Goal: Task Accomplishment & Management: Use online tool/utility

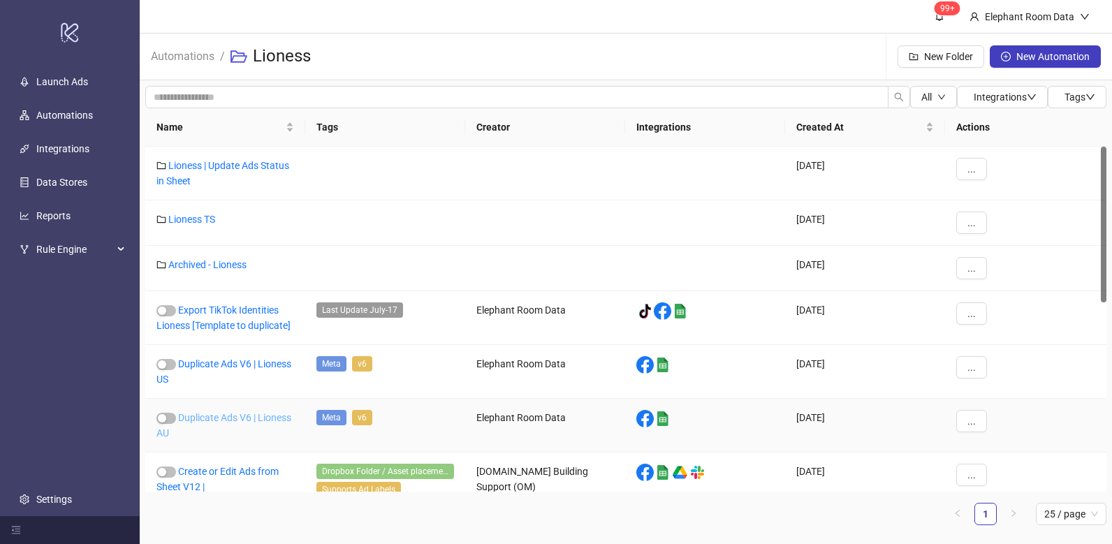
click at [273, 417] on link "Duplicate Ads V6 | Lioness AU" at bounding box center [223, 425] width 135 height 27
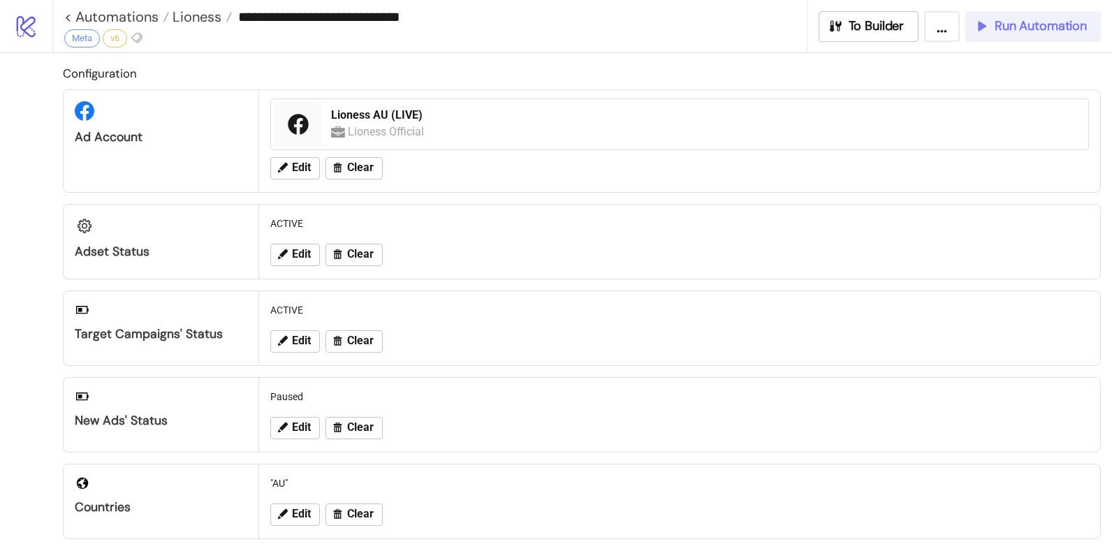
click at [991, 30] on div "Run Automation" at bounding box center [1030, 26] width 113 height 16
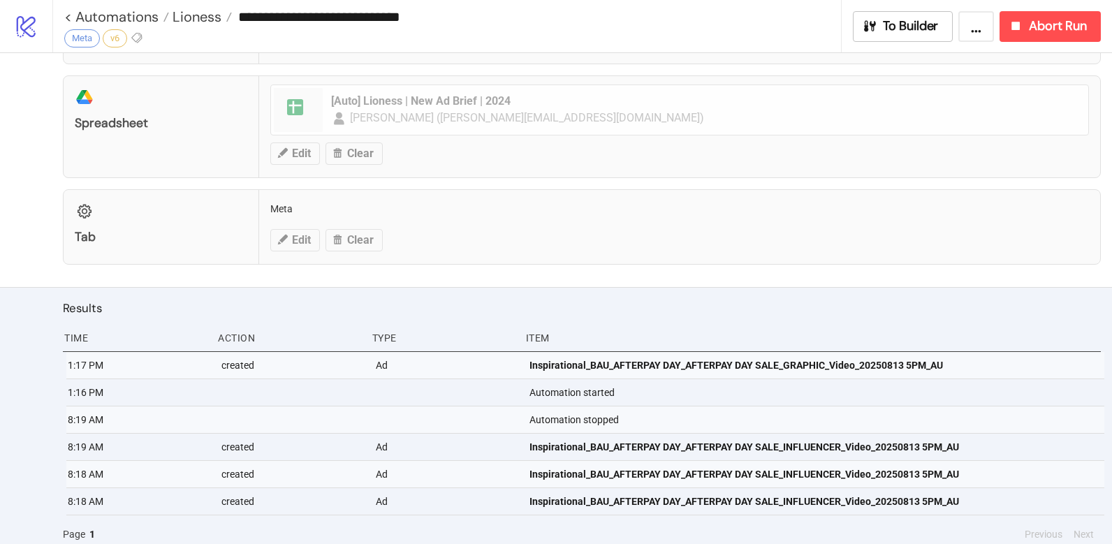
scroll to position [595, 0]
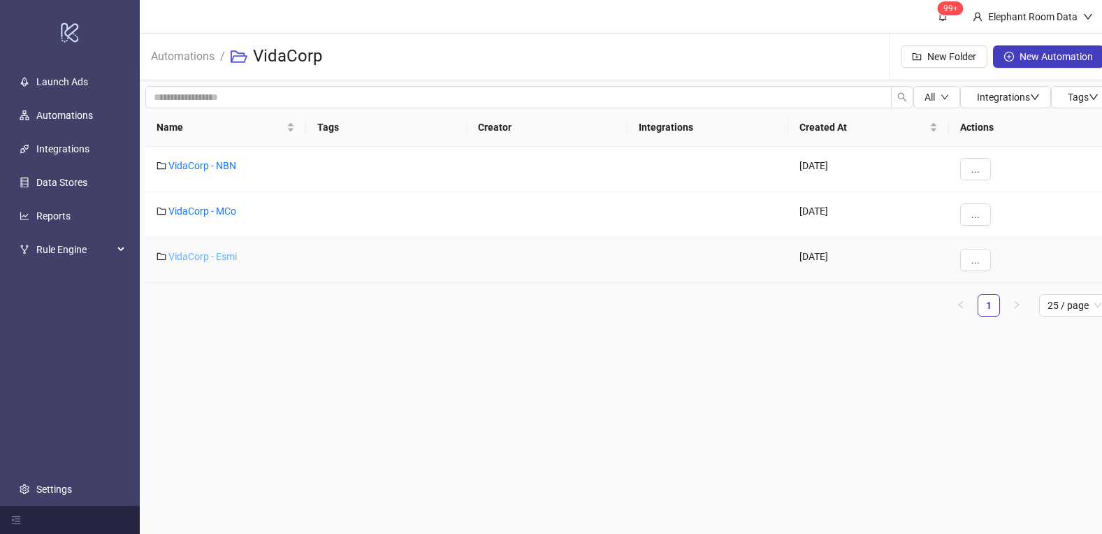
click at [223, 260] on link "VidaCorp - Esmi" at bounding box center [202, 256] width 68 height 11
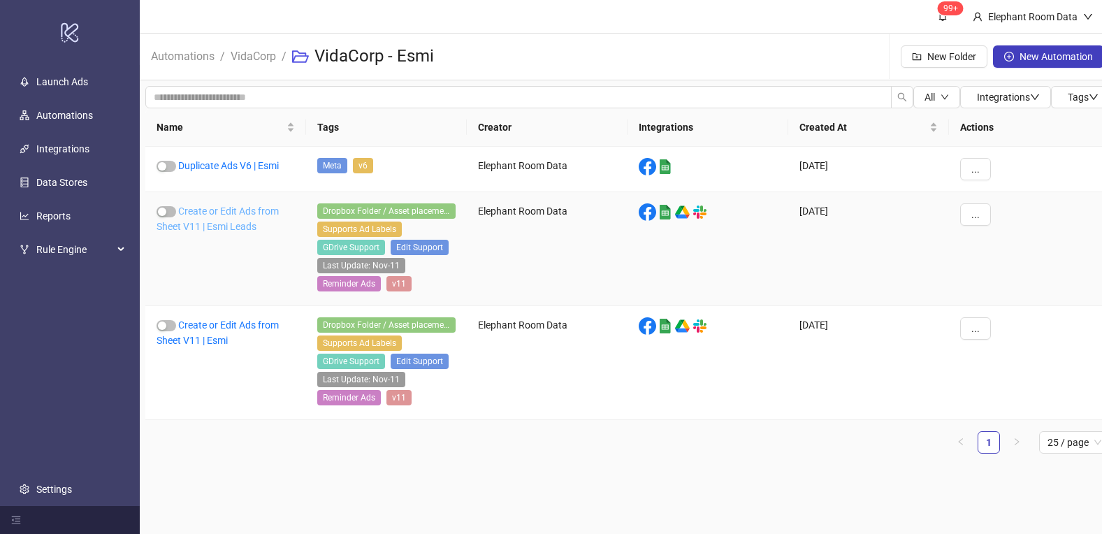
click at [245, 213] on link "Create or Edit Ads from Sheet V11 | Esmi Leads" at bounding box center [217, 218] width 122 height 27
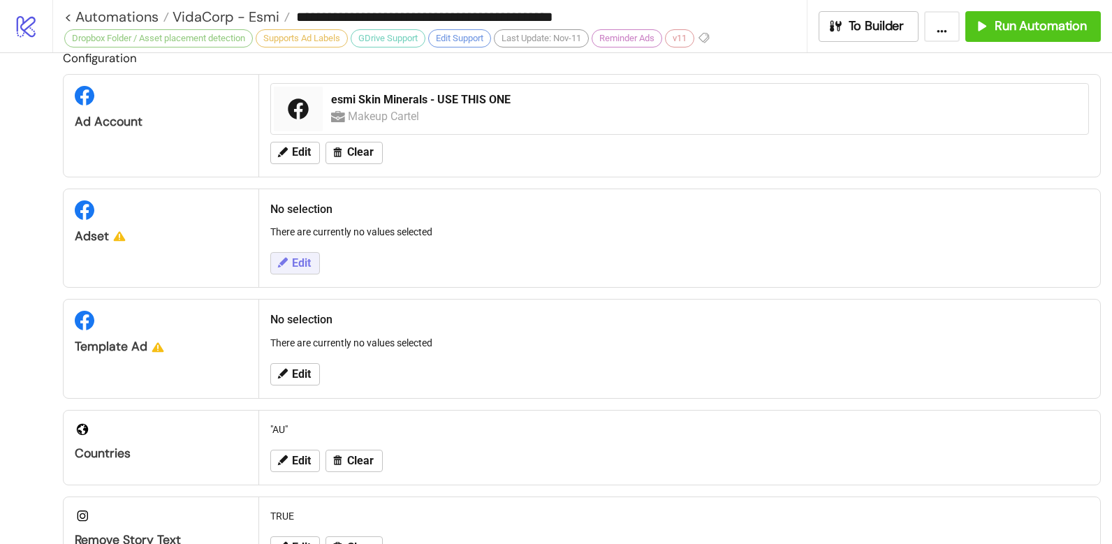
scroll to position [18, 0]
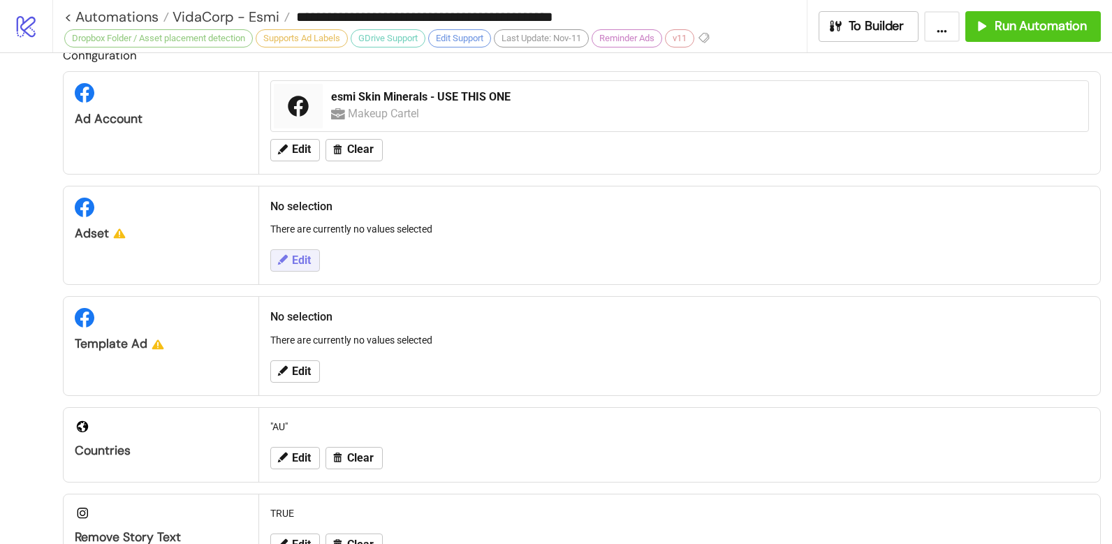
click at [295, 257] on span "Edit" at bounding box center [301, 260] width 19 height 13
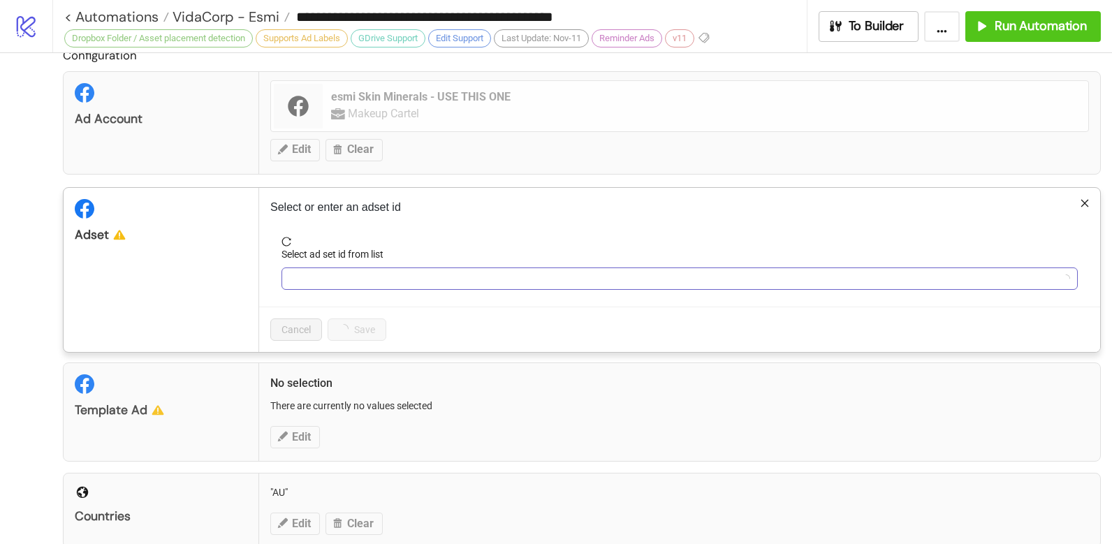
click at [319, 268] on div at bounding box center [680, 279] width 796 height 22
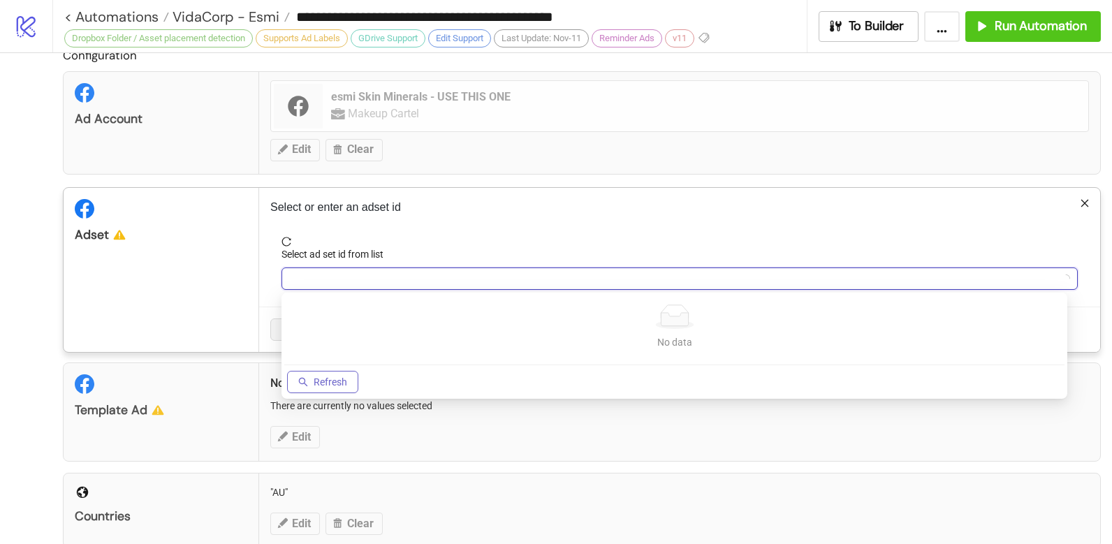
click at [326, 373] on button "Refresh" at bounding box center [322, 382] width 71 height 22
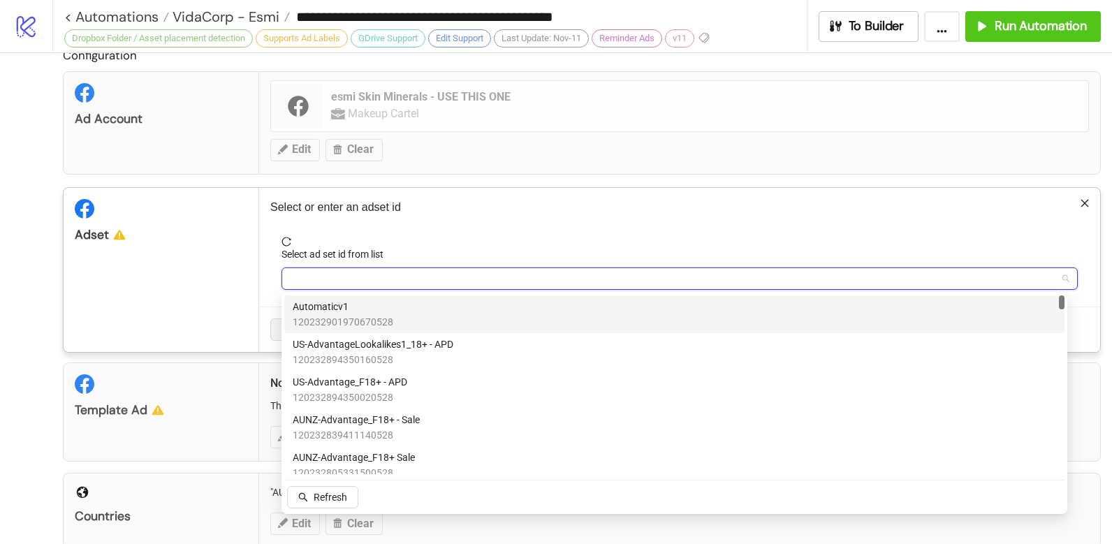
click at [395, 311] on div "Automaticv1 120232901970670528" at bounding box center [675, 314] width 764 height 31
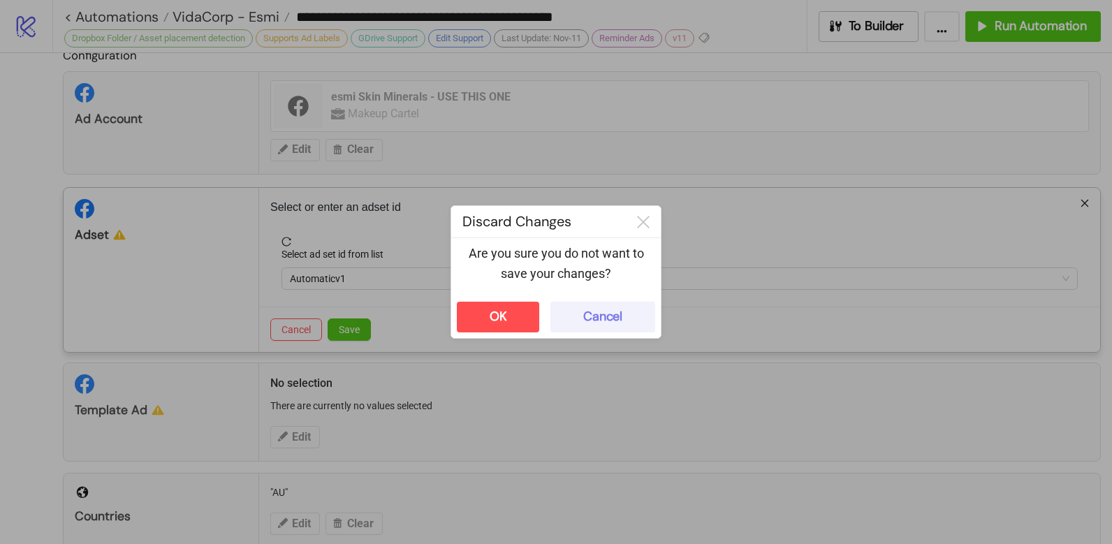
click at [599, 325] on button "Cancel" at bounding box center [602, 317] width 105 height 31
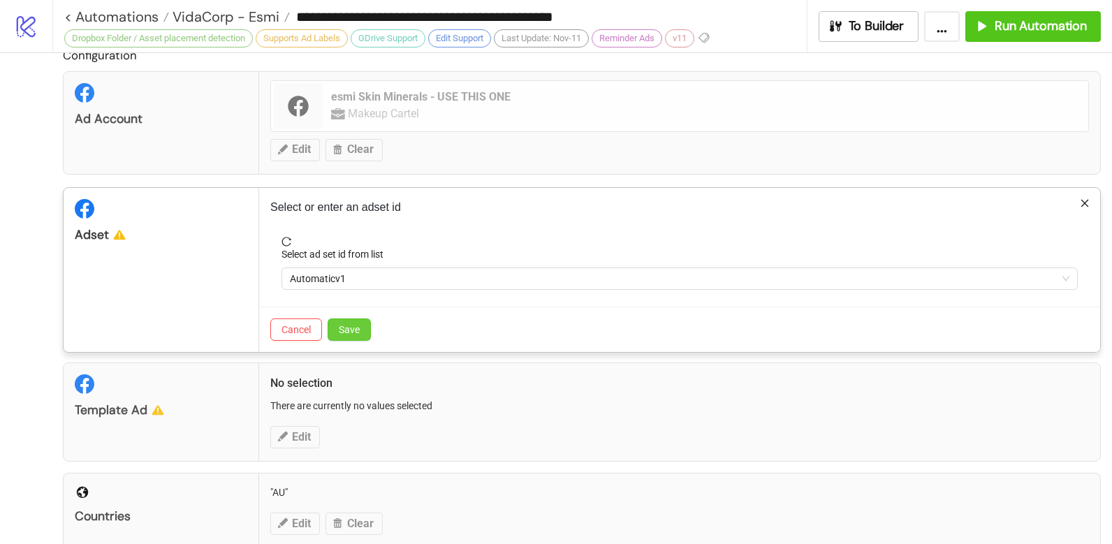
click at [362, 333] on button "Save" at bounding box center [349, 330] width 43 height 22
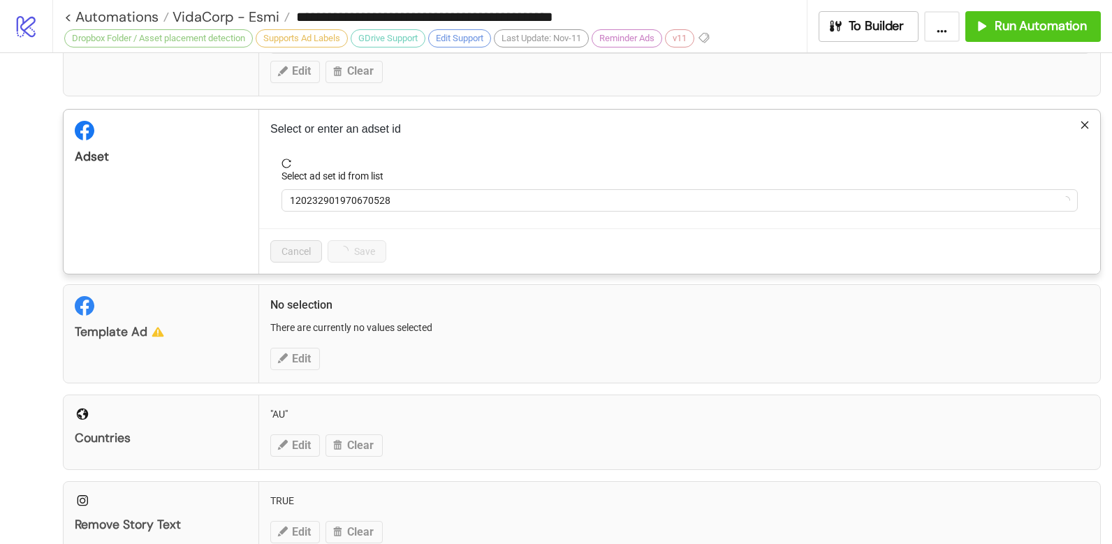
scroll to position [177, 0]
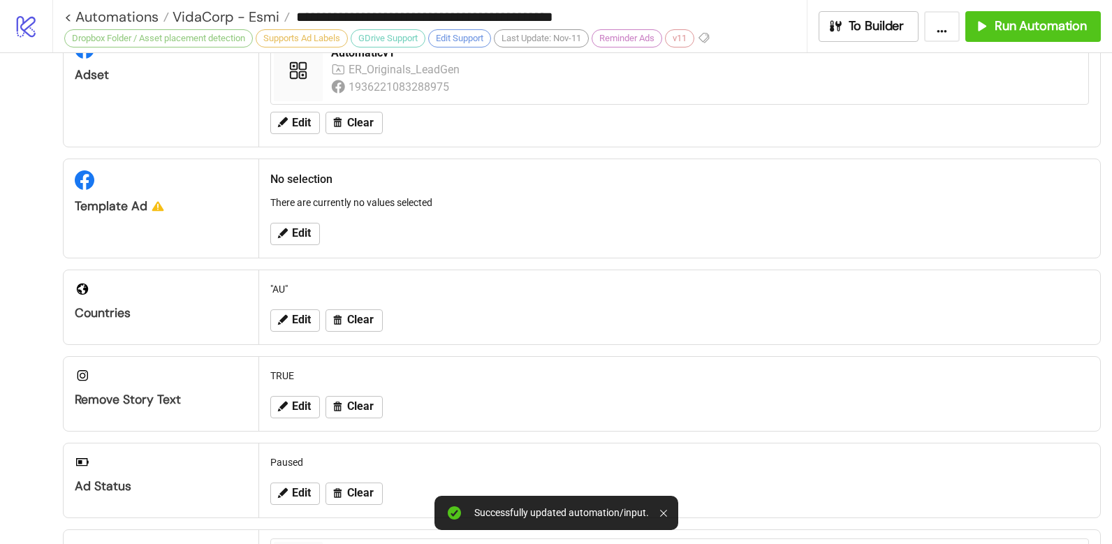
click at [305, 221] on div "Edit" at bounding box center [680, 234] width 830 height 36
click at [303, 228] on span "Edit" at bounding box center [301, 233] width 19 height 13
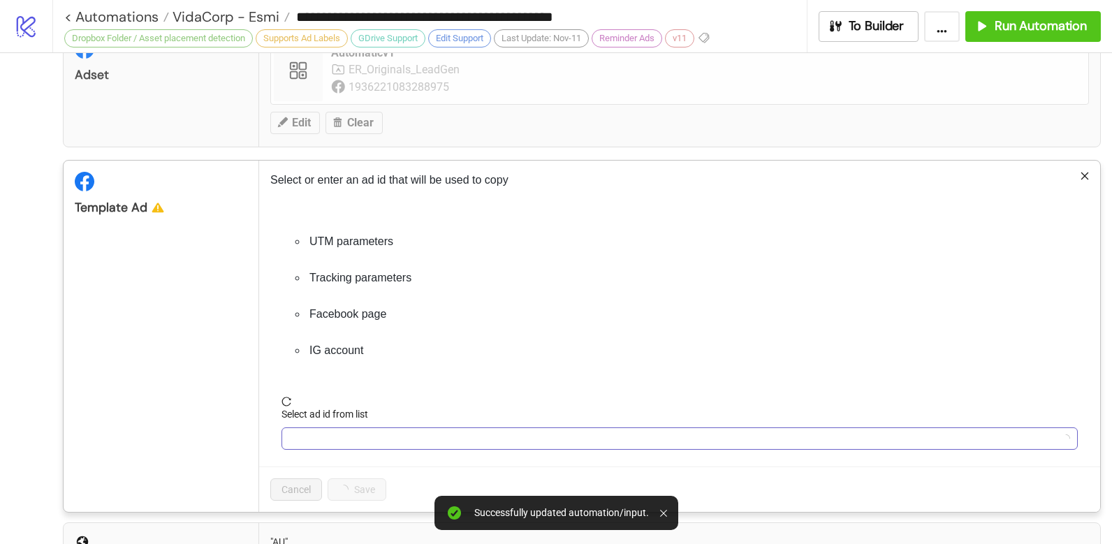
click at [337, 437] on input "Select ad id from list" at bounding box center [673, 438] width 767 height 21
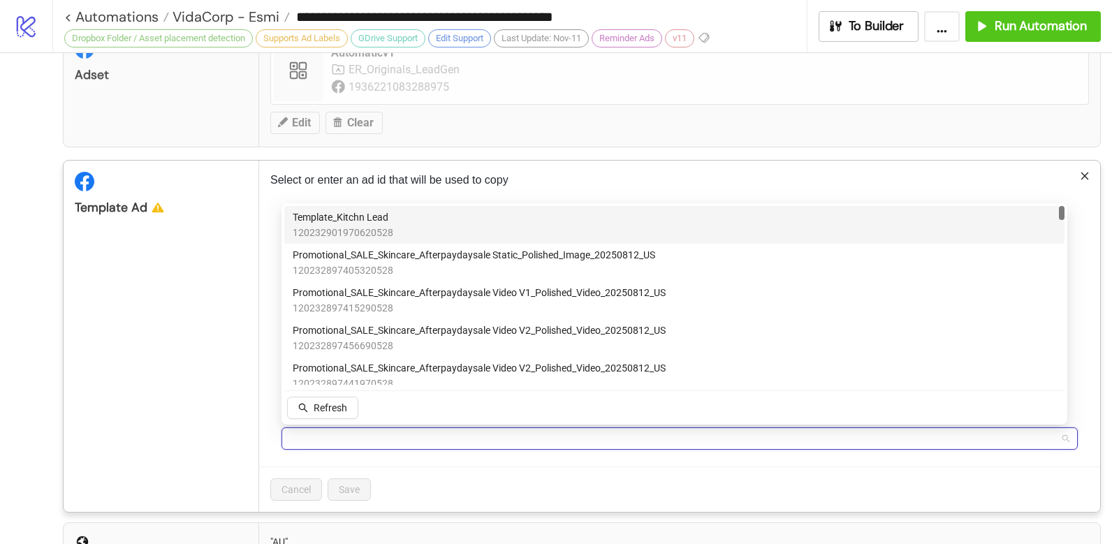
click at [372, 437] on input "Select ad id from list" at bounding box center [673, 438] width 767 height 21
click at [414, 219] on div "Template_Kitchn Lead 120232901970620528" at bounding box center [675, 225] width 764 height 31
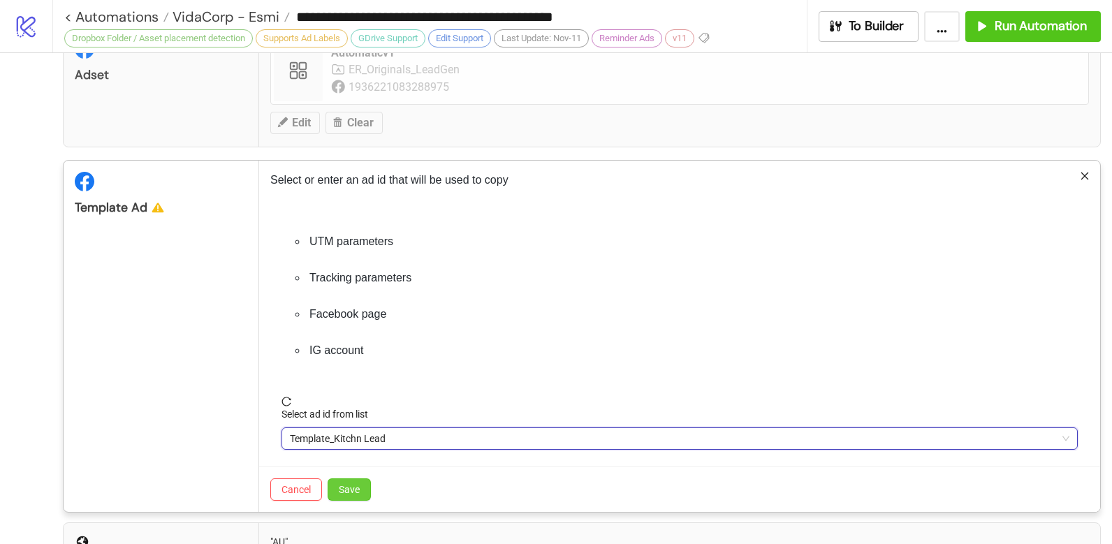
click at [343, 497] on button "Save" at bounding box center [349, 490] width 43 height 22
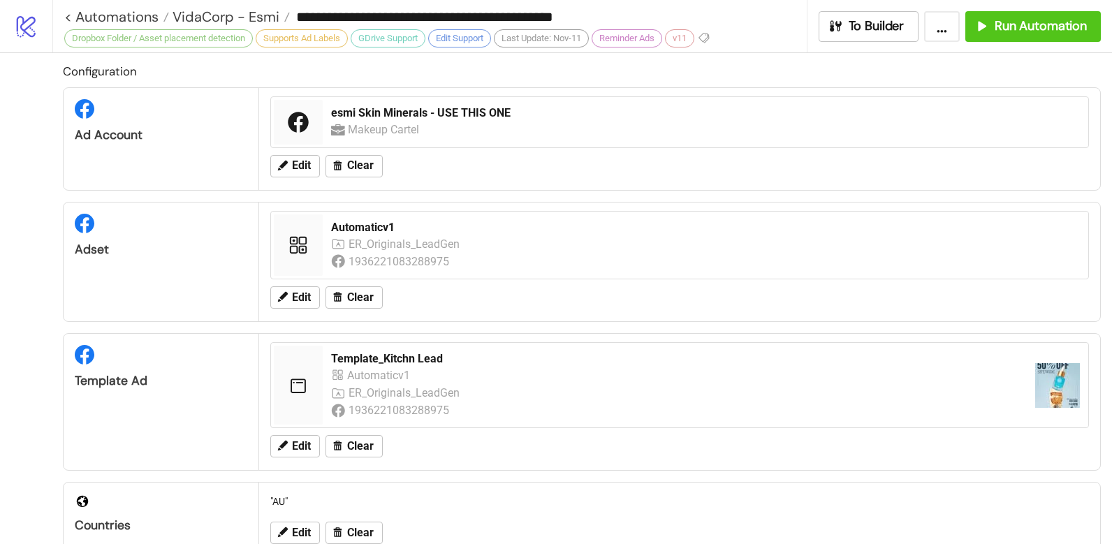
scroll to position [0, 0]
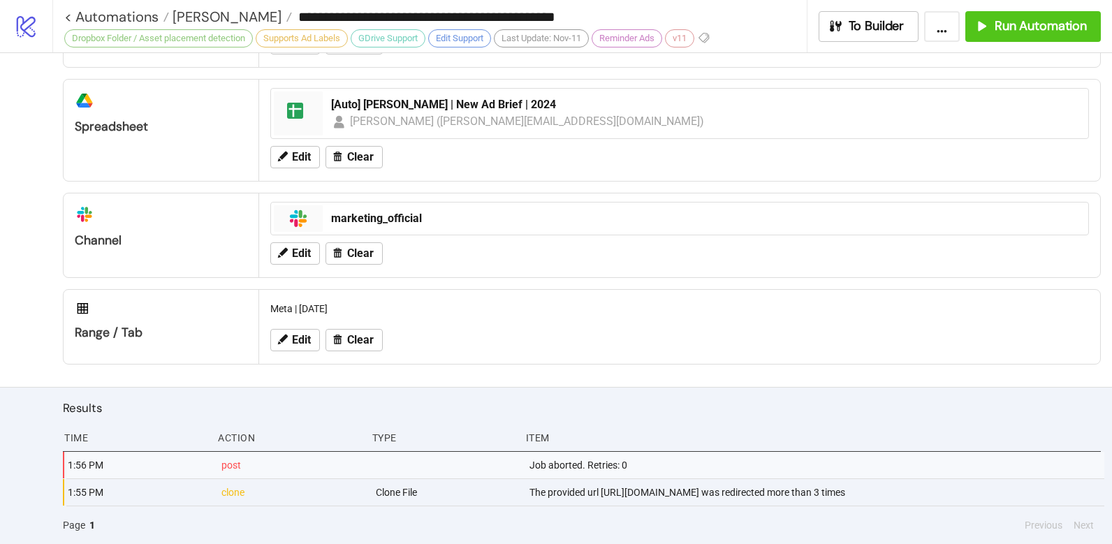
scroll to position [683, 0]
click at [1066, 29] on span "Run Automation" at bounding box center [1041, 26] width 92 height 16
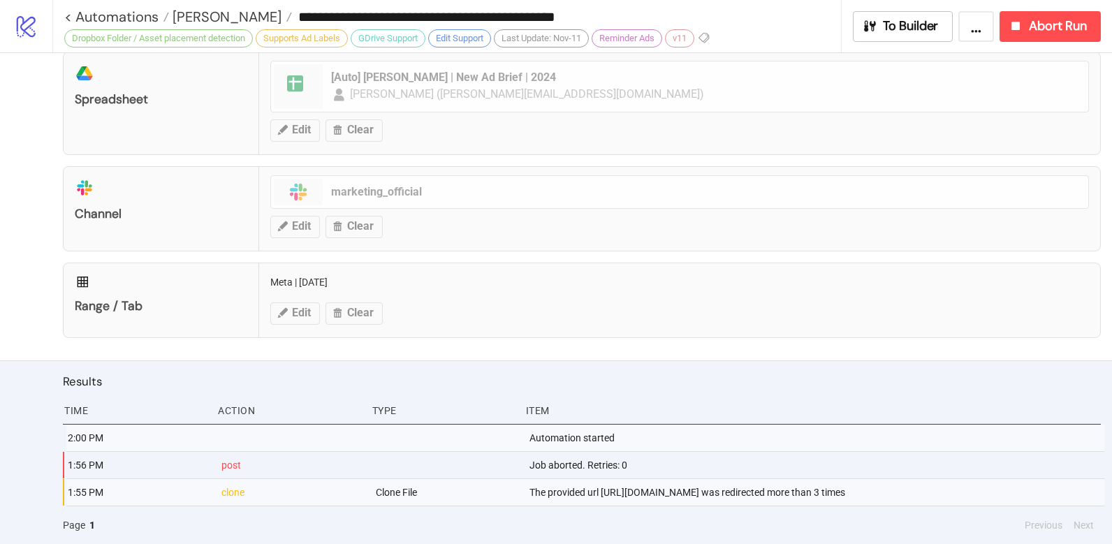
scroll to position [710, 0]
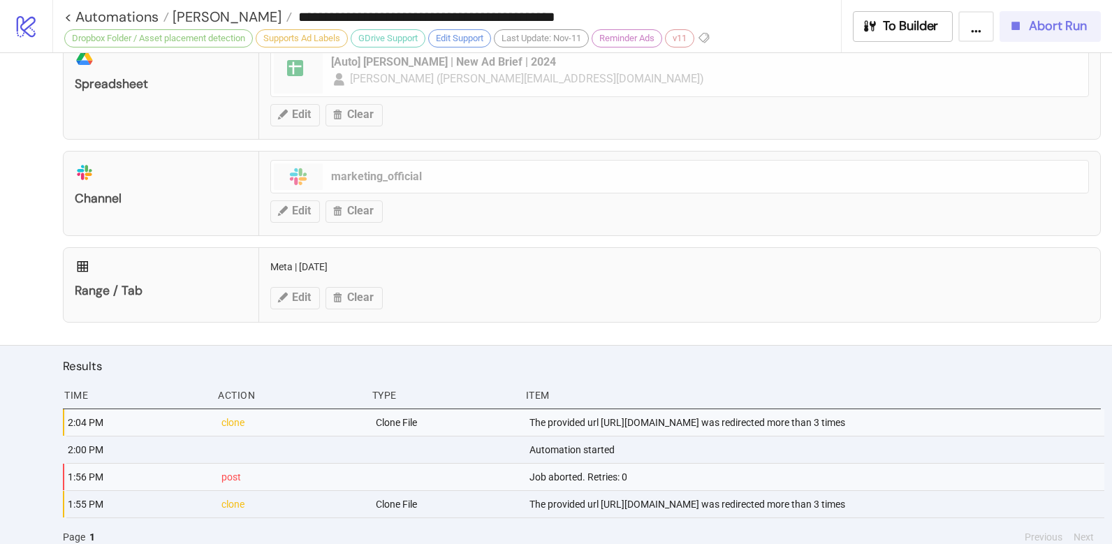
click at [1060, 28] on span "Abort Run" at bounding box center [1058, 26] width 58 height 16
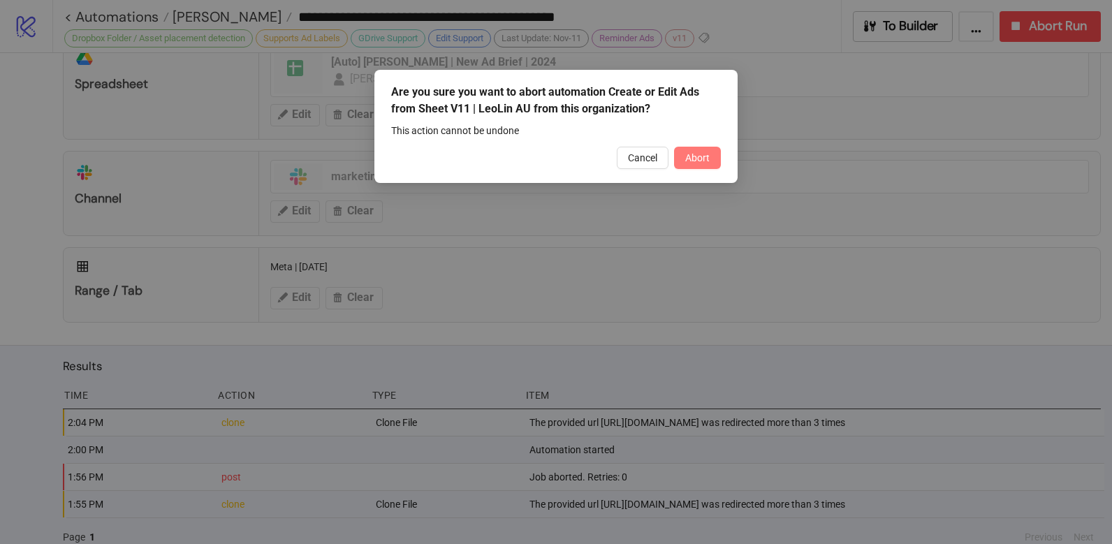
click at [699, 162] on span "Abort" at bounding box center [697, 157] width 24 height 11
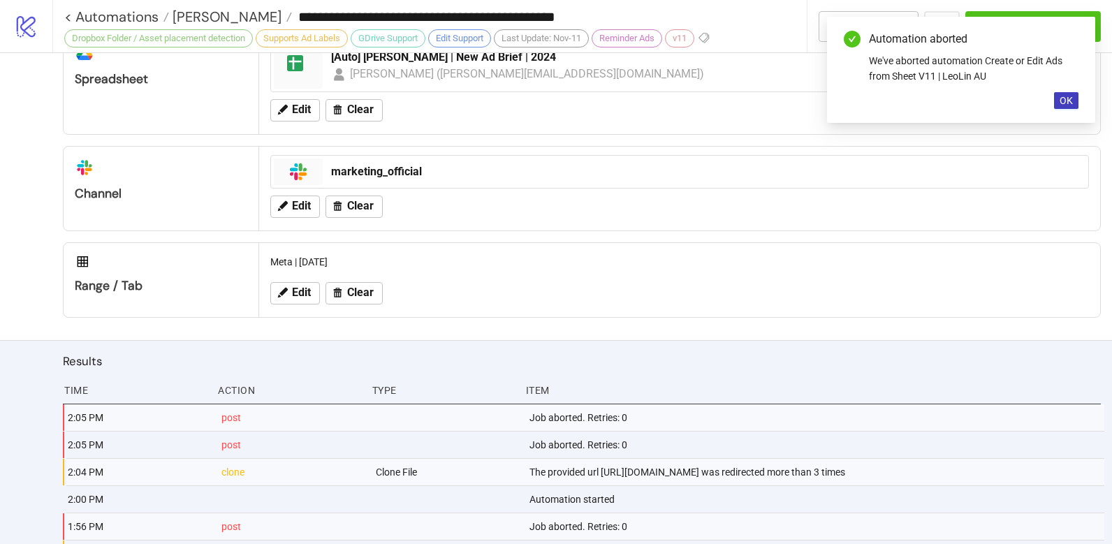
scroll to position [728, 0]
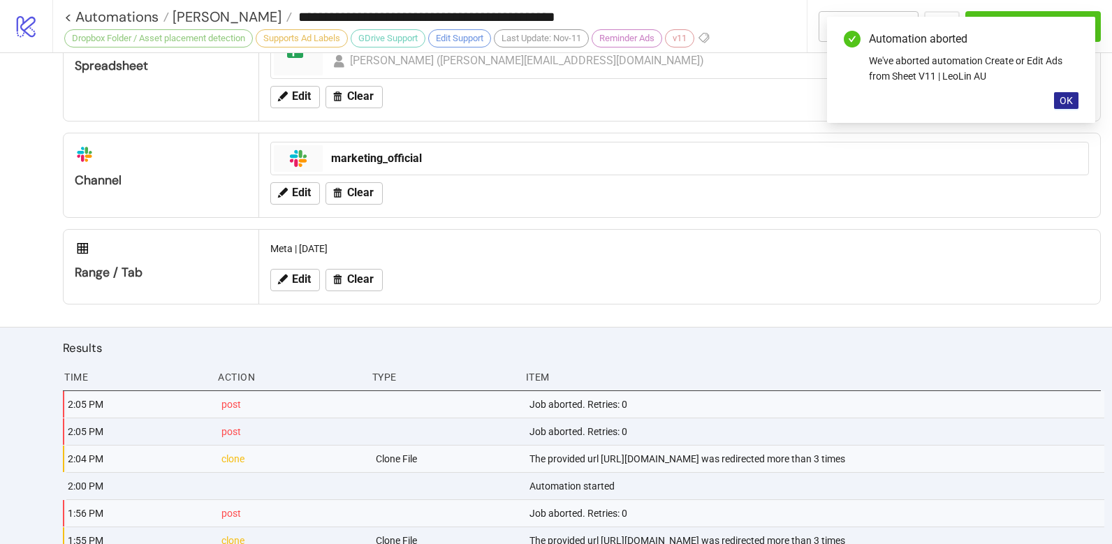
click at [1065, 108] on button "OK" at bounding box center [1066, 100] width 24 height 17
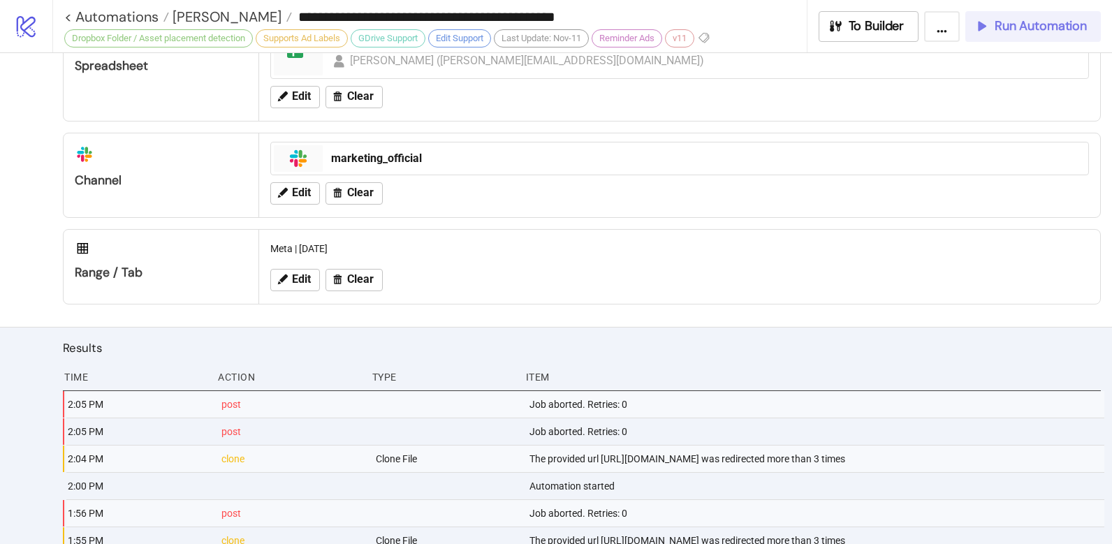
click at [1014, 37] on button "Run Automation" at bounding box center [1033, 26] width 136 height 31
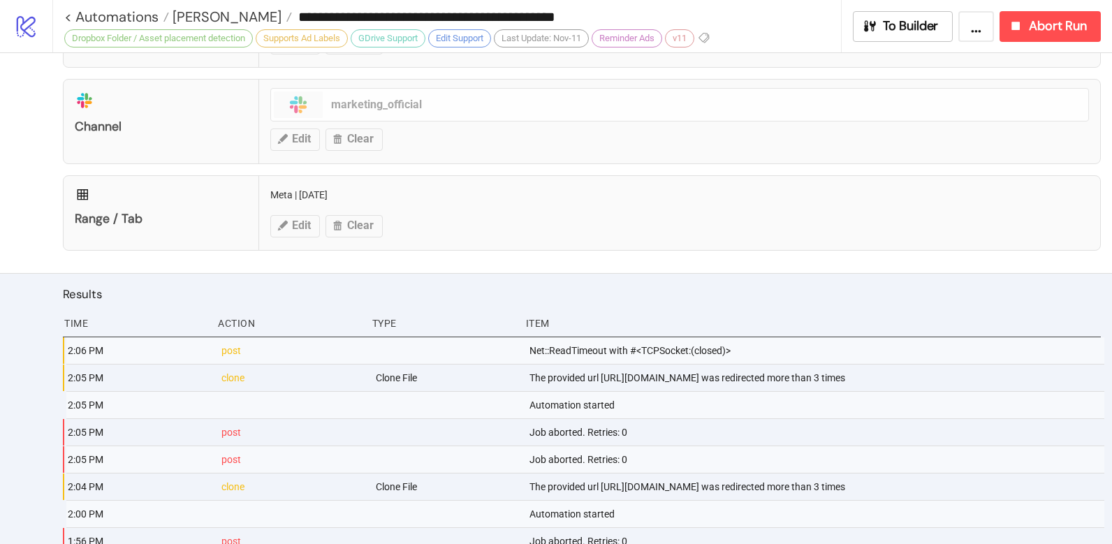
scroll to position [780, 0]
drag, startPoint x: 596, startPoint y: 381, endPoint x: 981, endPoint y: 384, distance: 384.9
click at [954, 393] on div "The provided url [URL][DOMAIN_NAME] was redirected more than 3 times" at bounding box center [816, 380] width 576 height 27
drag, startPoint x: 961, startPoint y: 379, endPoint x: 601, endPoint y: 381, distance: 360.5
click at [599, 379] on div "The provided url [URL][DOMAIN_NAME] was redirected more than 3 times" at bounding box center [816, 380] width 576 height 27
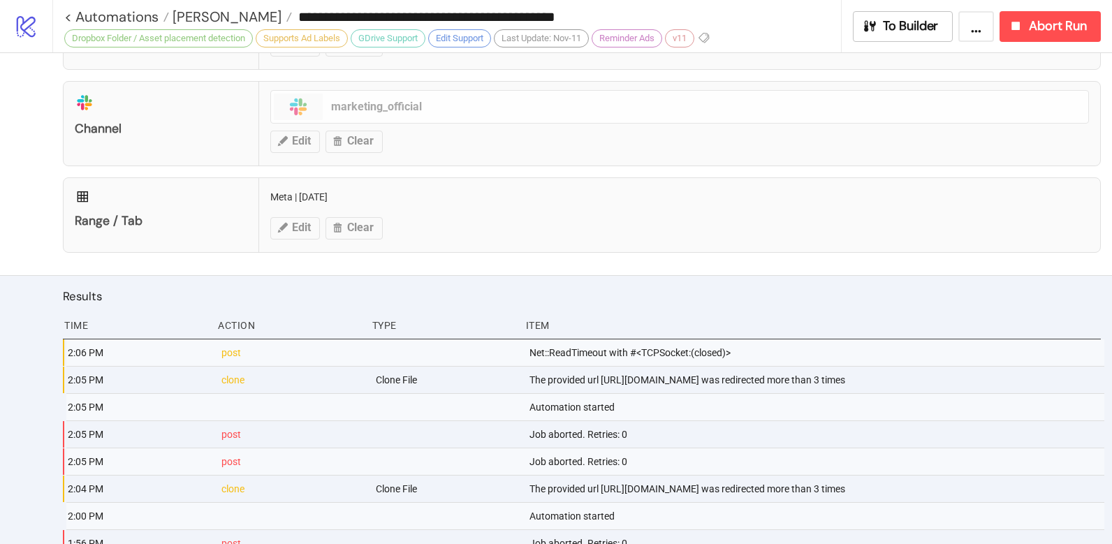
copy div "https://drive.google.com/uc?export=download&id=1W5XLwfHc7evKHSyHnncwewTrdjQTHeQq"
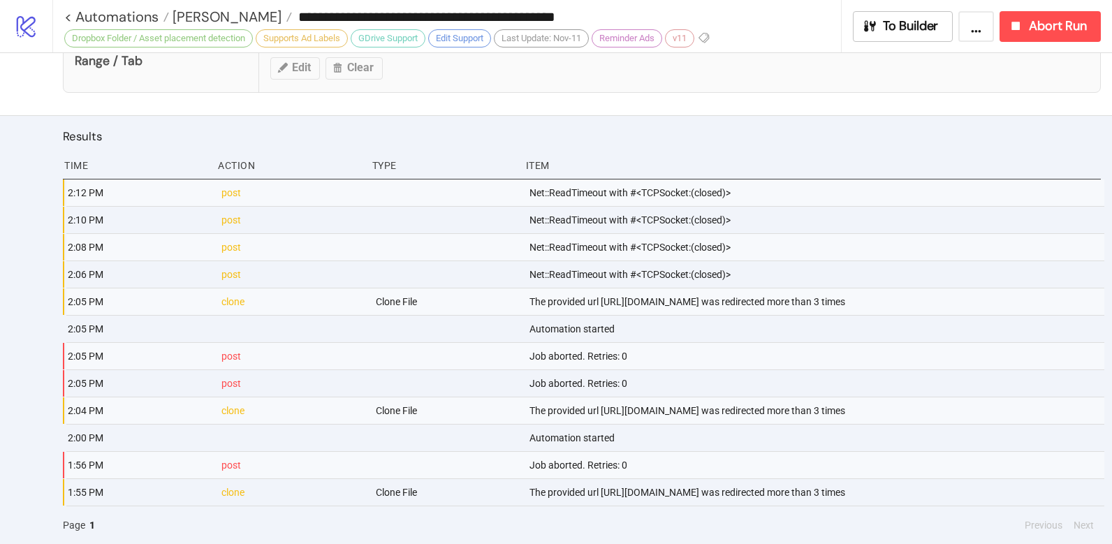
scroll to position [960, 0]
click at [519, 289] on div "2:05 PM clone Clone File The provided url https://drive.google.com/uc?export=do…" at bounding box center [585, 302] width 1038 height 27
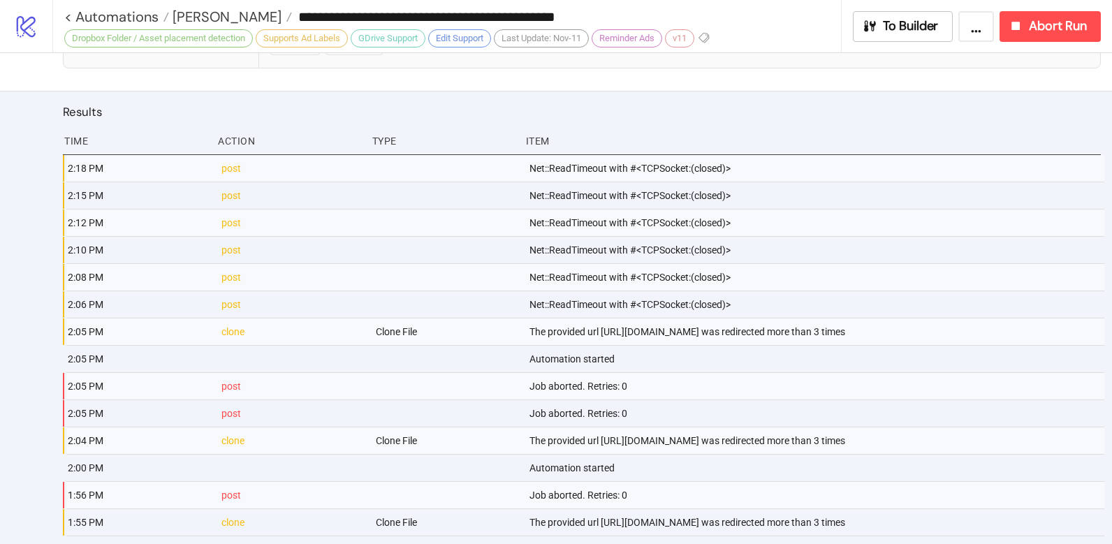
scroll to position [965, 0]
click at [1071, 31] on span "Abort Run" at bounding box center [1058, 26] width 58 height 16
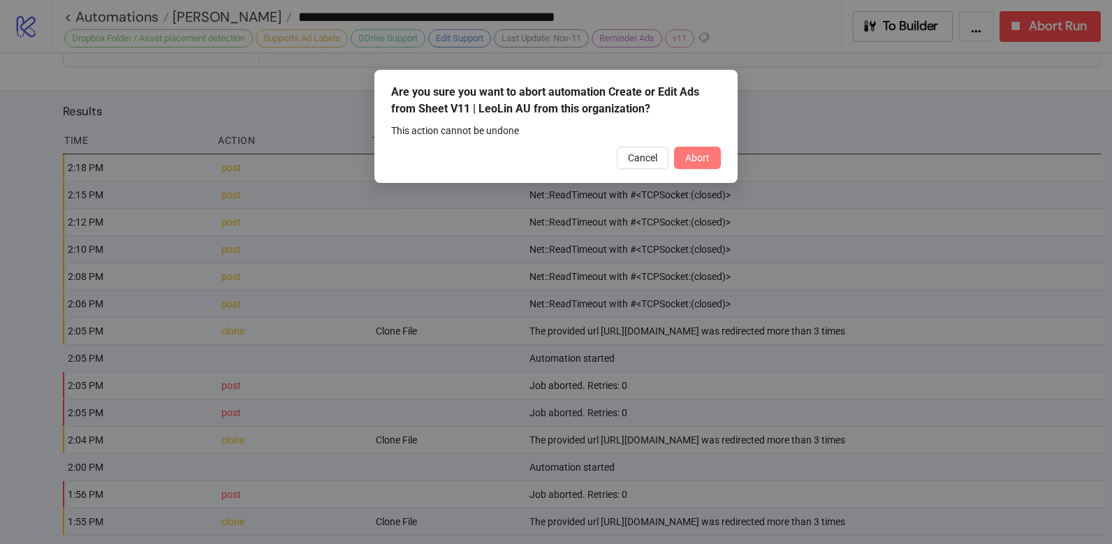
click at [692, 161] on span "Abort" at bounding box center [697, 157] width 24 height 11
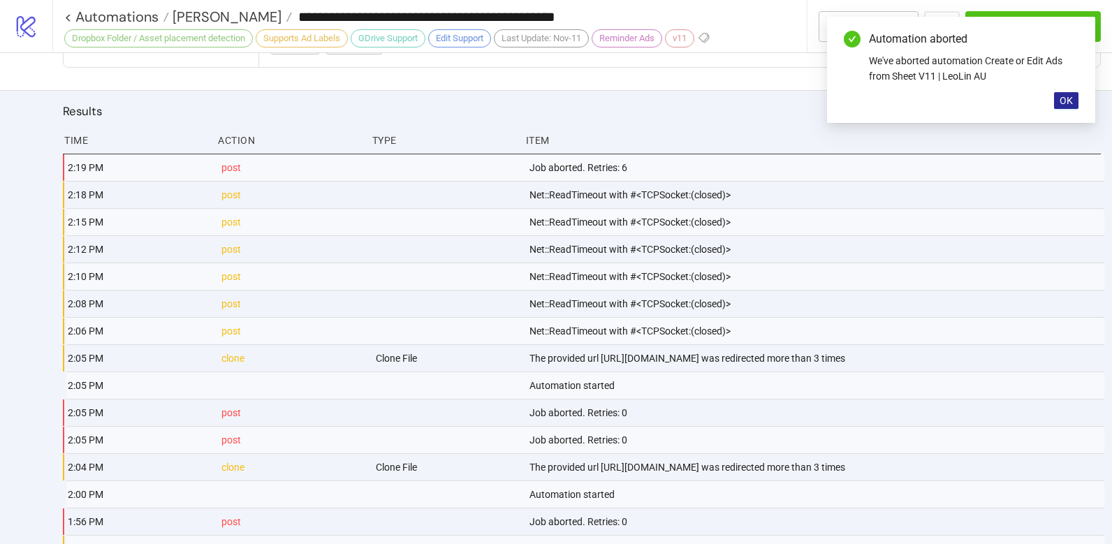
click at [1062, 107] on button "OK" at bounding box center [1066, 100] width 24 height 17
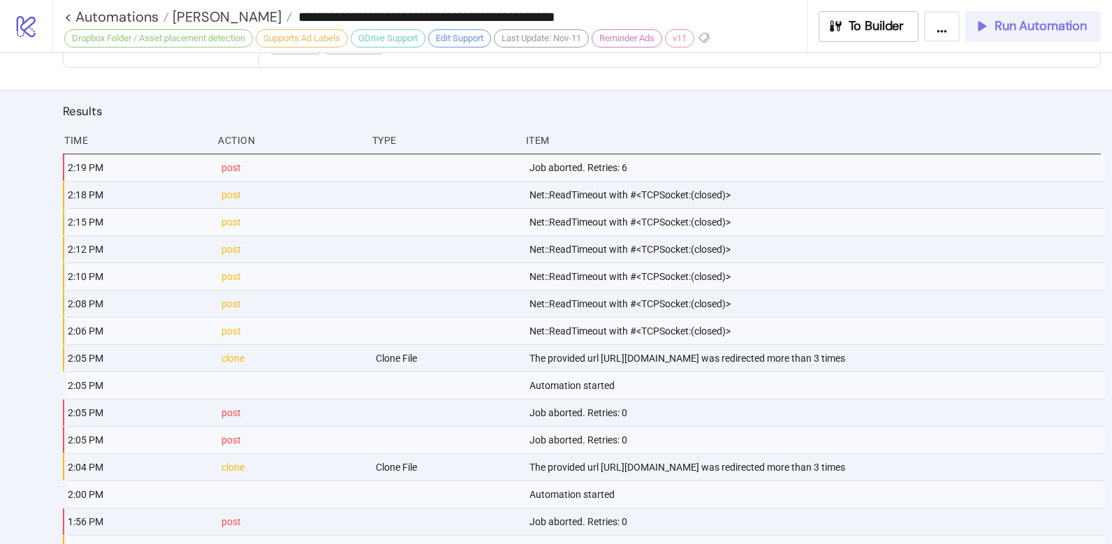
click at [1049, 36] on button "Run Automation" at bounding box center [1033, 26] width 136 height 31
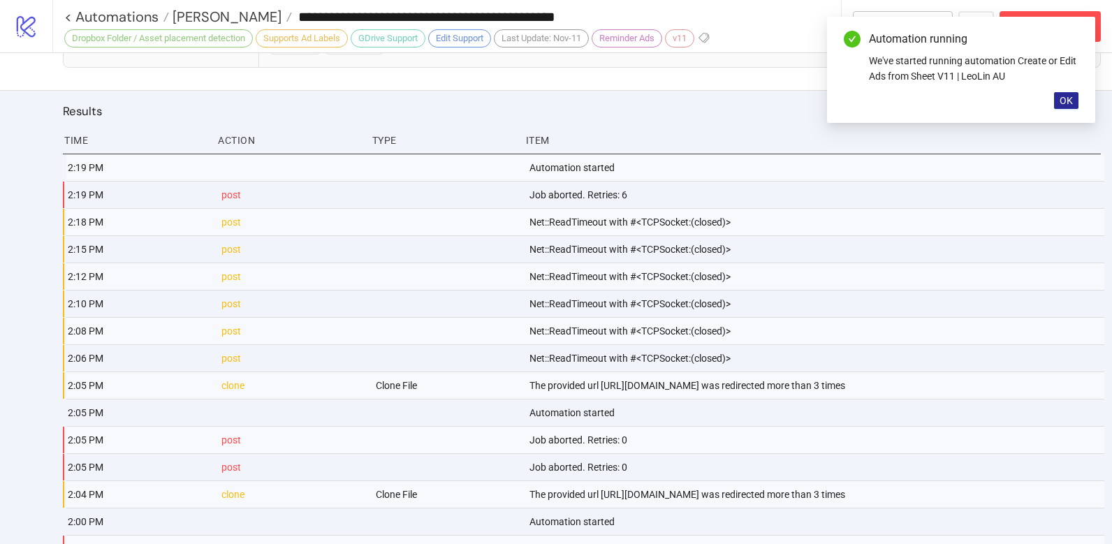
click at [1070, 108] on button "OK" at bounding box center [1066, 100] width 24 height 17
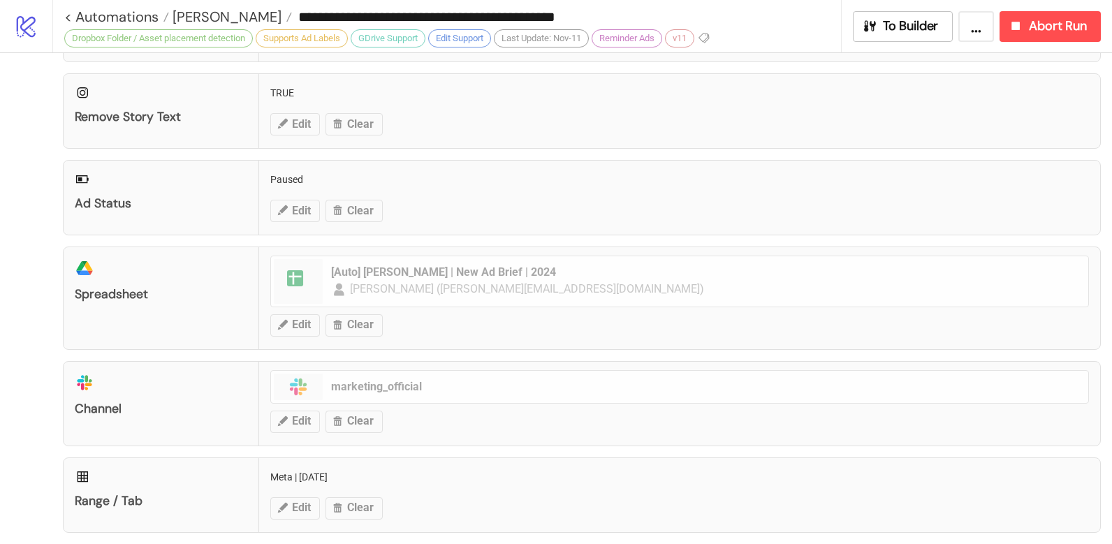
scroll to position [508, 0]
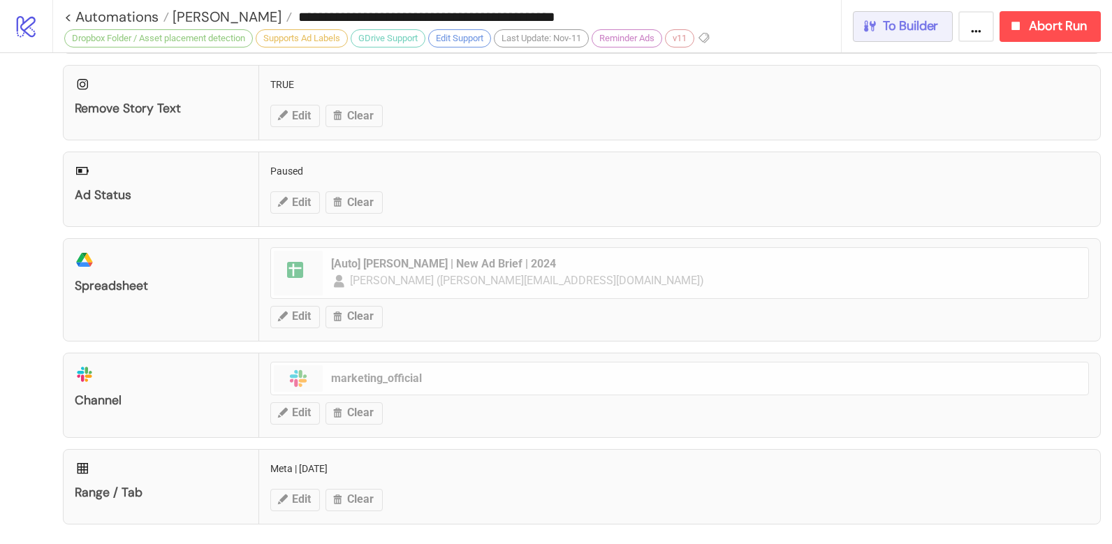
click at [906, 19] on span "To Builder" at bounding box center [911, 26] width 56 height 16
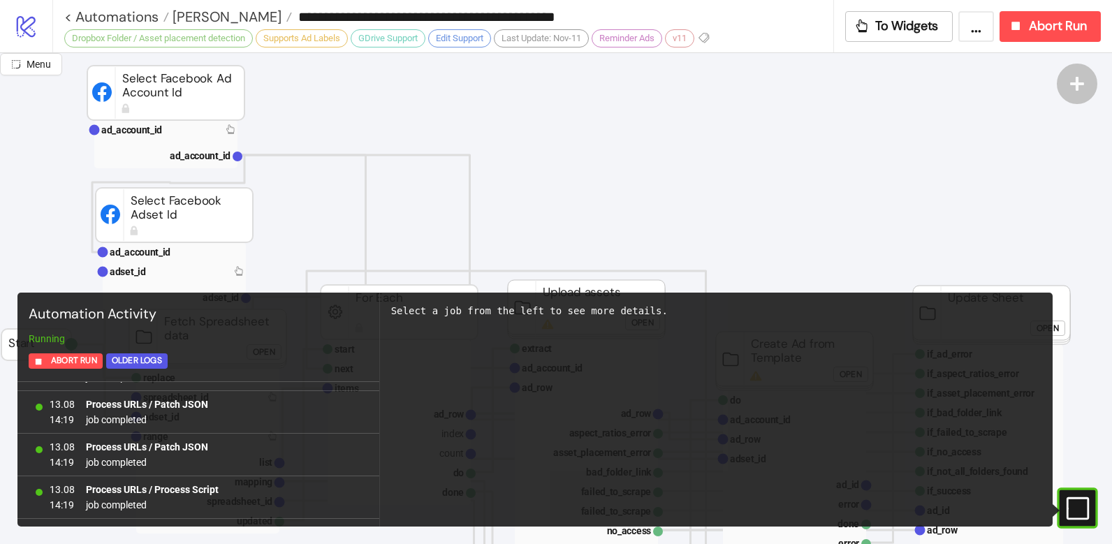
scroll to position [1064, 0]
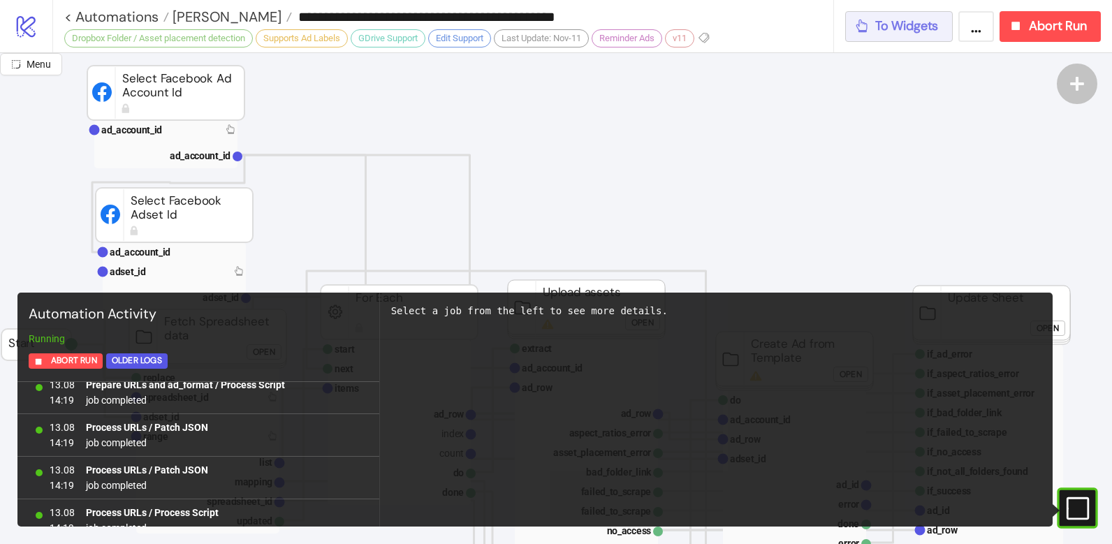
click at [875, 31] on span "To Widgets" at bounding box center [907, 26] width 64 height 16
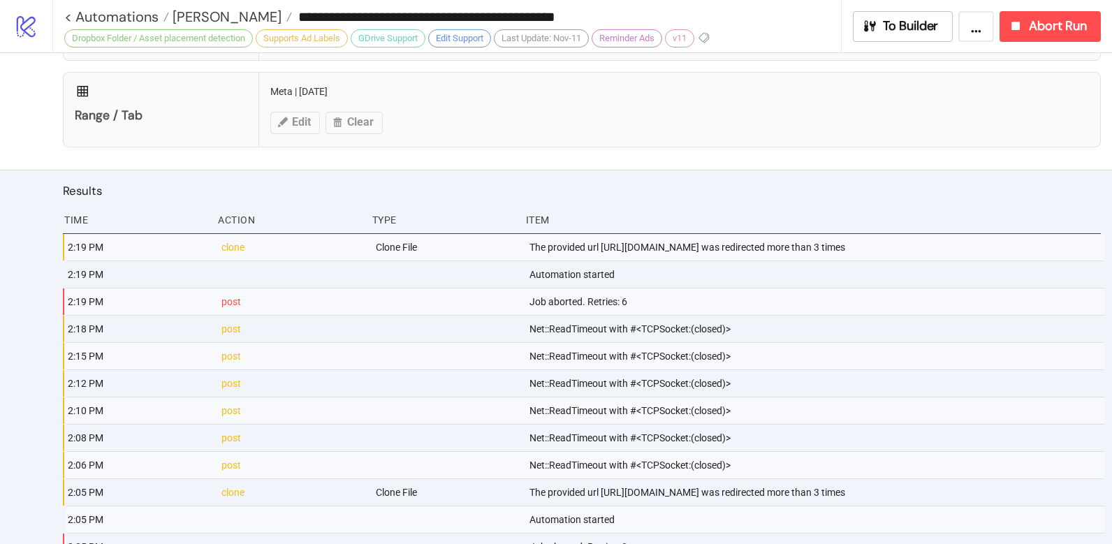
scroll to position [866, 0]
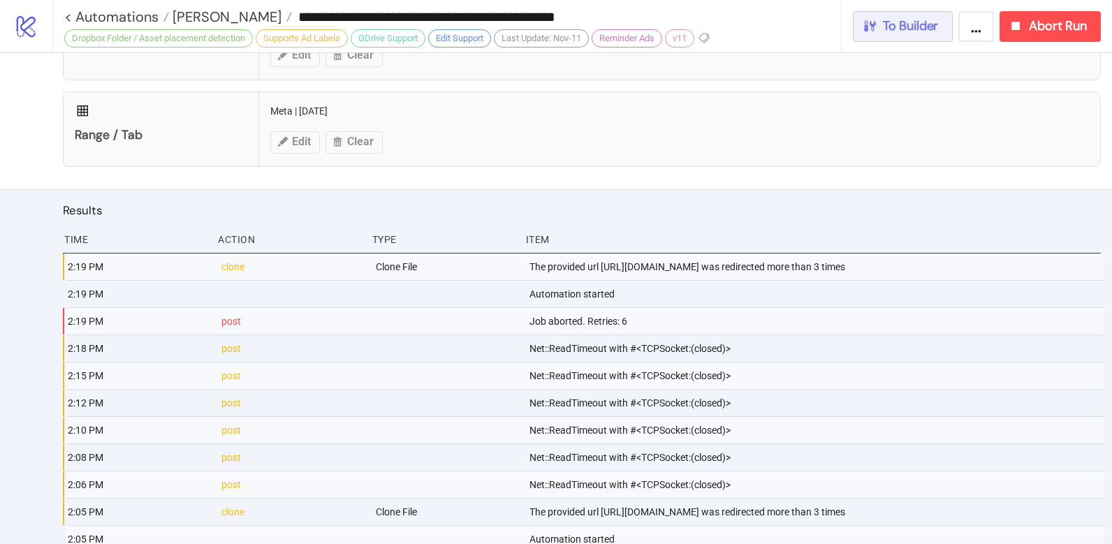
click at [904, 34] on button "To Builder" at bounding box center [903, 26] width 101 height 31
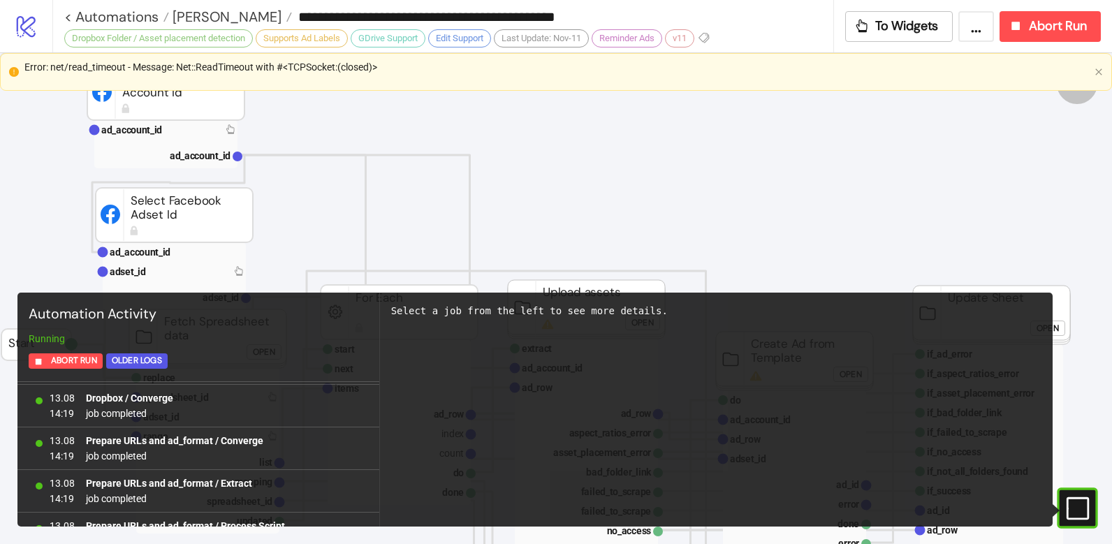
scroll to position [456, 0]
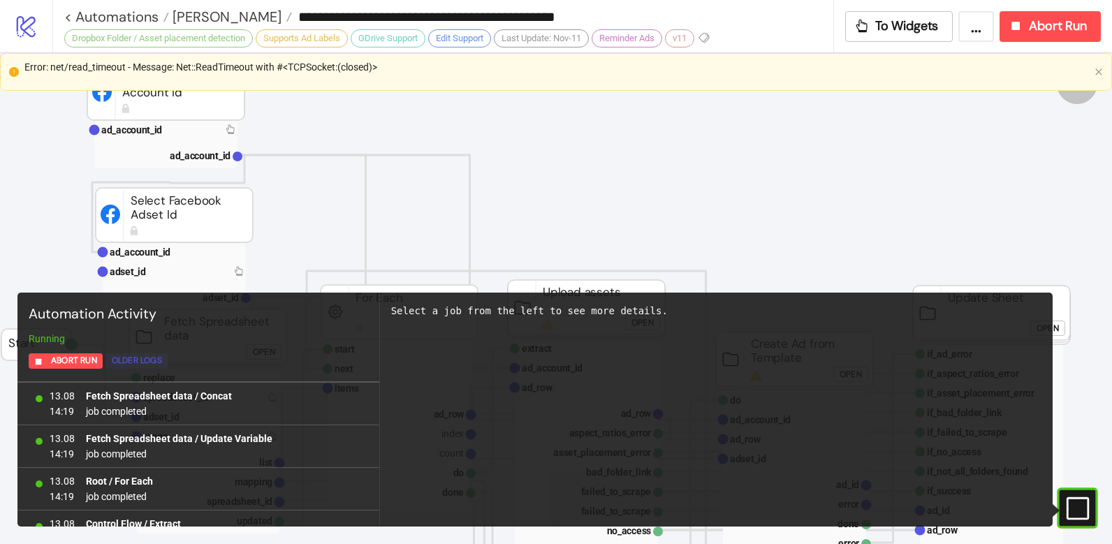
click at [150, 357] on div "Older Logs" at bounding box center [137, 361] width 50 height 16
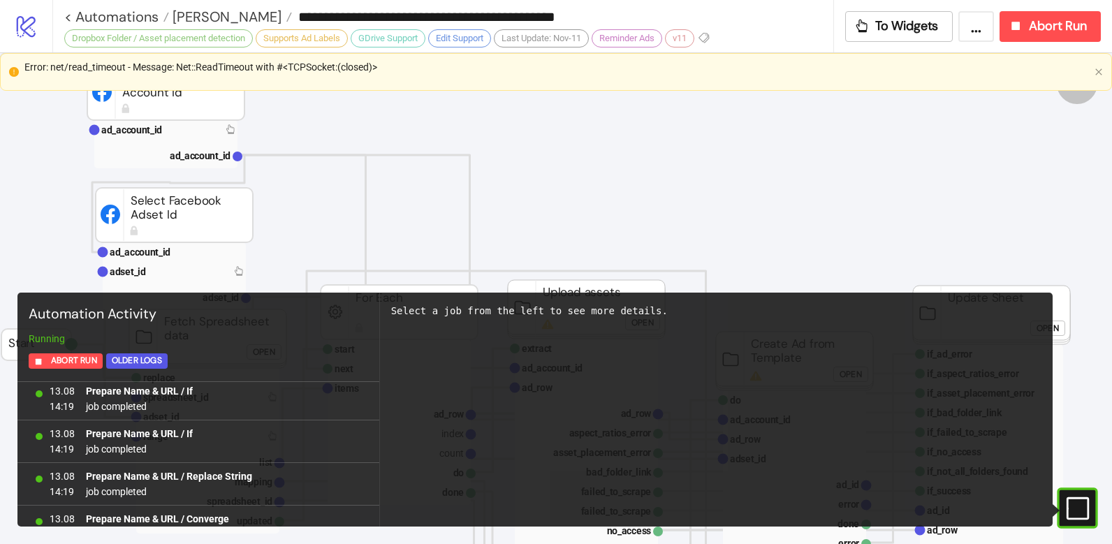
scroll to position [752, 0]
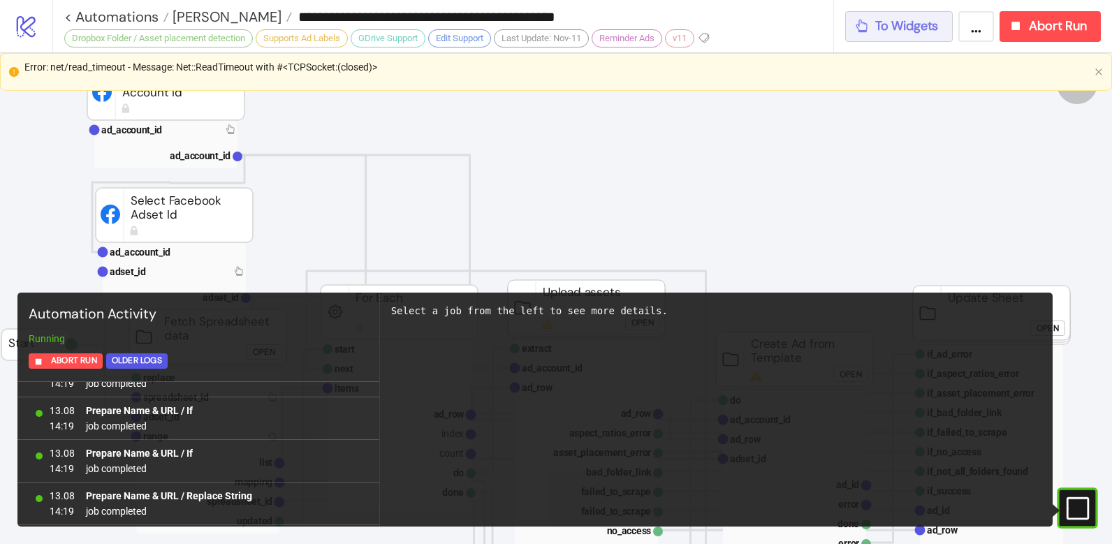
click at [908, 21] on span "To Widgets" at bounding box center [907, 26] width 64 height 16
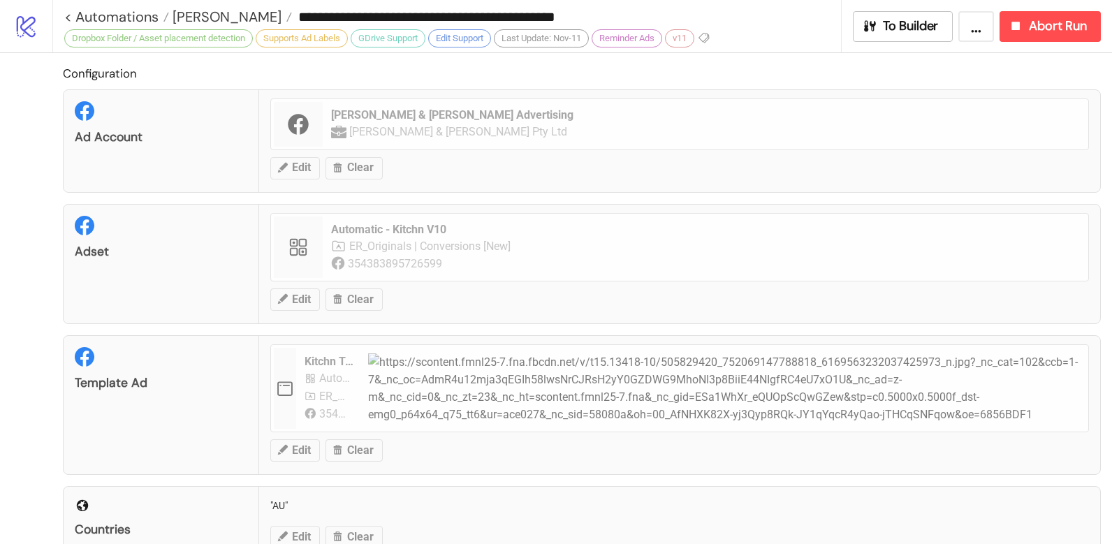
click at [982, 27] on button "..." at bounding box center [976, 26] width 36 height 31
click at [780, 97] on div "Ad Account LEO & LIN Advertising LEO & LIN Pty Ltd Edit Clear" at bounding box center [582, 140] width 1038 height 103
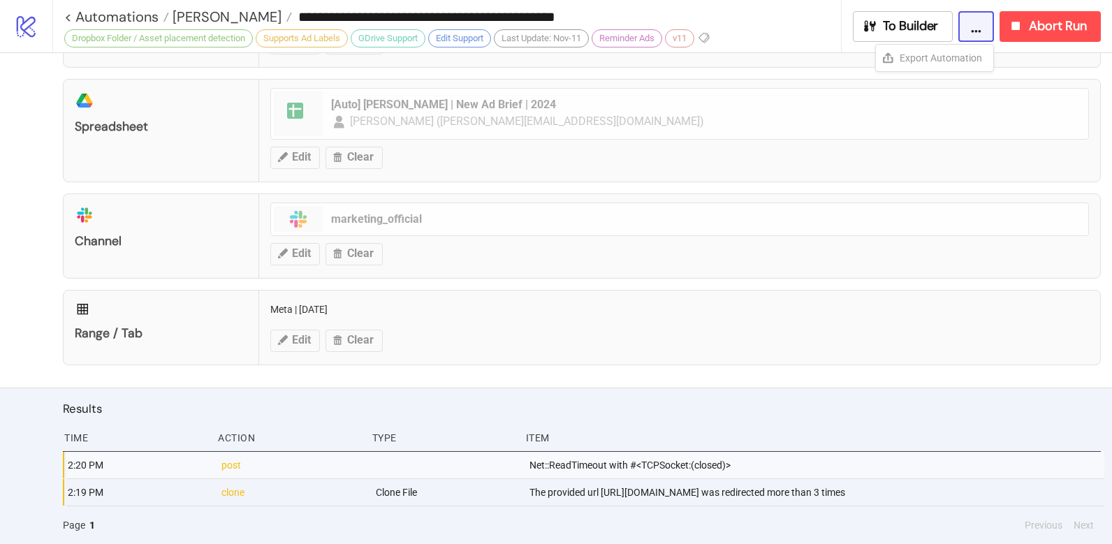
scroll to position [683, 0]
click at [1046, 36] on button "Abort Run" at bounding box center [1050, 26] width 101 height 31
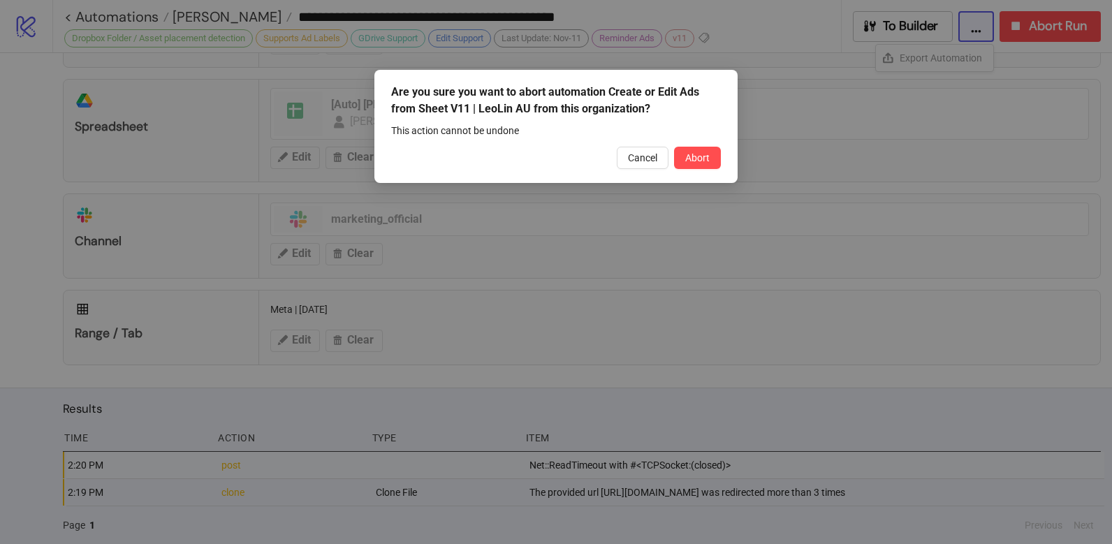
drag, startPoint x: 715, startPoint y: 159, endPoint x: 711, endPoint y: 166, distance: 7.2
click at [714, 161] on button "Abort" at bounding box center [697, 158] width 47 height 22
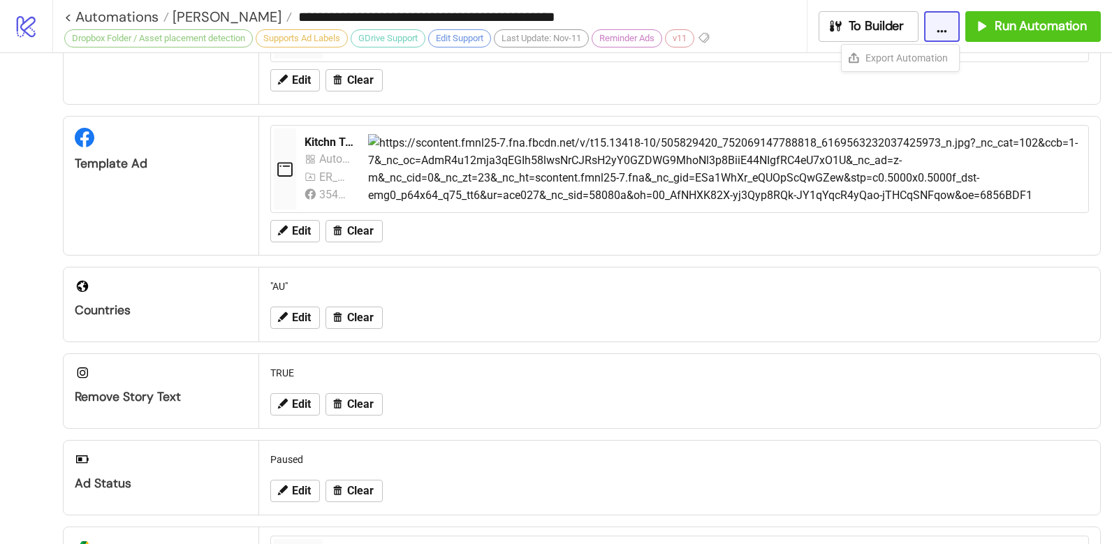
scroll to position [0, 0]
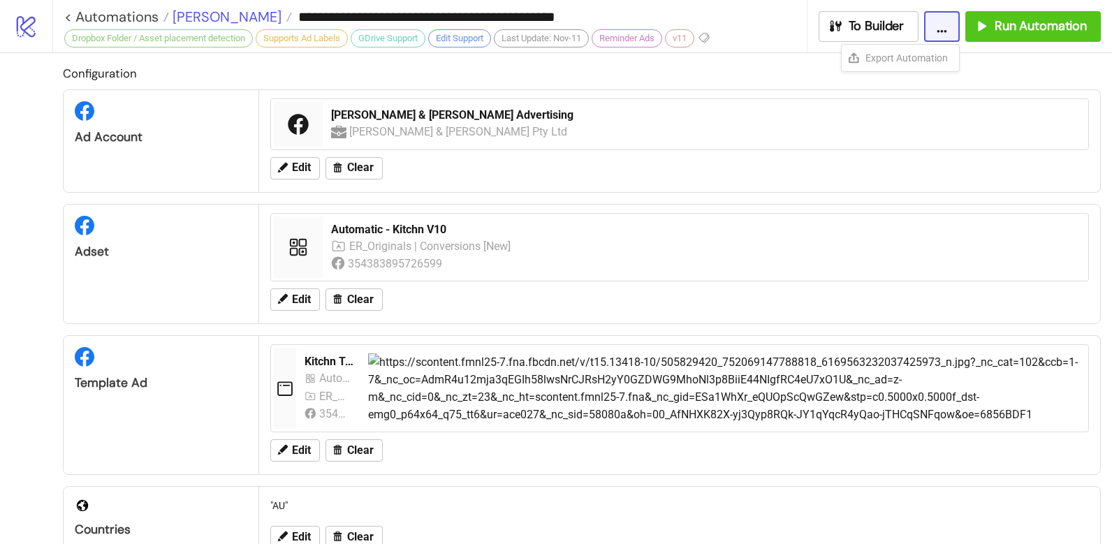
click at [210, 15] on span "[PERSON_NAME]" at bounding box center [225, 17] width 112 height 18
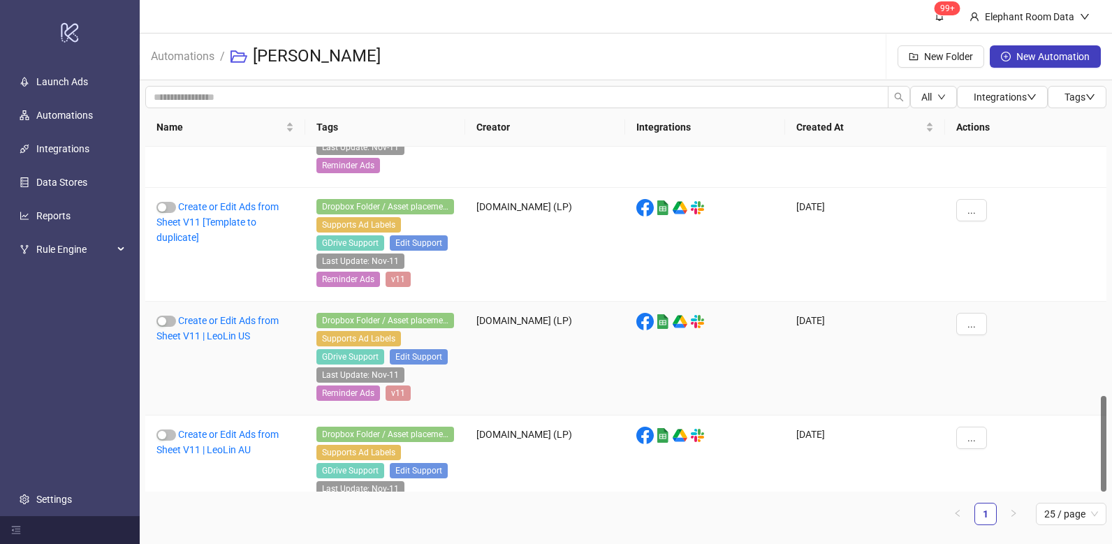
scroll to position [892, 0]
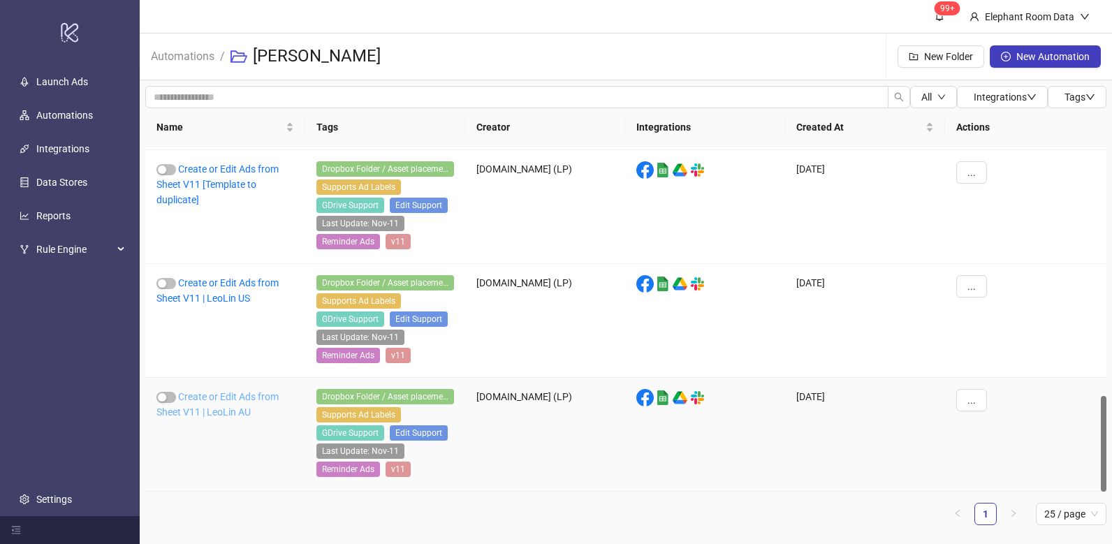
click at [238, 414] on link "Create or Edit Ads from Sheet V11 | LeoLin AU" at bounding box center [217, 404] width 122 height 27
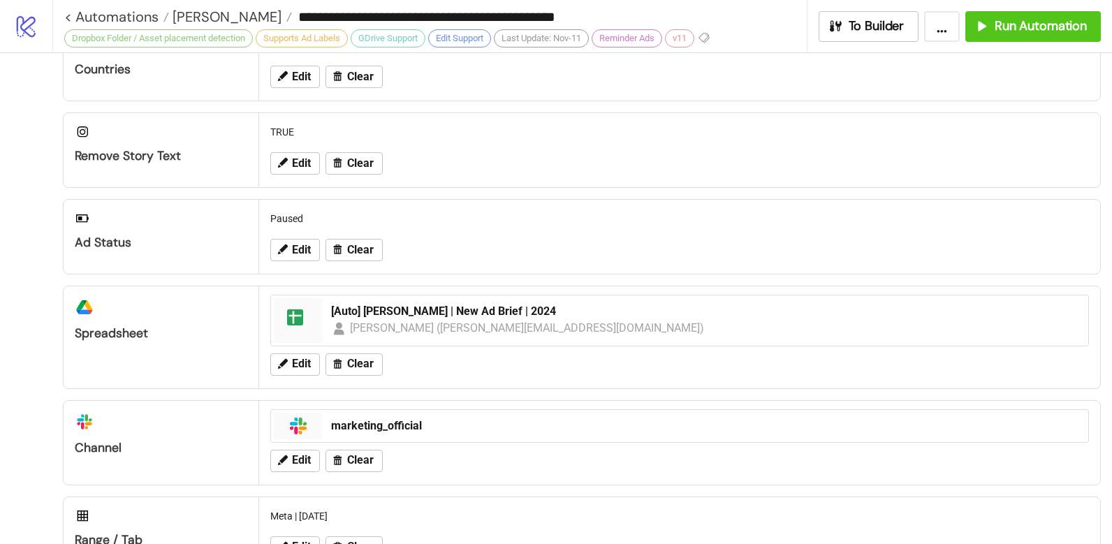
scroll to position [478, 0]
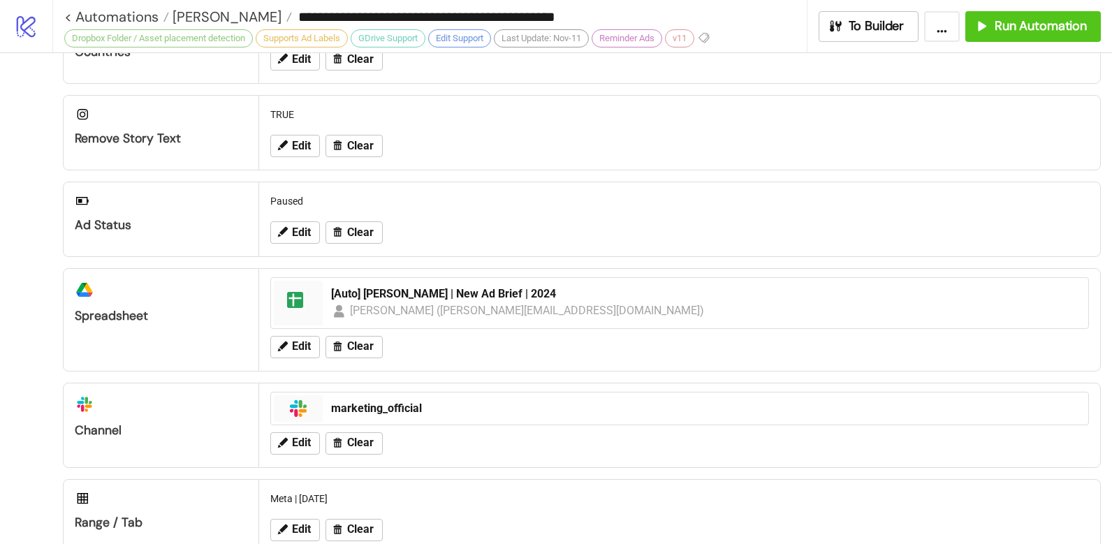
drag, startPoint x: 363, startPoint y: 498, endPoint x: 271, endPoint y: 499, distance: 91.5
click at [271, 499] on div "Meta | [DATE]" at bounding box center [680, 499] width 830 height 27
copy div "Meta | [DATE]"
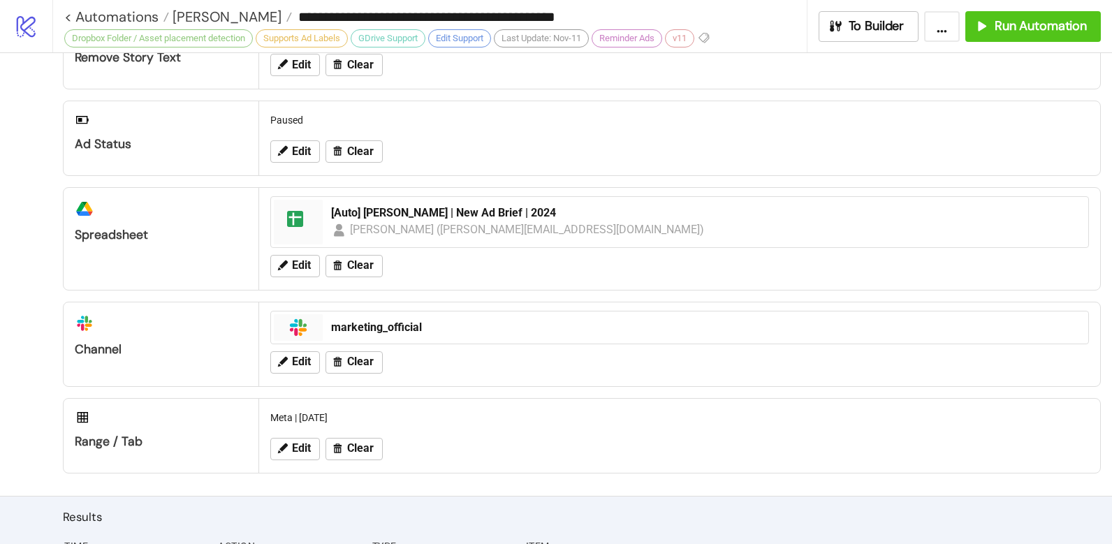
scroll to position [737, 0]
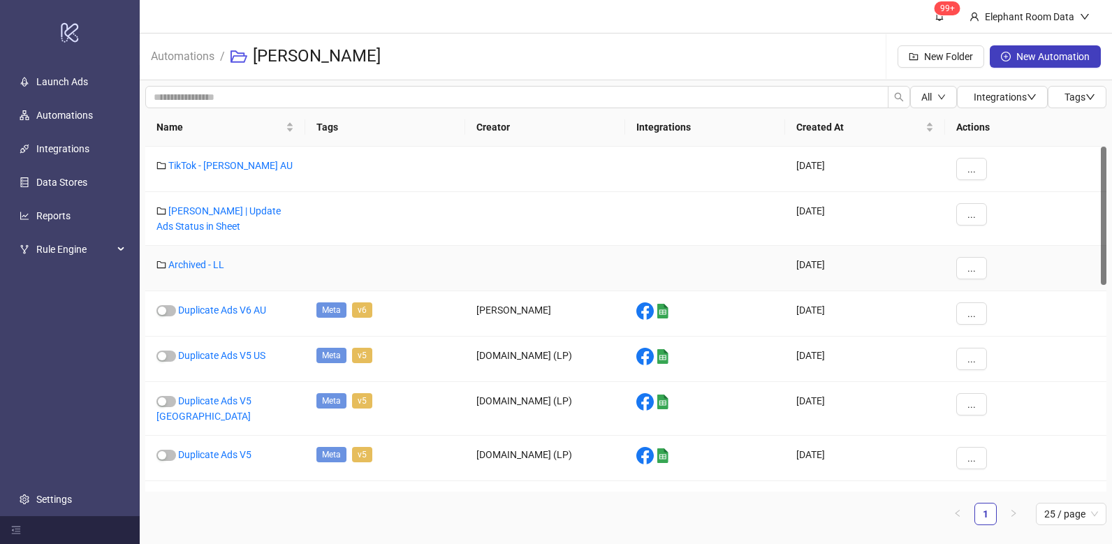
scroll to position [3, 0]
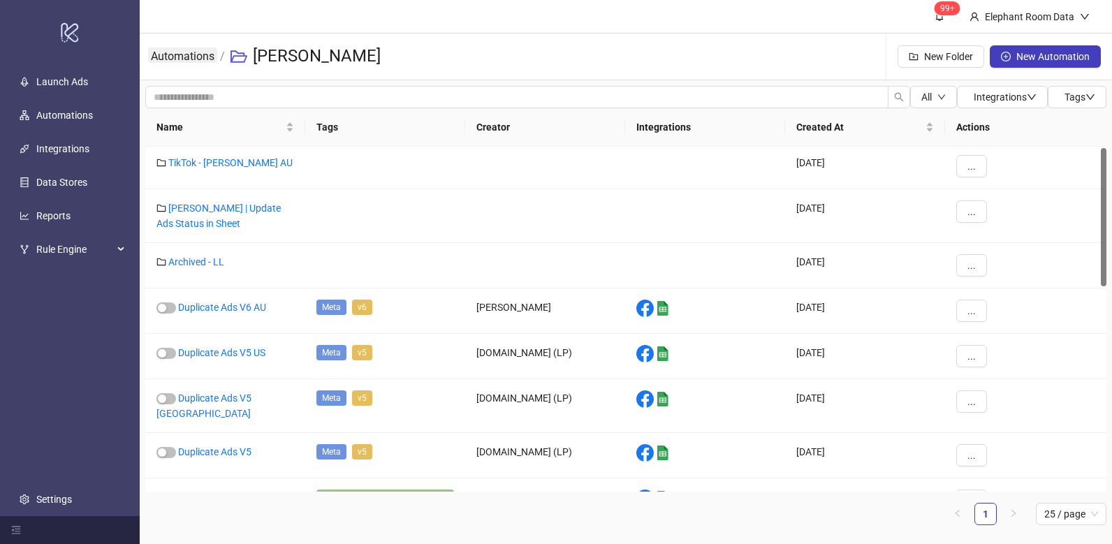
click at [180, 59] on link "Automations" at bounding box center [182, 55] width 69 height 15
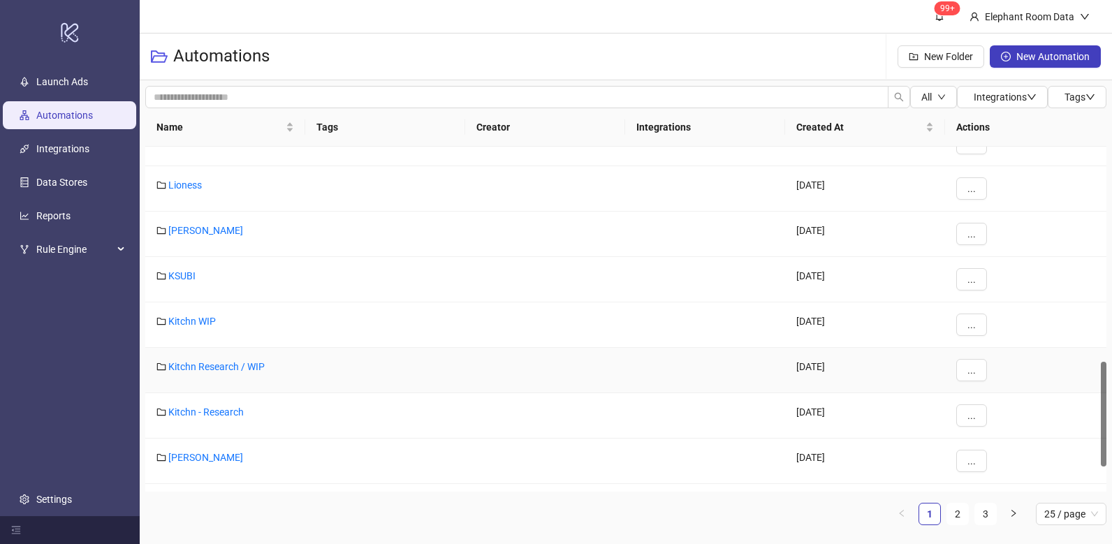
scroll to position [684, 0]
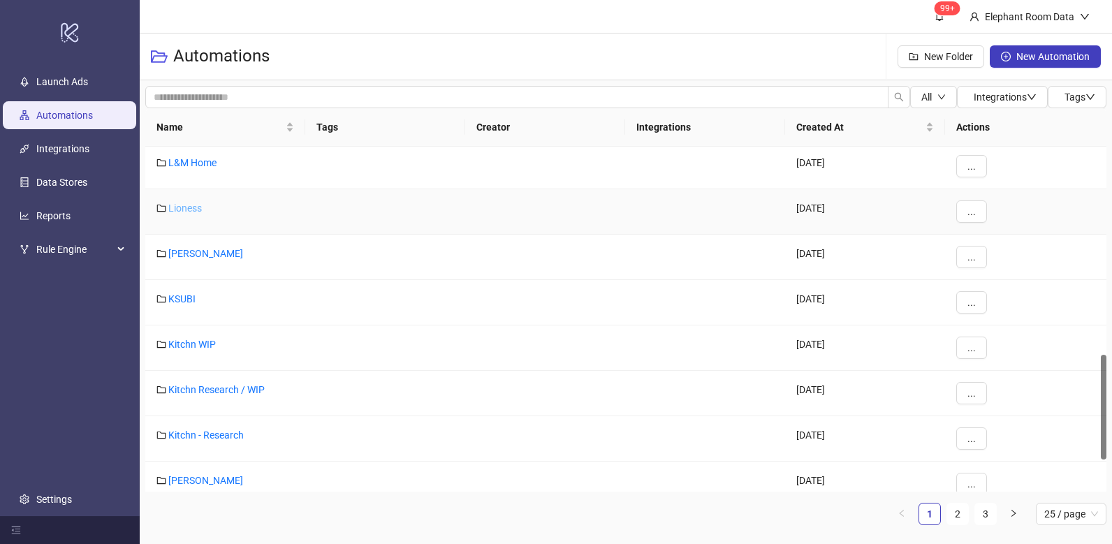
click at [184, 207] on link "Lioness" at bounding box center [185, 208] width 34 height 11
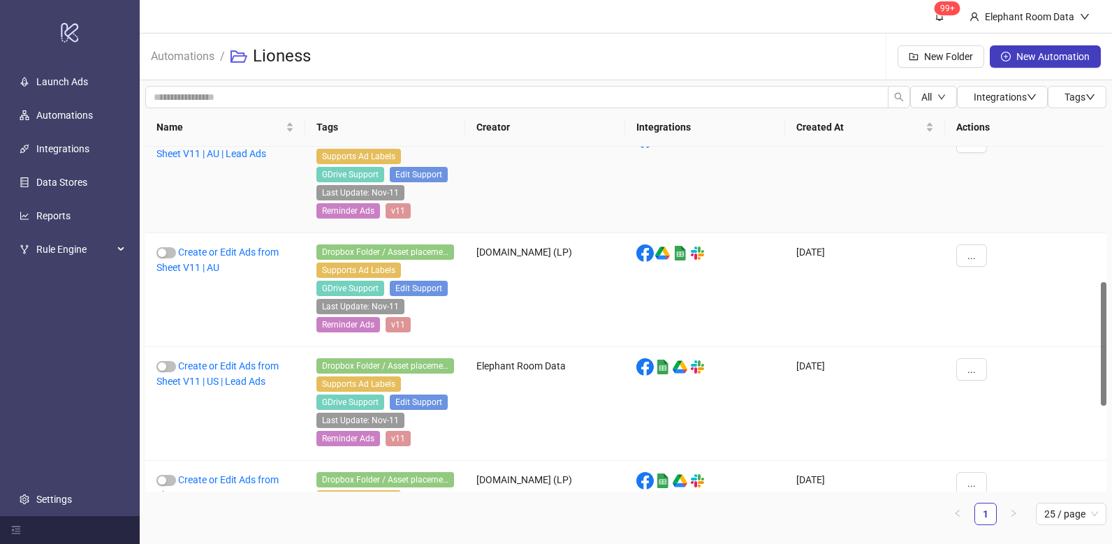
scroll to position [377, 0]
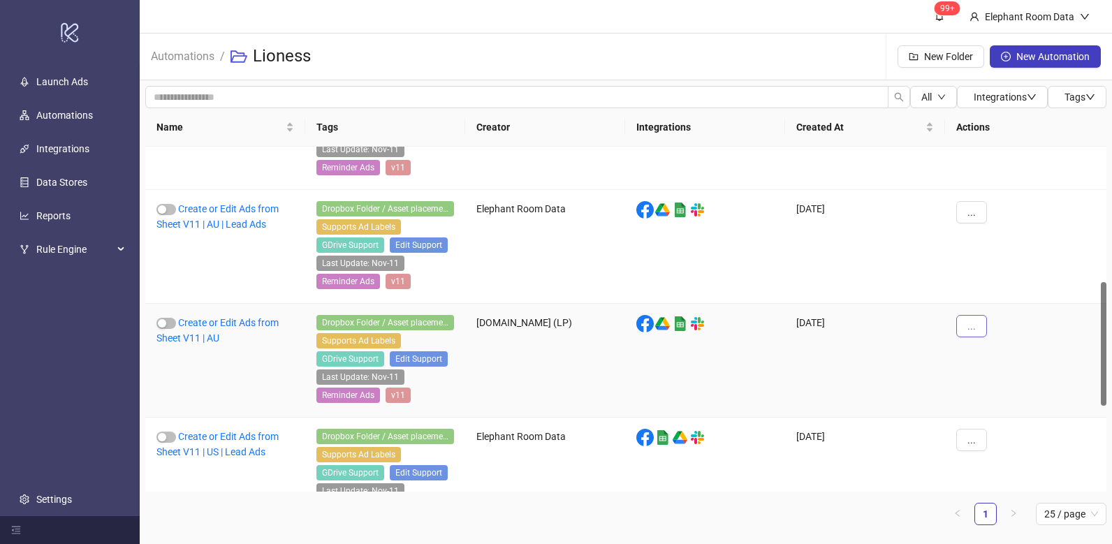
click at [964, 328] on button "..." at bounding box center [971, 326] width 31 height 22
click at [1005, 438] on span "Duplicate" at bounding box center [1003, 443] width 41 height 15
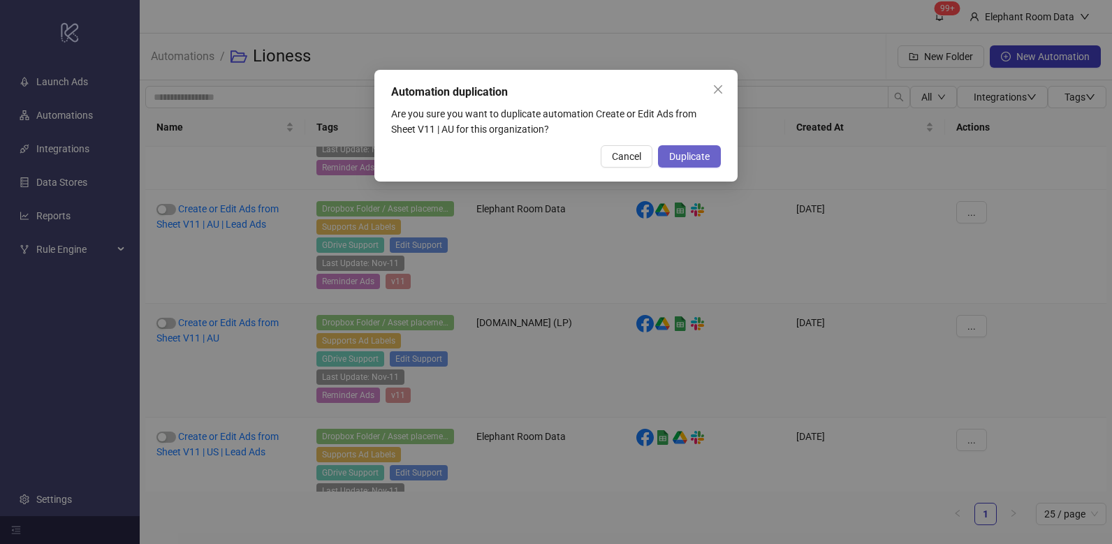
click at [703, 160] on span "Duplicate" at bounding box center [689, 156] width 41 height 11
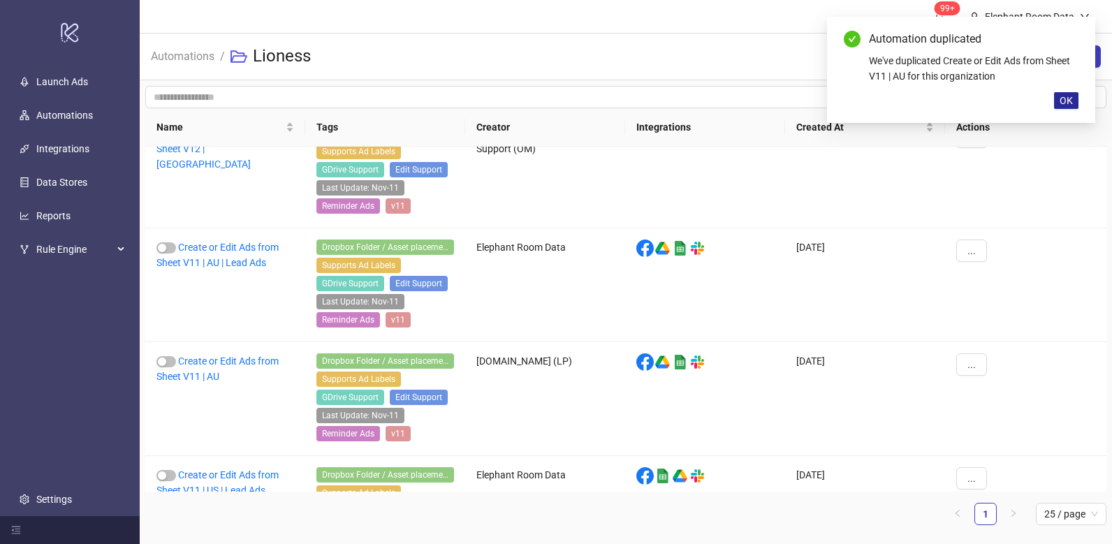
click at [1062, 103] on span "OK" at bounding box center [1066, 100] width 13 height 11
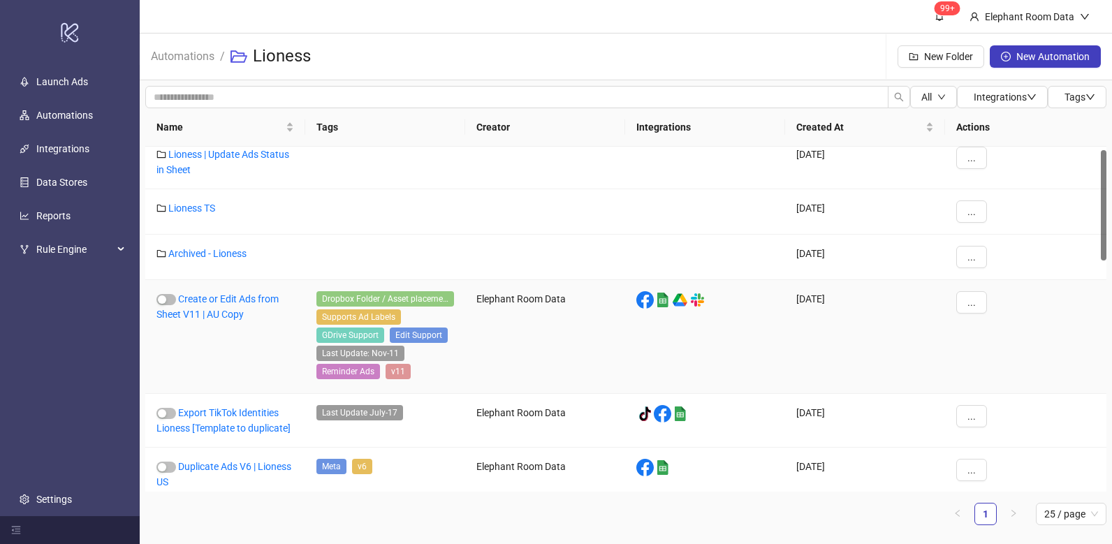
scroll to position [11, 0]
click at [977, 302] on button "..." at bounding box center [971, 302] width 31 height 22
click at [998, 374] on span "Edit" at bounding box center [1003, 374] width 41 height 15
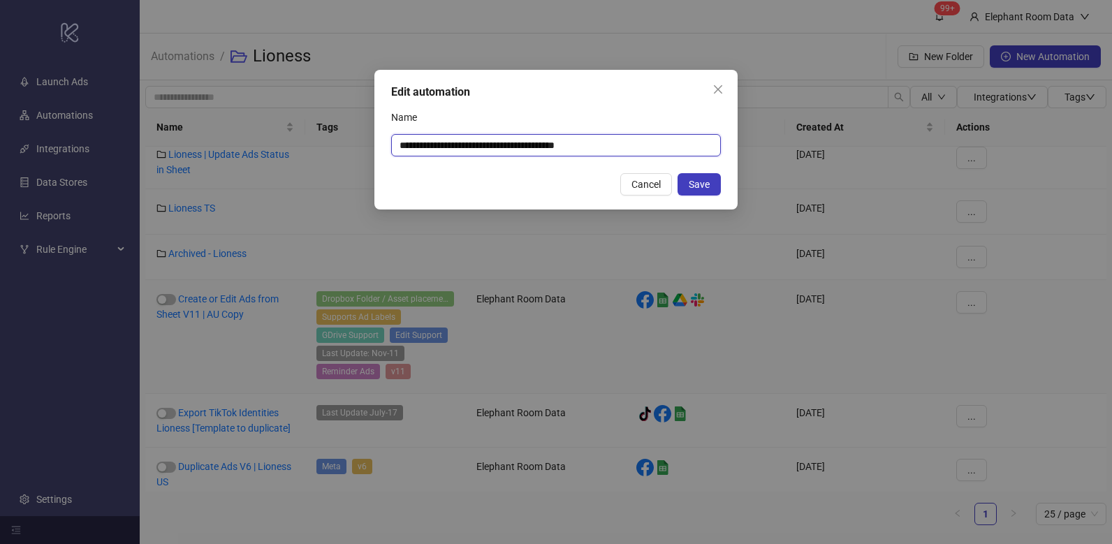
click at [574, 146] on input "**********" at bounding box center [556, 145] width 330 height 22
drag, startPoint x: 559, startPoint y: 145, endPoint x: 637, endPoint y: 145, distance: 78.2
click at [637, 145] on input "**********" at bounding box center [556, 145] width 330 height 22
type input "**********"
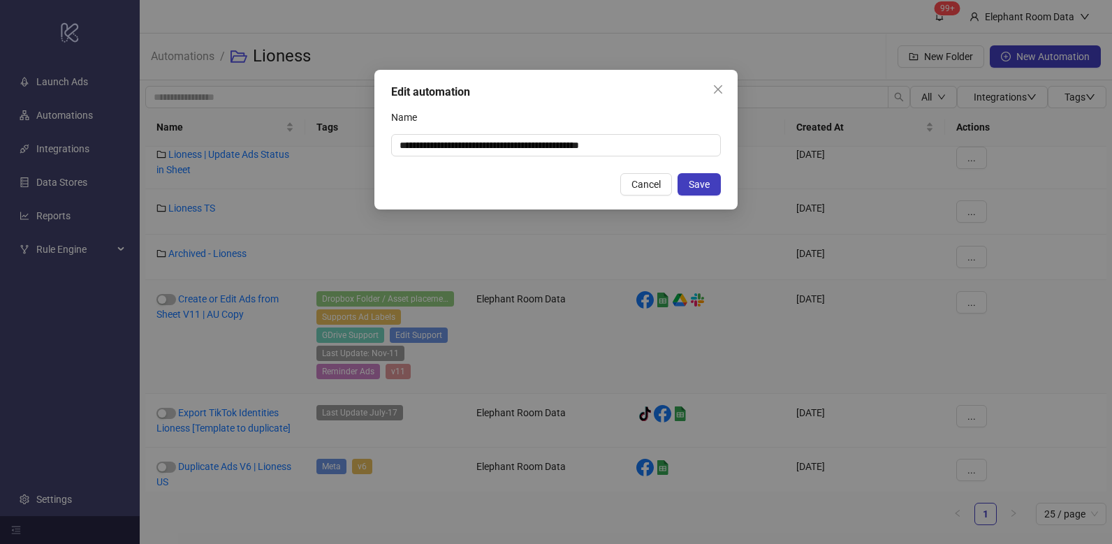
click at [686, 184] on button "Save" at bounding box center [699, 184] width 43 height 22
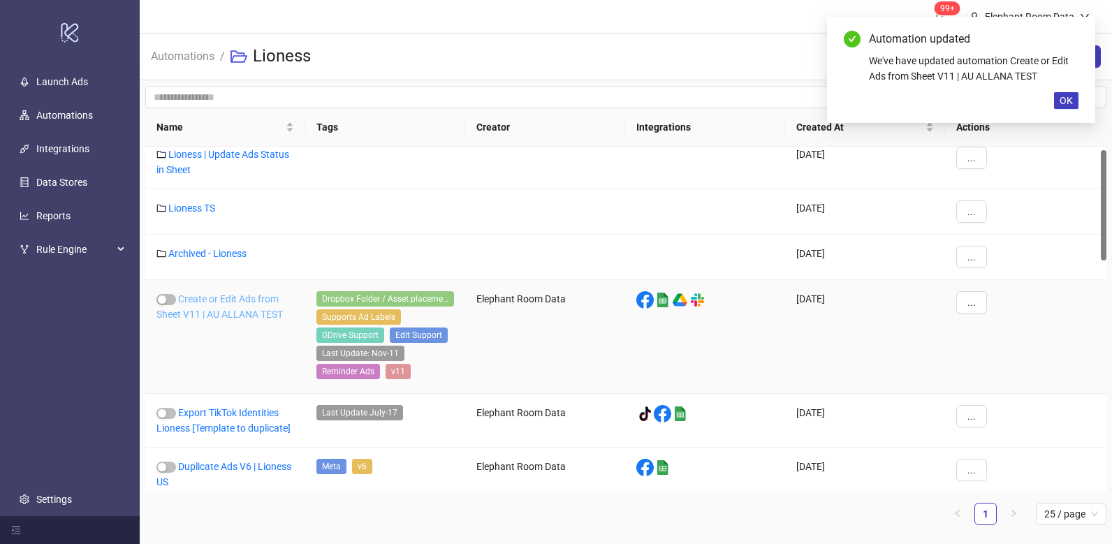
click at [272, 314] on link "Create or Edit Ads from Sheet V11 | AU ALLANA TEST" at bounding box center [219, 306] width 126 height 27
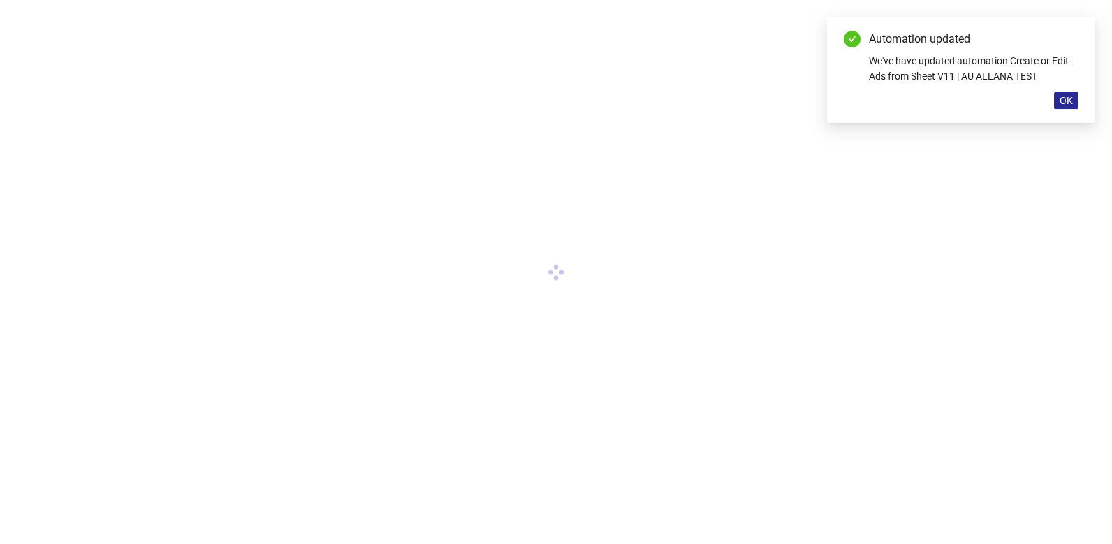
click at [1065, 107] on button "OK" at bounding box center [1066, 100] width 24 height 17
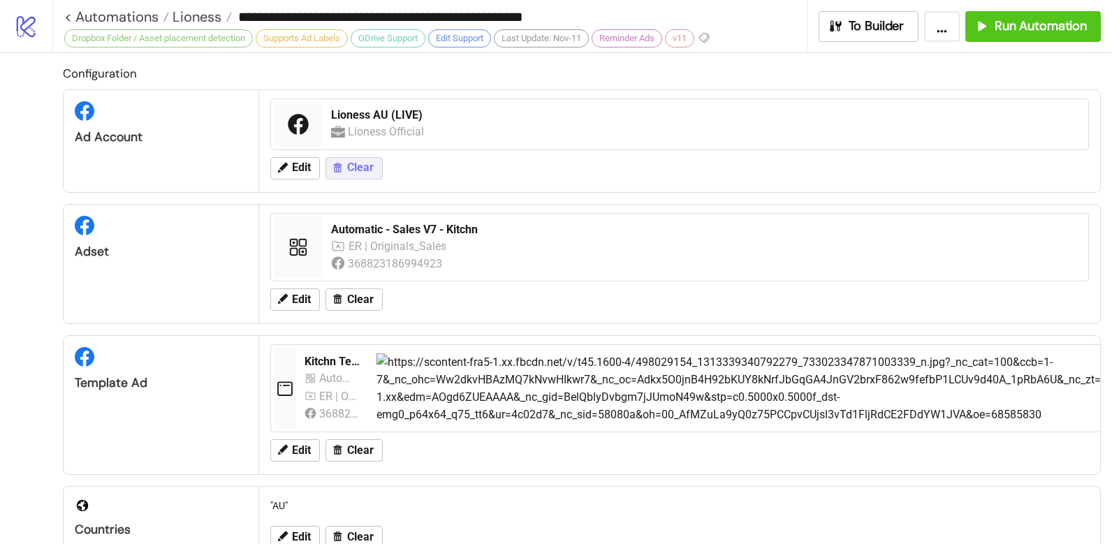
click at [360, 168] on span "Clear" at bounding box center [360, 167] width 27 height 13
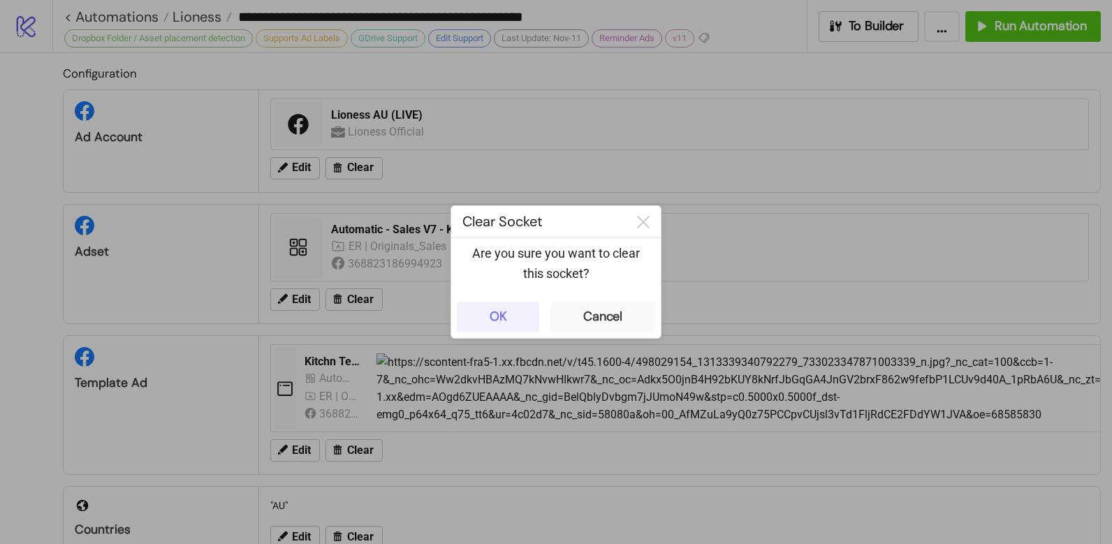
click at [508, 316] on button "OK" at bounding box center [498, 317] width 82 height 31
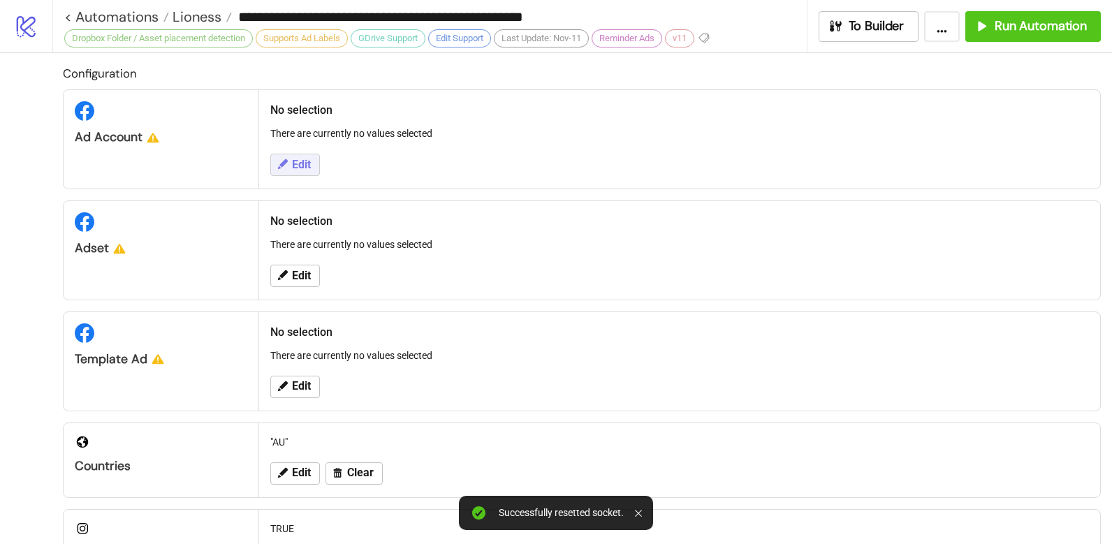
click at [296, 166] on span "Edit" at bounding box center [301, 165] width 19 height 13
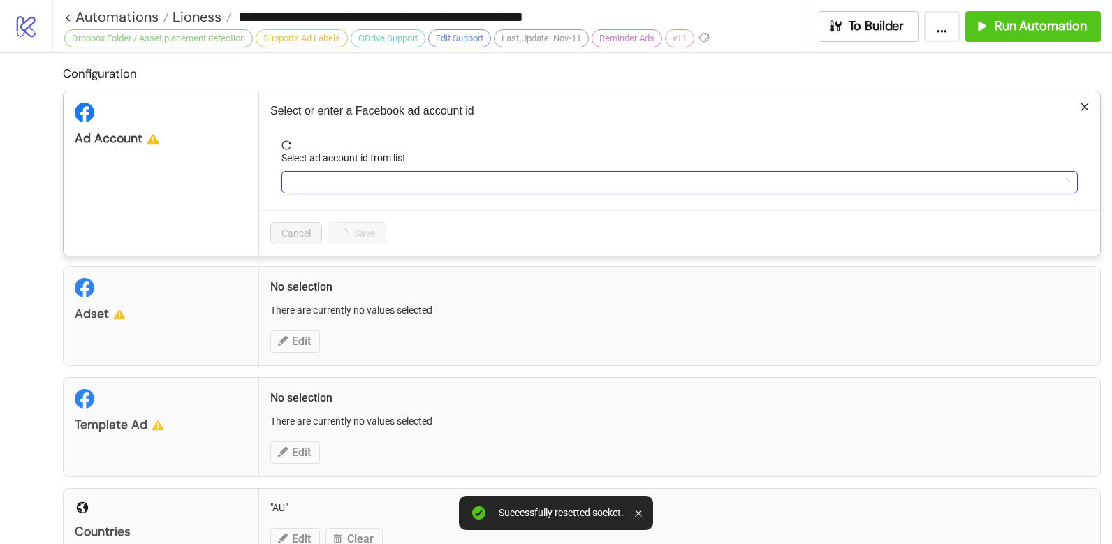
click at [333, 182] on input "Select ad account id from list" at bounding box center [673, 182] width 767 height 21
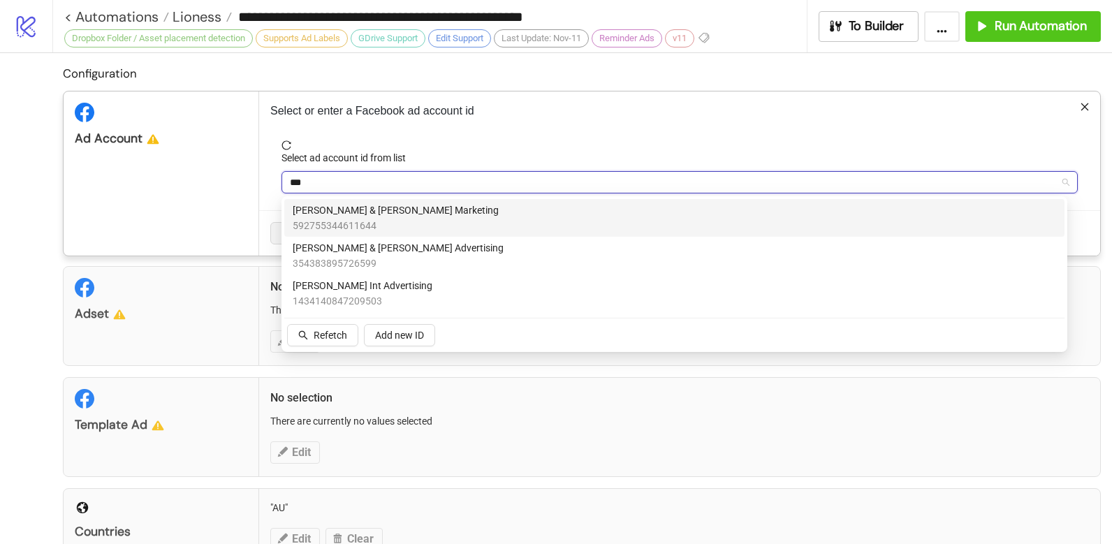
type input "***"
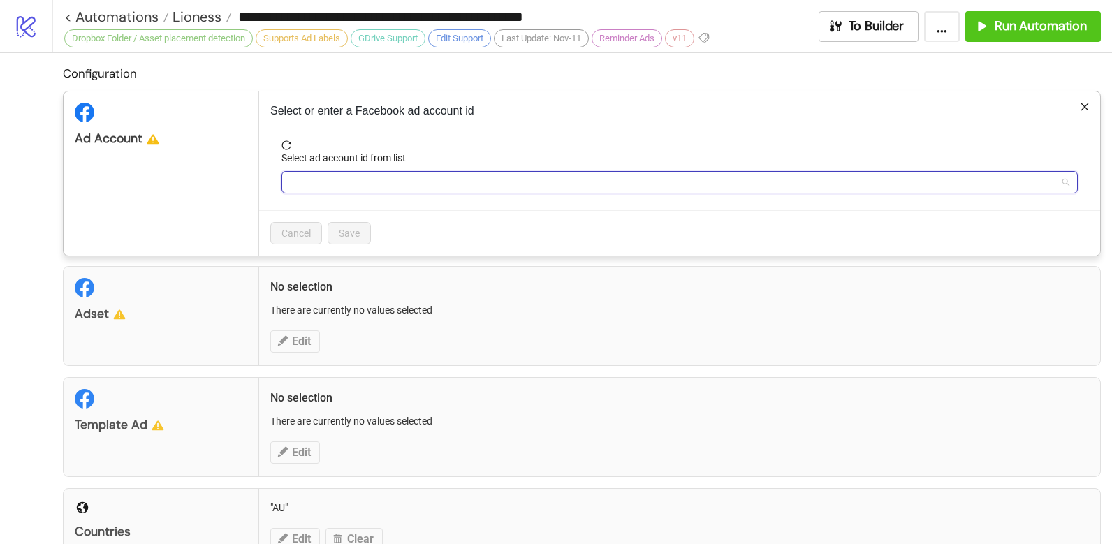
click at [332, 188] on input "Select ad account id from list" at bounding box center [673, 182] width 767 height 21
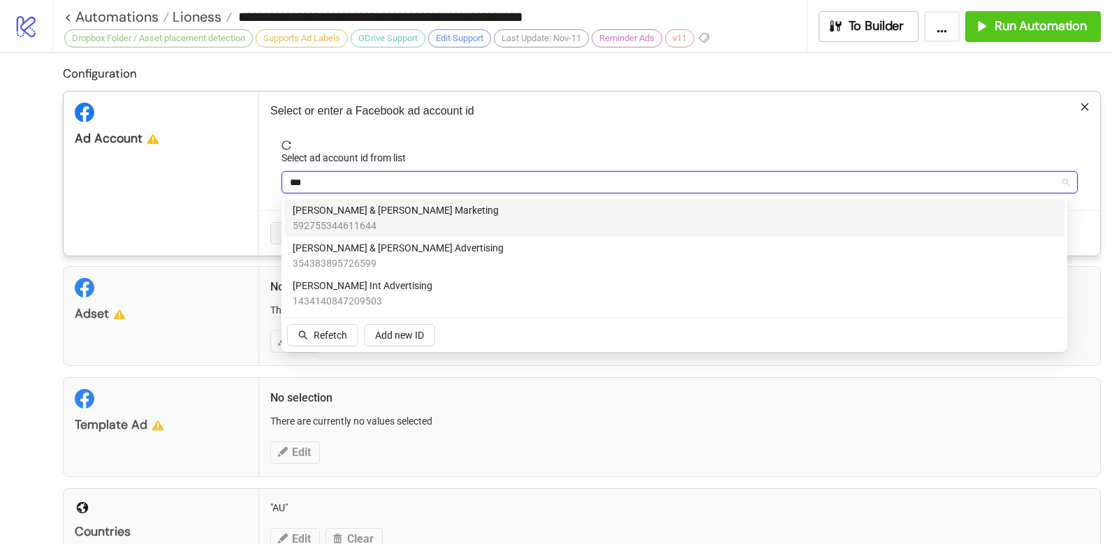
type input "***"
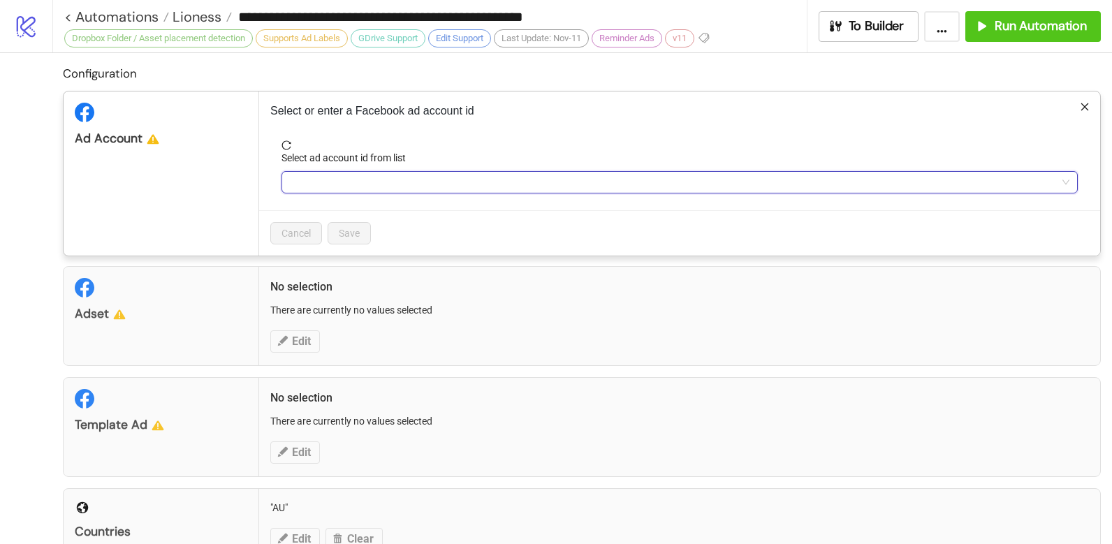
click at [313, 184] on input "Select ad account id from list" at bounding box center [673, 182] width 767 height 21
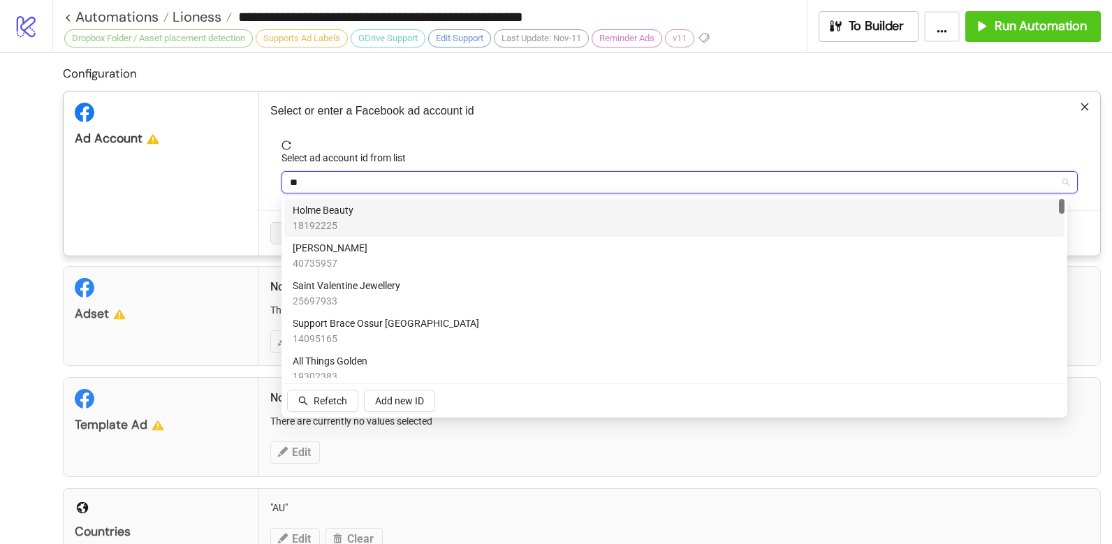
type input "***"
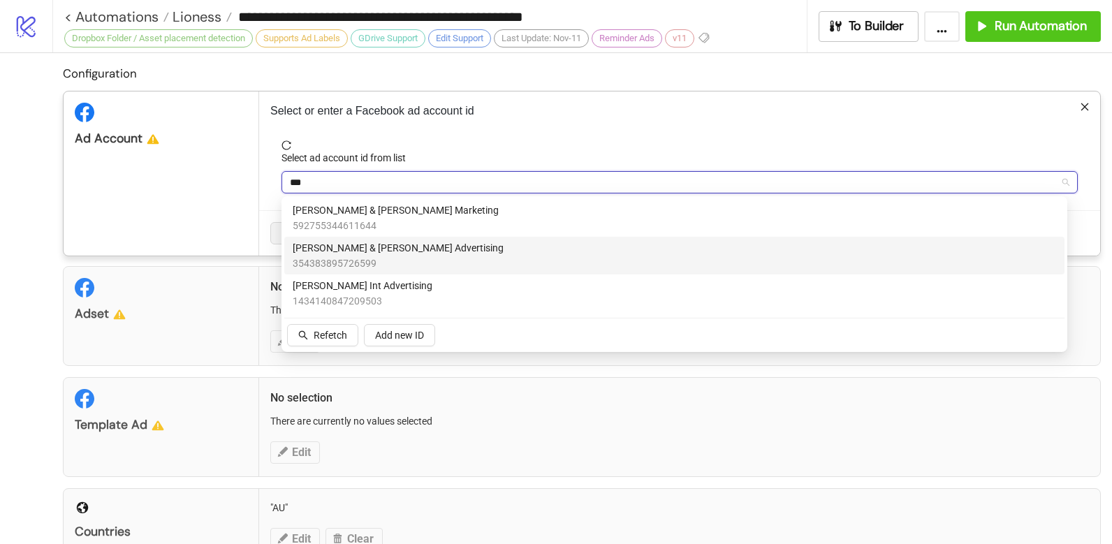
click at [402, 262] on div "LEO & LIN Advertising 354383895726599" at bounding box center [675, 255] width 764 height 31
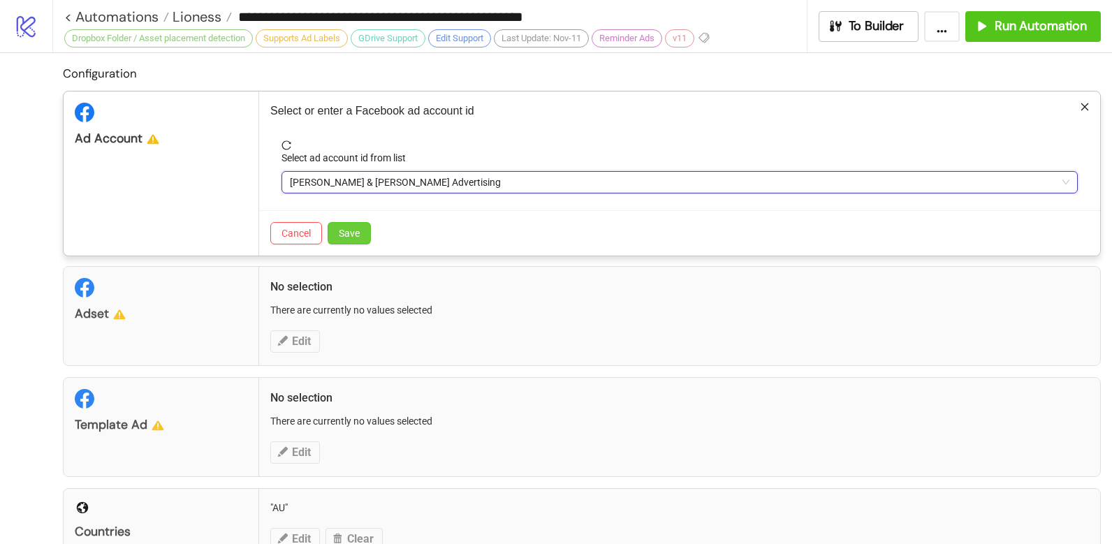
click at [342, 232] on span "Save" at bounding box center [349, 233] width 21 height 11
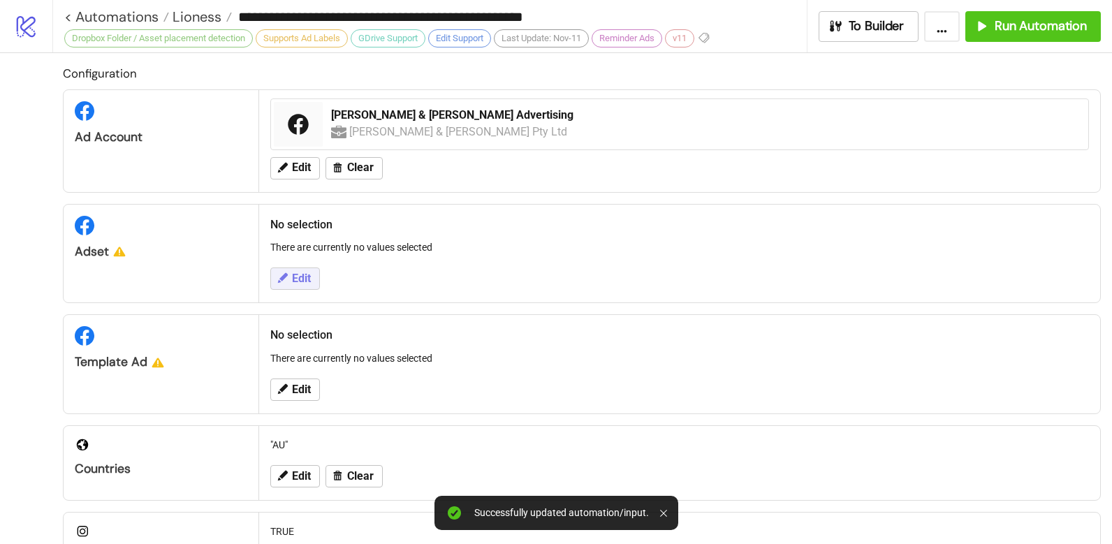
click at [293, 281] on span "Edit" at bounding box center [301, 278] width 19 height 13
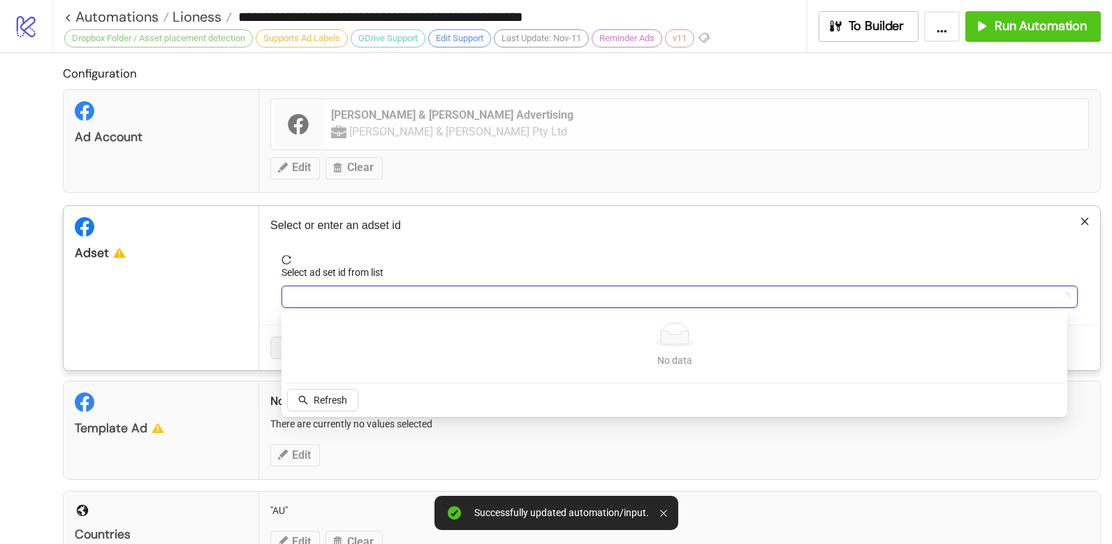
click at [314, 299] on input "Select ad set id from list" at bounding box center [673, 296] width 767 height 21
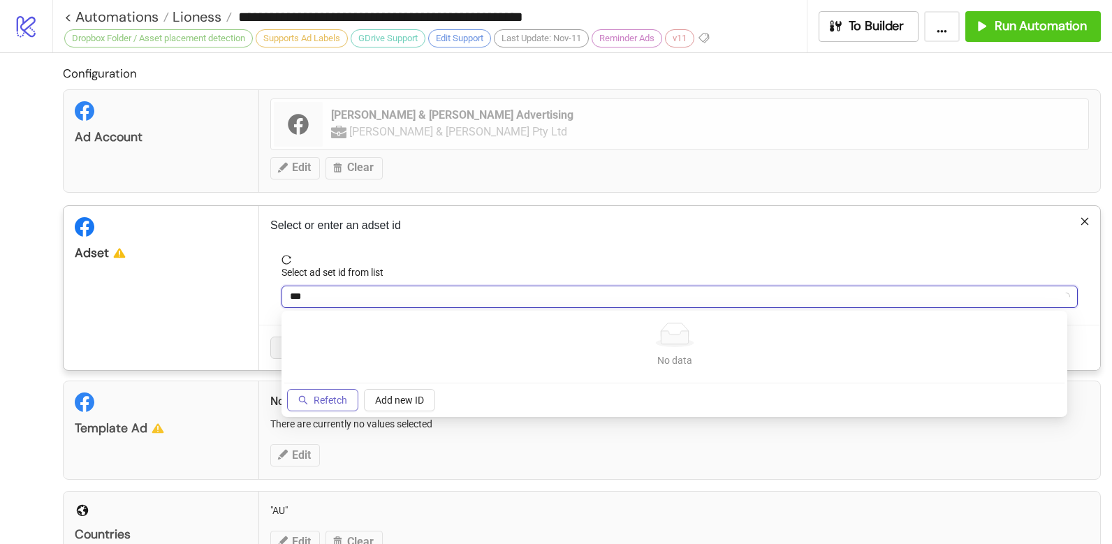
type input "***"
click at [335, 397] on span "Refetch" at bounding box center [331, 400] width 34 height 11
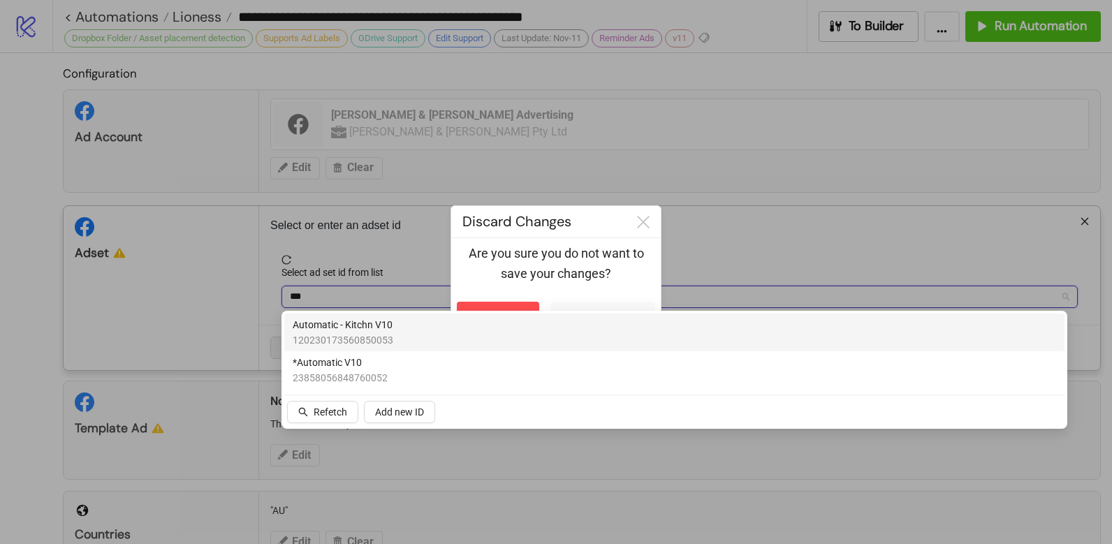
click at [388, 335] on span "120230173560850053" at bounding box center [343, 340] width 101 height 15
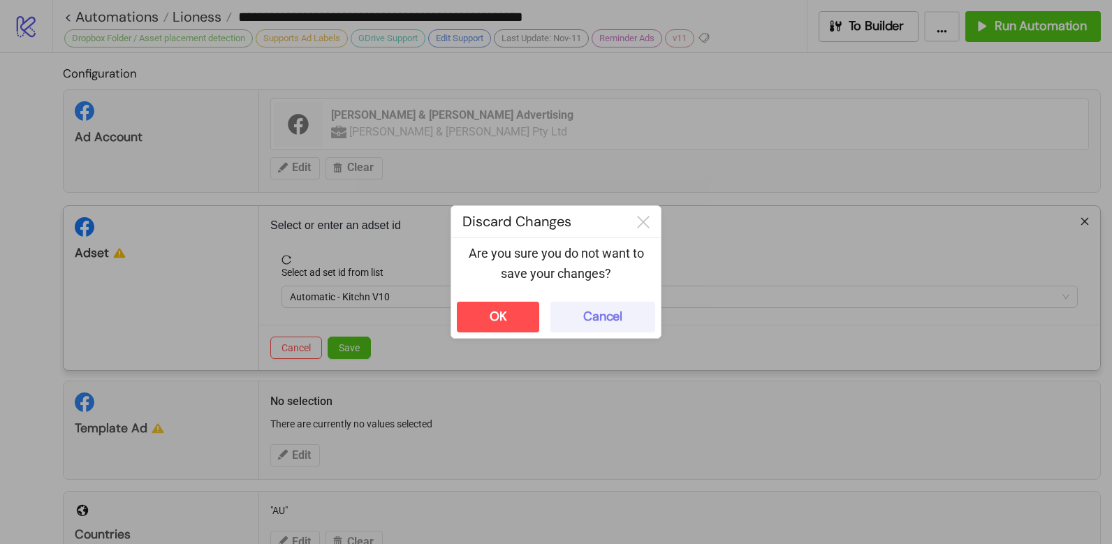
click at [618, 321] on div "Cancel" at bounding box center [602, 317] width 39 height 16
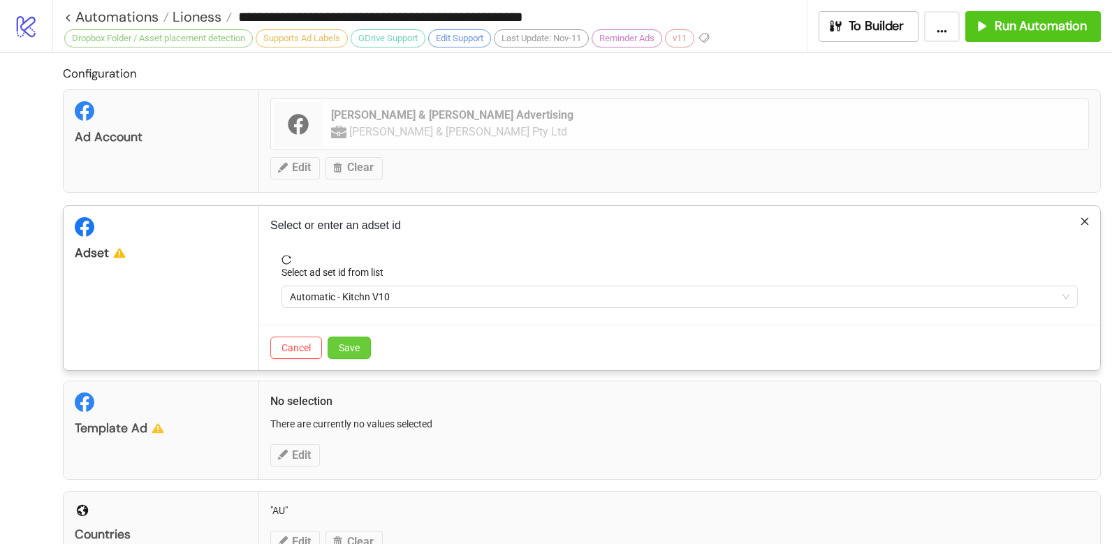
click at [349, 348] on span "Save" at bounding box center [349, 347] width 21 height 11
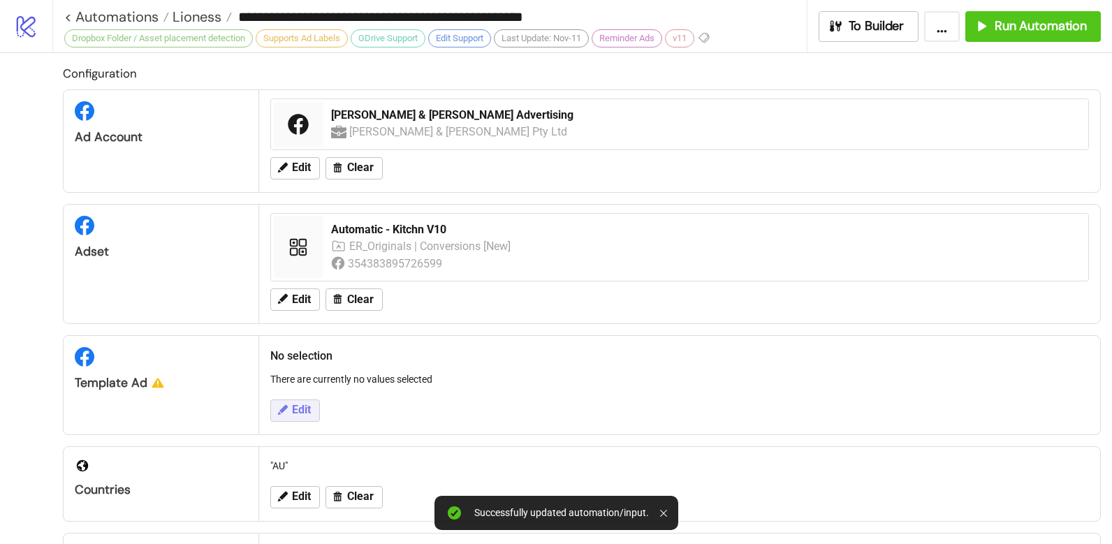
click at [294, 414] on span "Edit" at bounding box center [301, 410] width 19 height 13
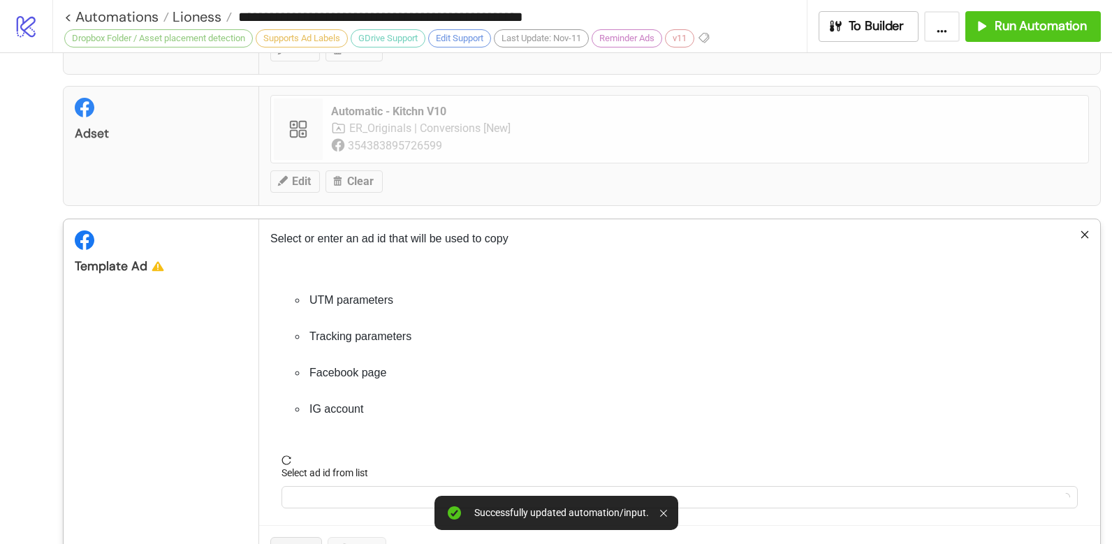
scroll to position [129, 0]
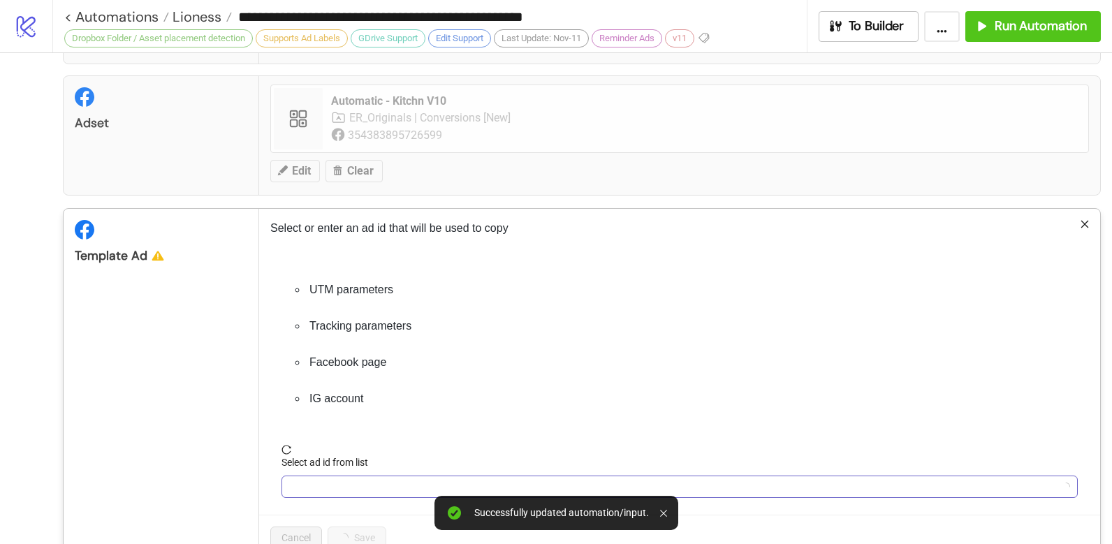
click at [316, 479] on input "Select ad id from list" at bounding box center [673, 486] width 767 height 21
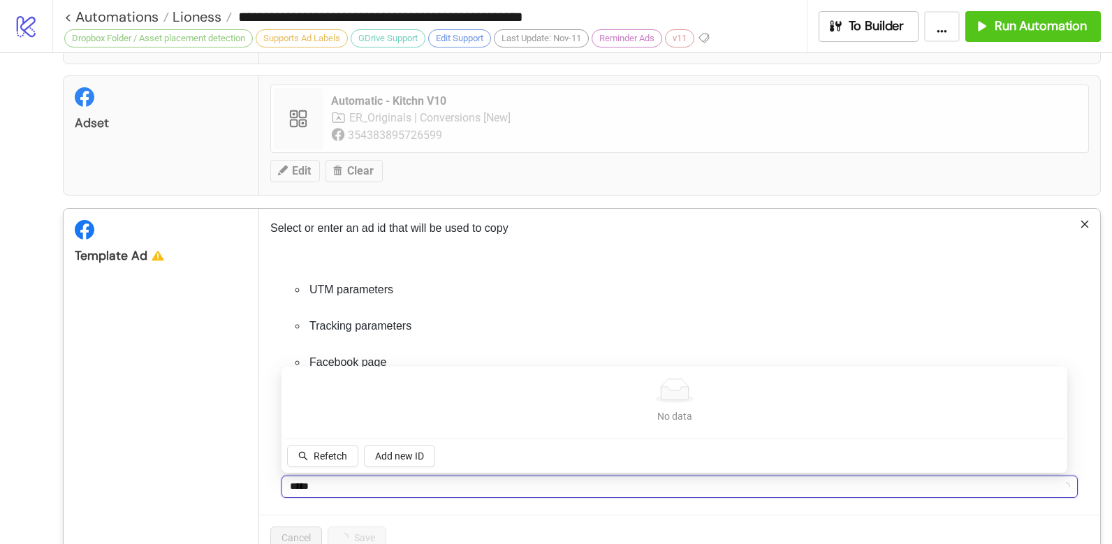
type input "******"
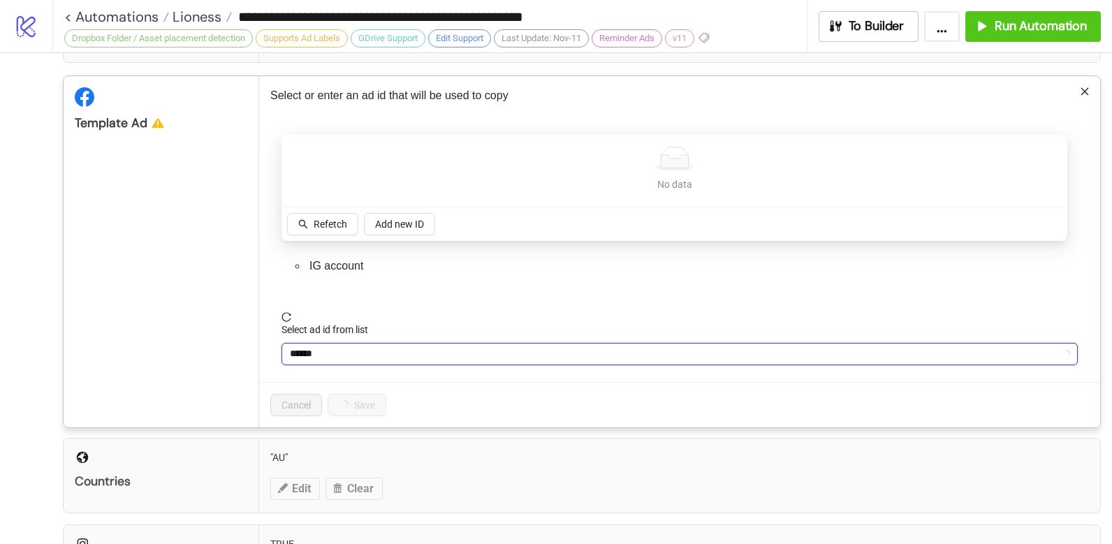
scroll to position [361, 0]
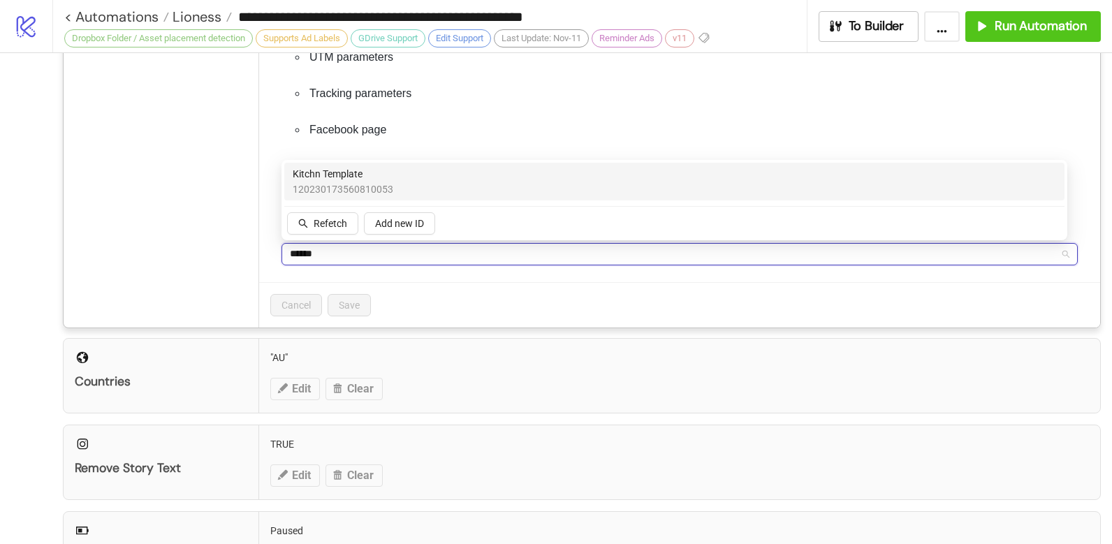
click at [368, 186] on span "120230173560810053" at bounding box center [343, 189] width 101 height 15
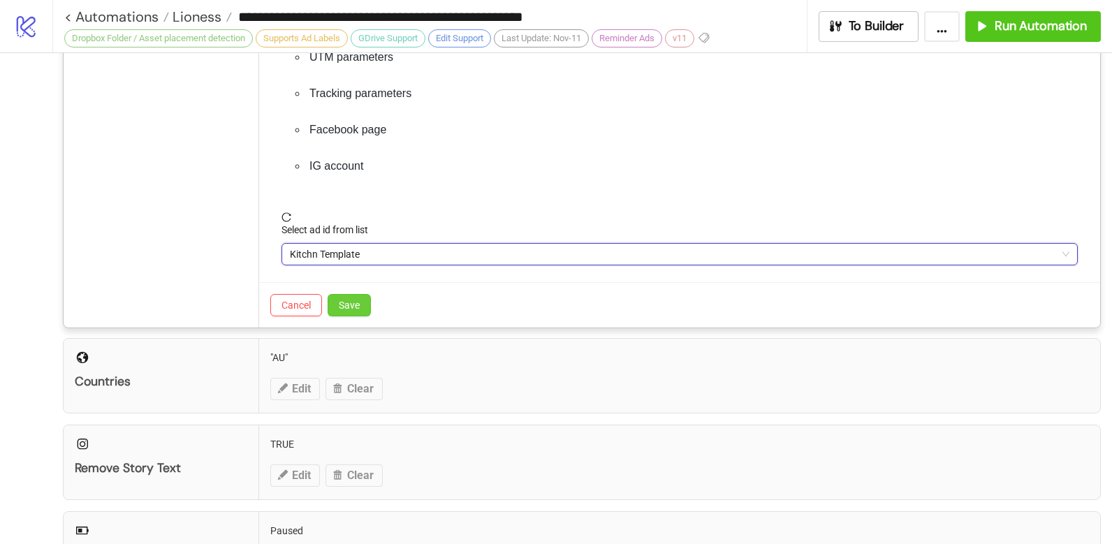
click at [360, 305] on button "Save" at bounding box center [349, 305] width 43 height 22
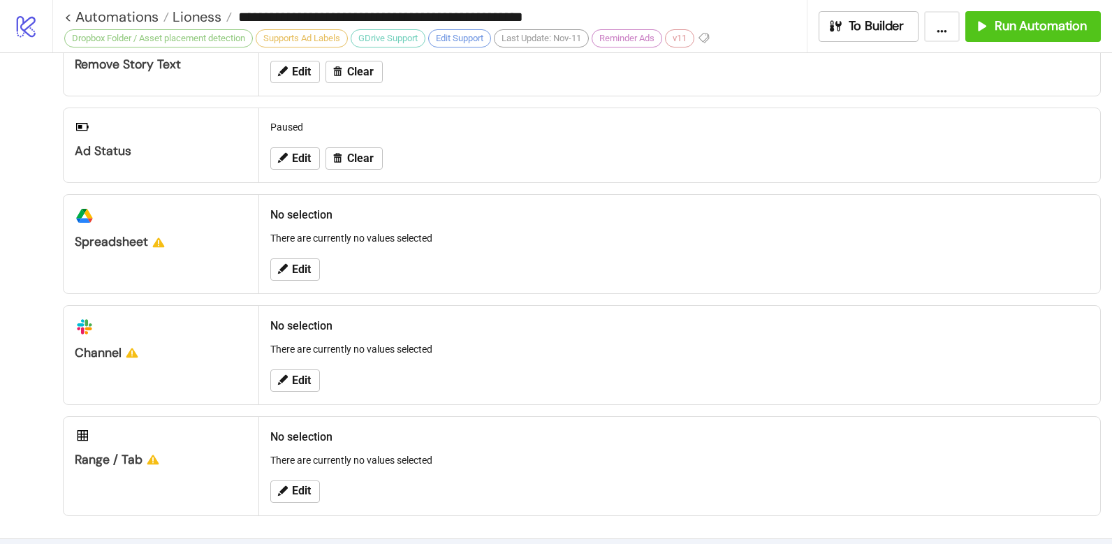
scroll to position [615, 0]
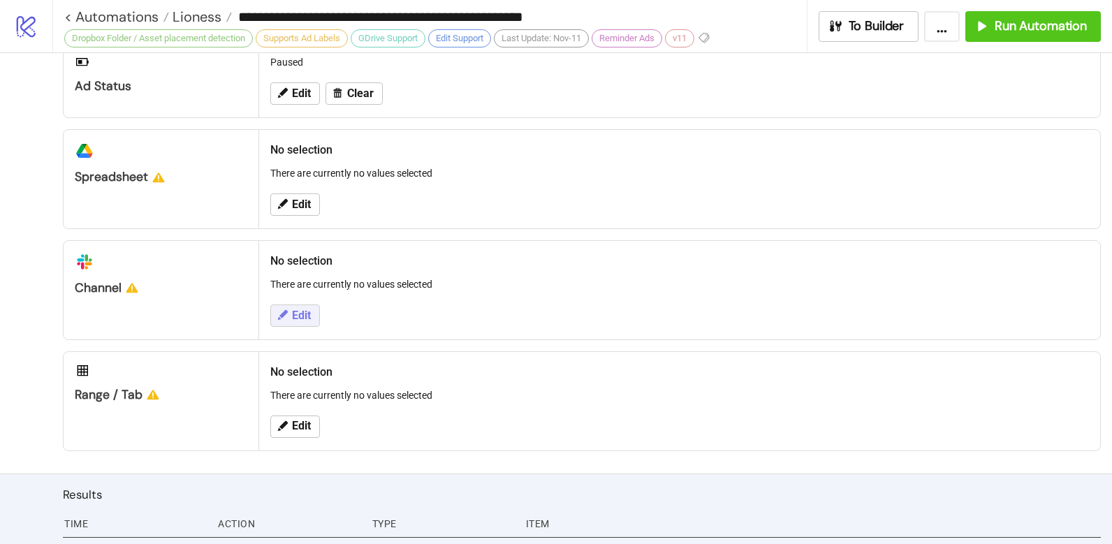
click at [313, 312] on button "Edit" at bounding box center [295, 316] width 50 height 22
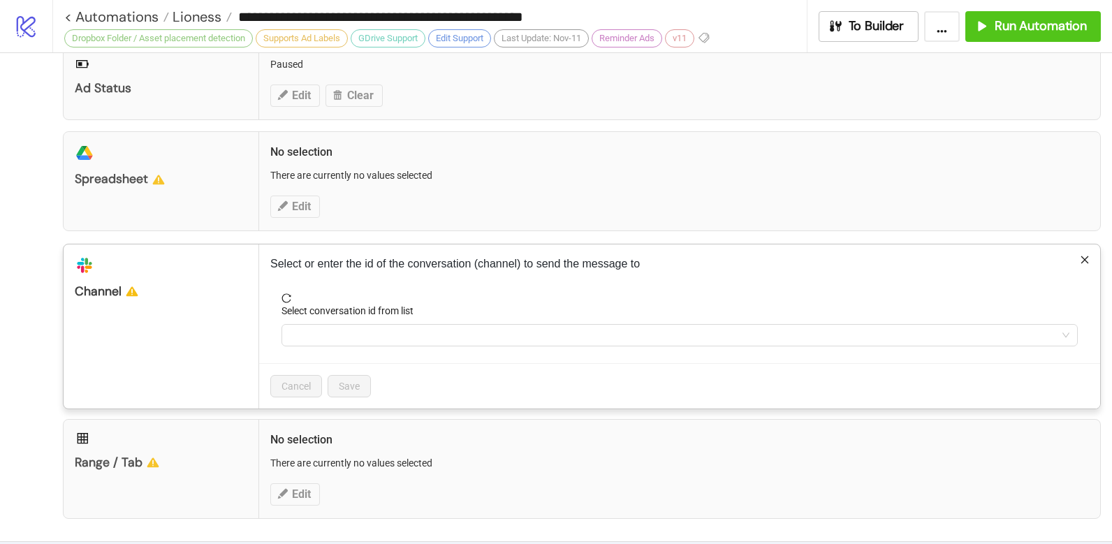
scroll to position [595, 0]
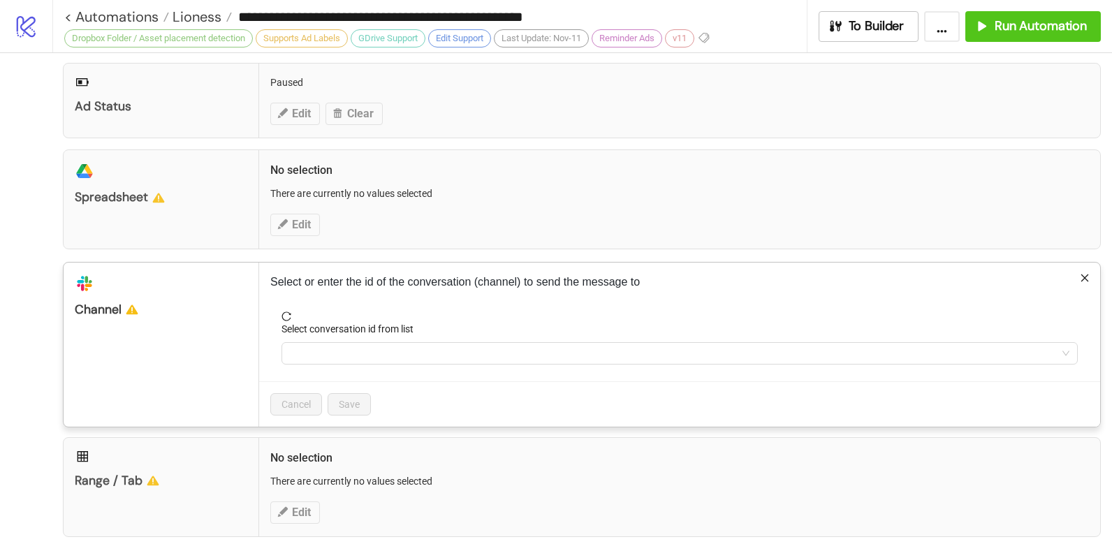
click at [302, 218] on div "**********" at bounding box center [556, 272] width 1112 height 544
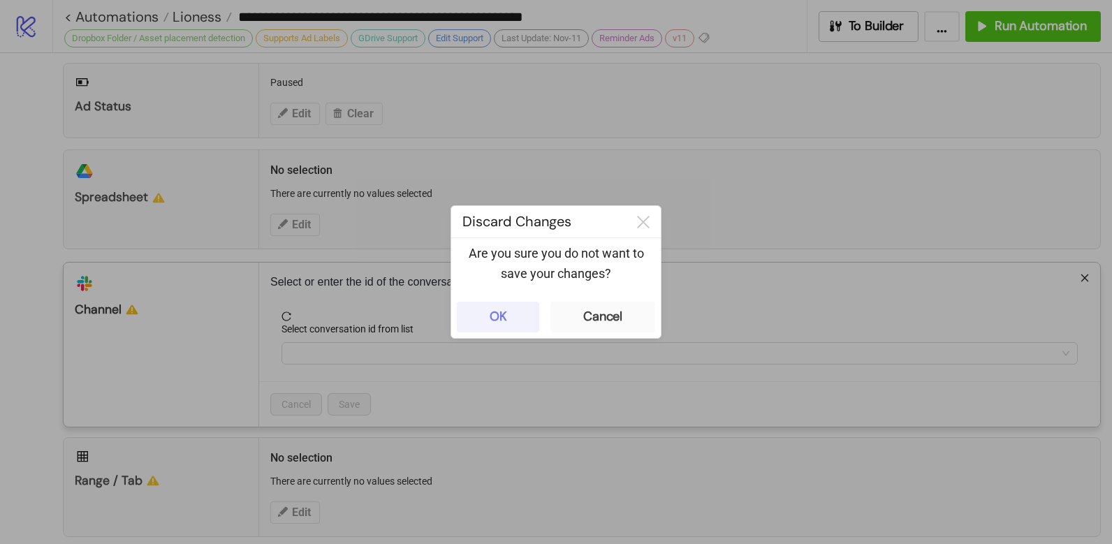
click at [509, 318] on button "OK" at bounding box center [498, 317] width 82 height 31
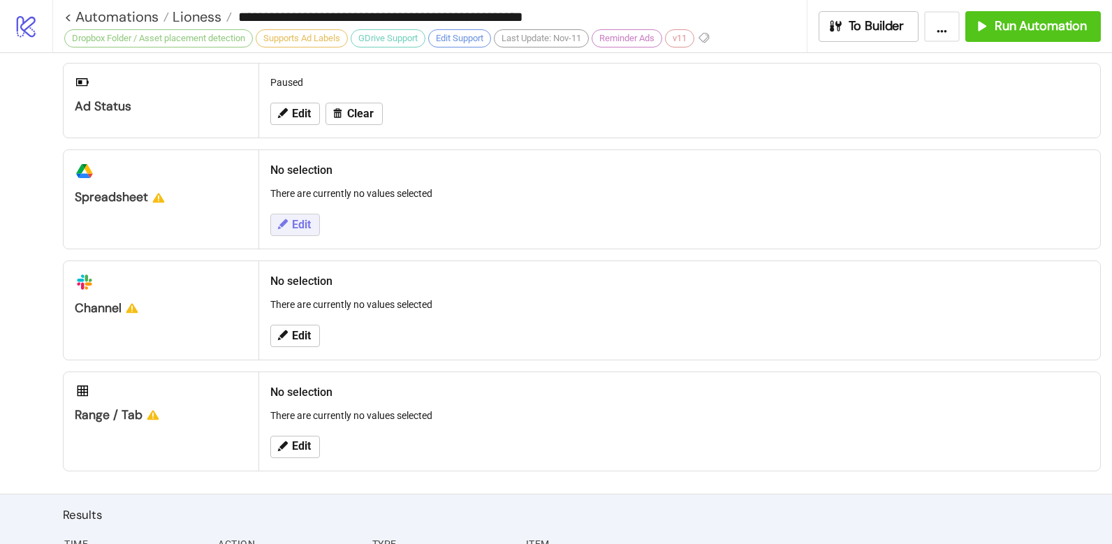
click at [296, 231] on button "Edit" at bounding box center [295, 225] width 50 height 22
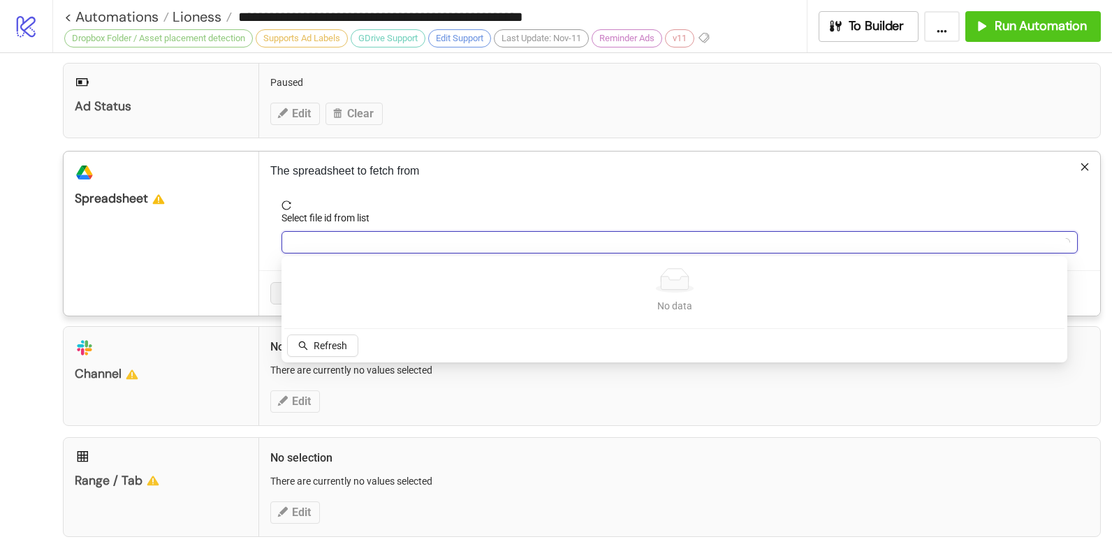
click at [366, 247] on input "Select file id from list" at bounding box center [673, 242] width 767 height 21
type input "*"
type input "***"
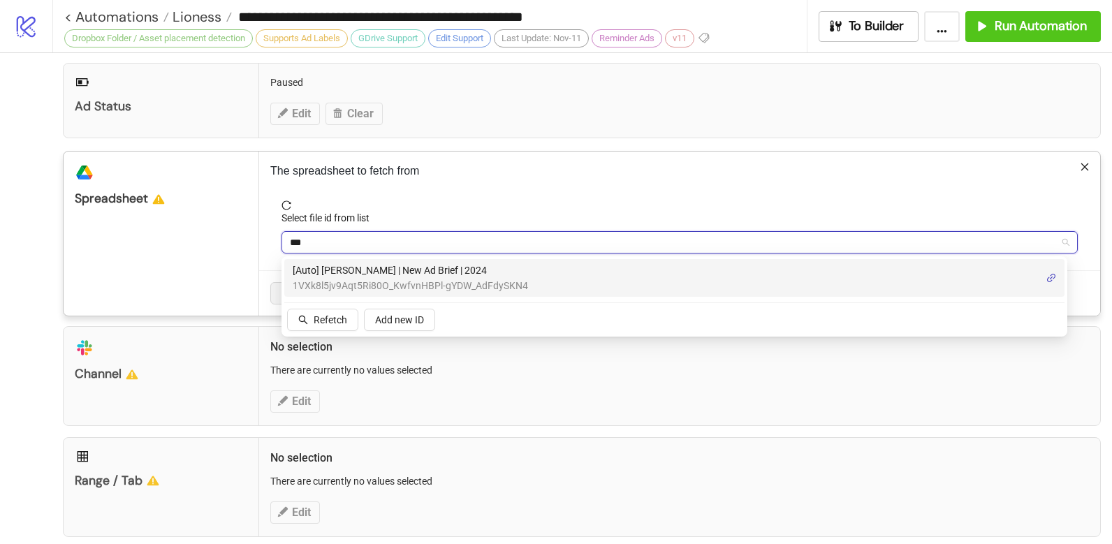
click at [425, 279] on span "1VXk8l5jv9Aqt5Ri80O_KwfvnHBPl-gYDW_AdFdySKN4" at bounding box center [410, 285] width 235 height 15
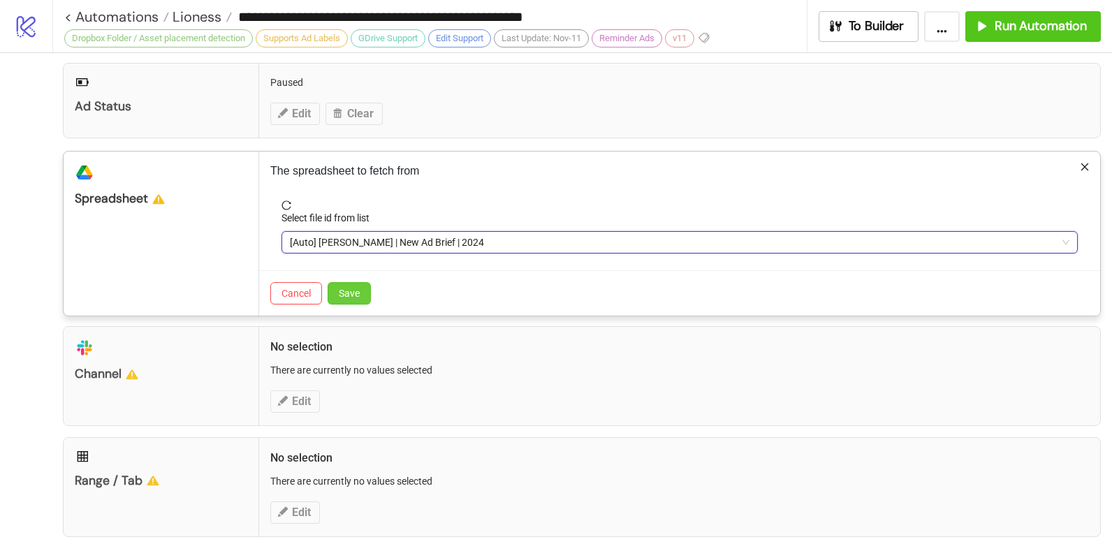
click at [364, 293] on button "Save" at bounding box center [349, 293] width 43 height 22
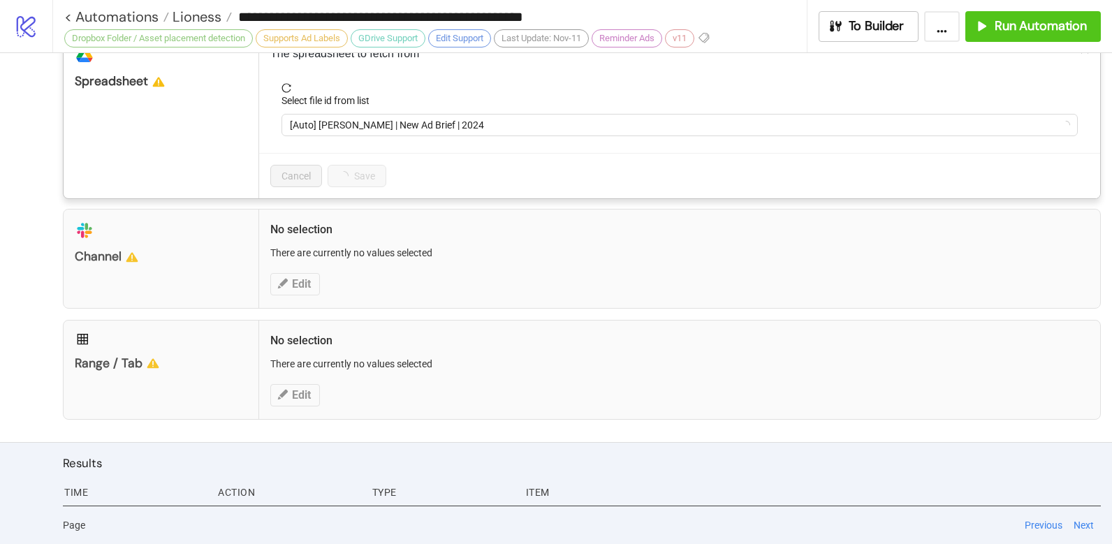
scroll to position [649, 0]
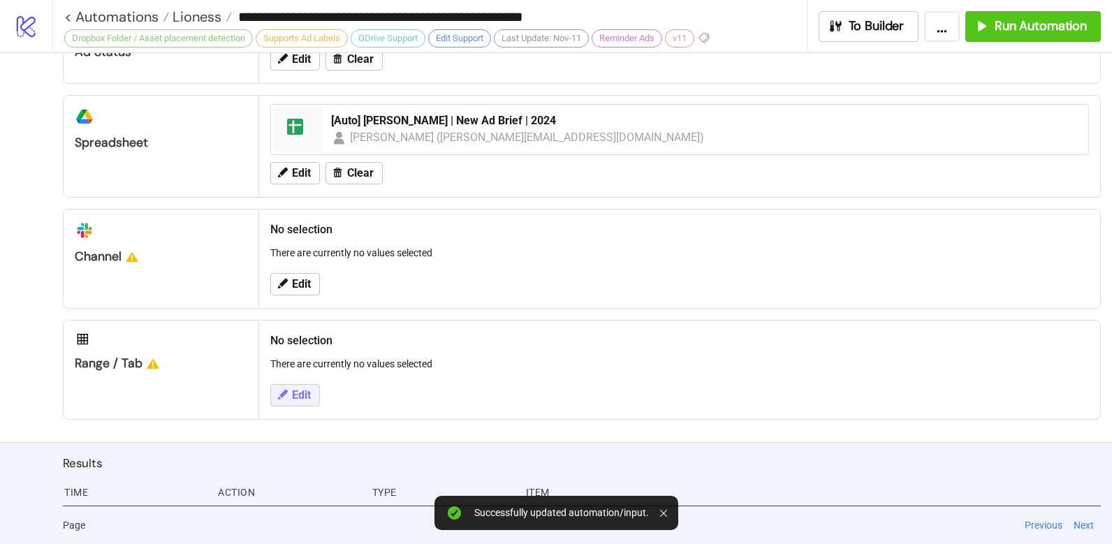
click at [308, 391] on span "Edit" at bounding box center [301, 395] width 19 height 13
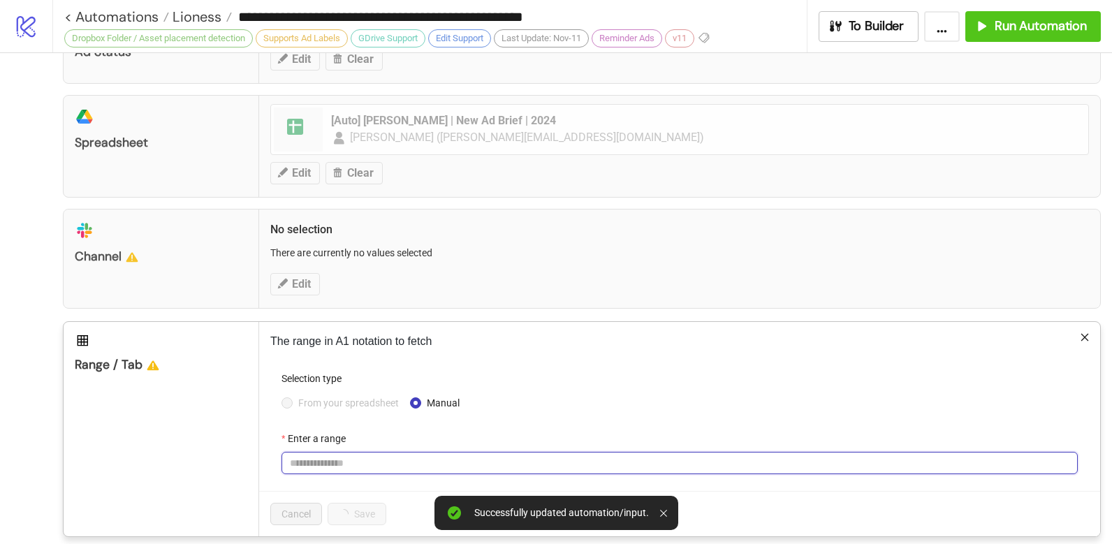
click at [326, 454] on input "Enter a range" at bounding box center [680, 463] width 796 height 22
paste input "**********"
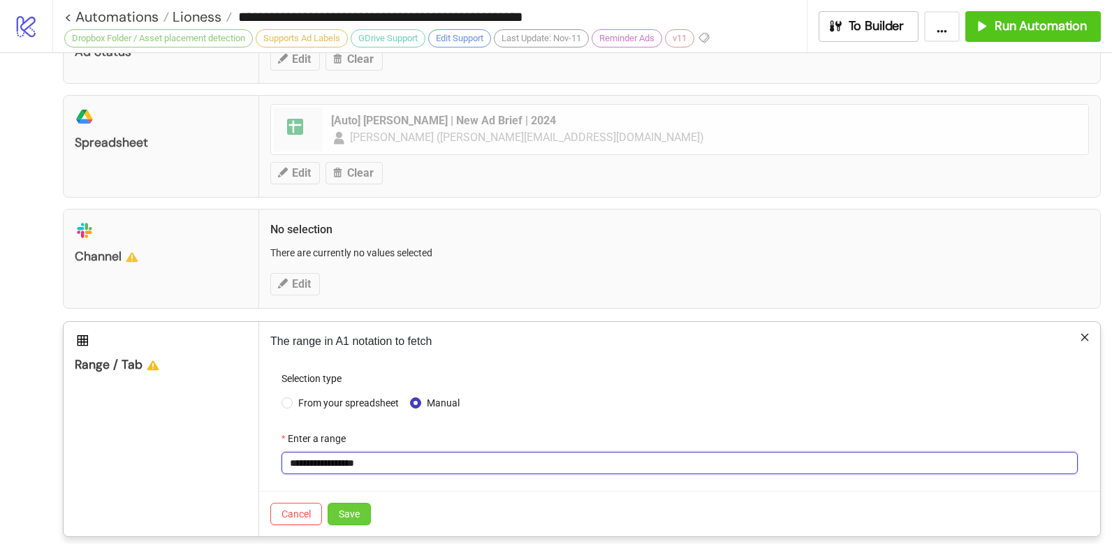
type input "**********"
click at [355, 509] on span "Save" at bounding box center [349, 514] width 21 height 11
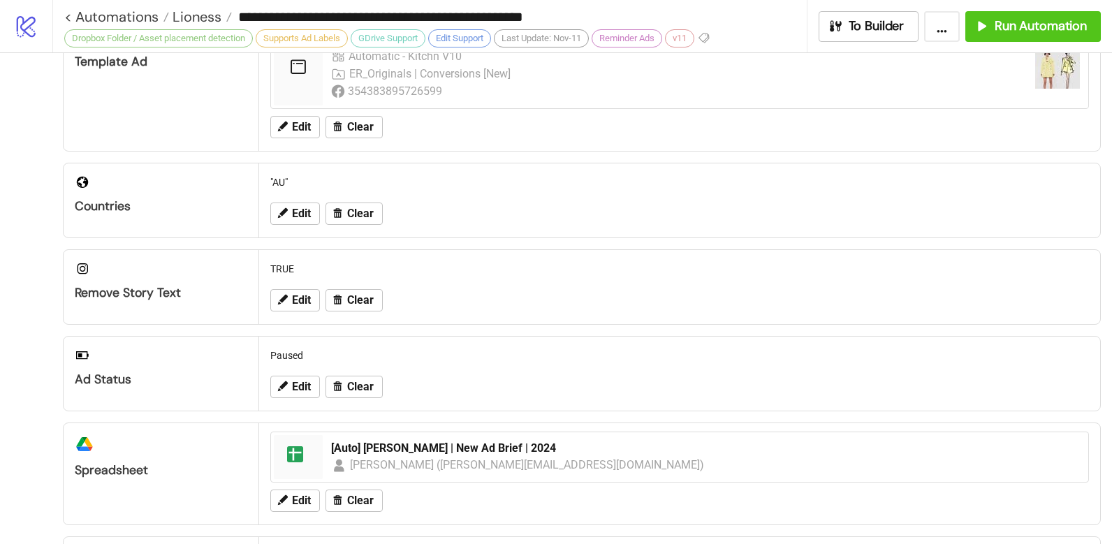
scroll to position [288, 0]
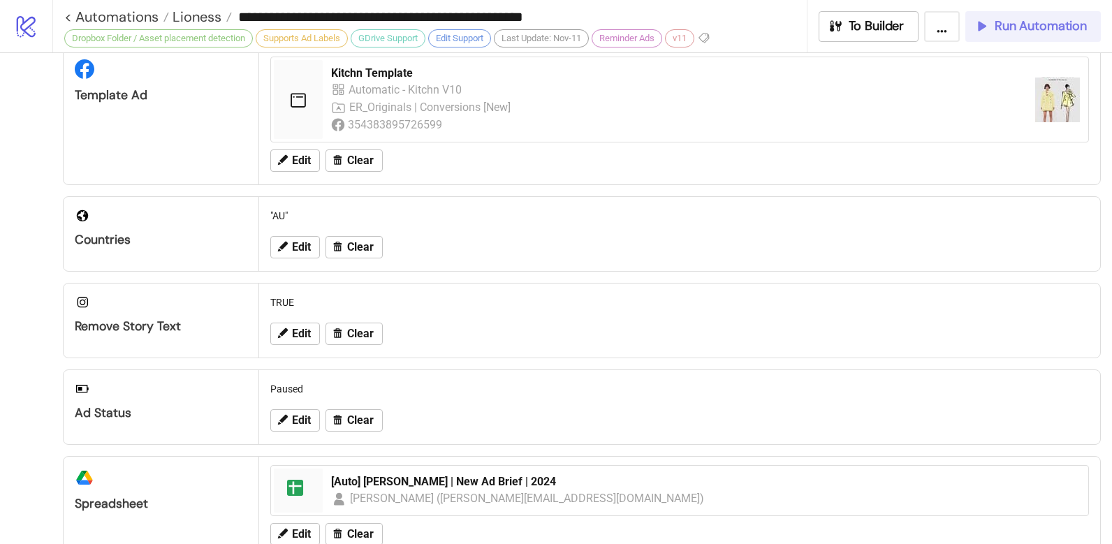
click at [1021, 36] on button "Run Automation" at bounding box center [1033, 26] width 136 height 31
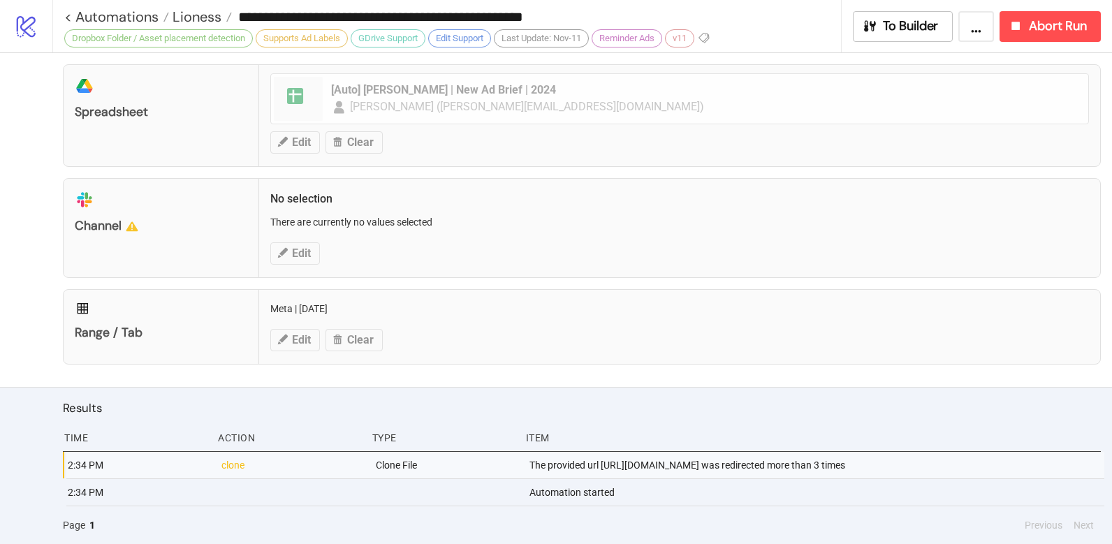
scroll to position [695, 0]
click at [740, 452] on div "The provided url https://drive.google.com/uc?export=download&id=1-TgGbKguSEK_Wj…" at bounding box center [816, 465] width 576 height 27
click at [1045, 18] on span "Abort Run" at bounding box center [1058, 26] width 58 height 16
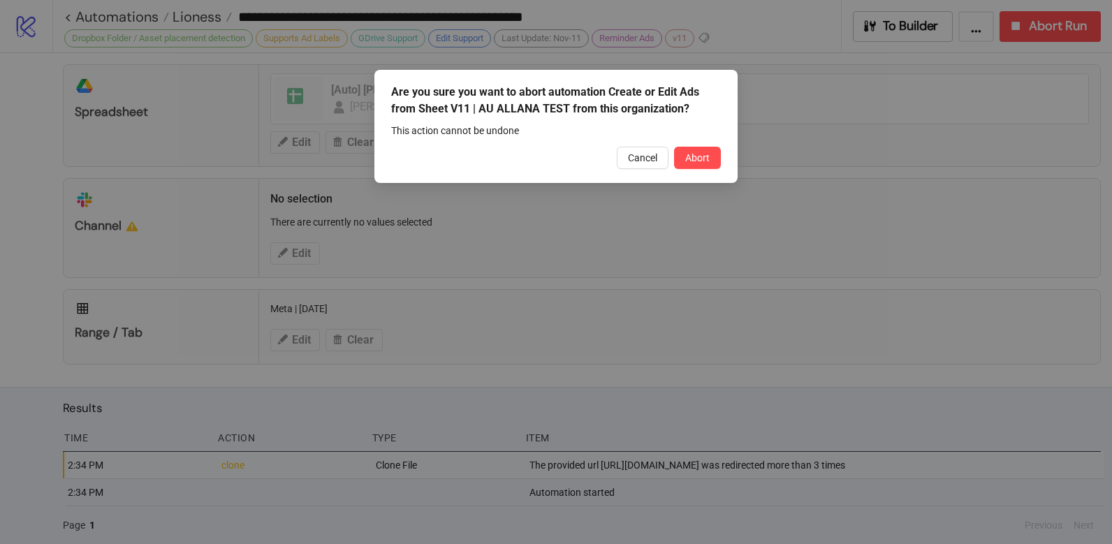
drag, startPoint x: 707, startPoint y: 161, endPoint x: 695, endPoint y: 154, distance: 14.1
click at [706, 160] on span "Abort" at bounding box center [697, 157] width 24 height 11
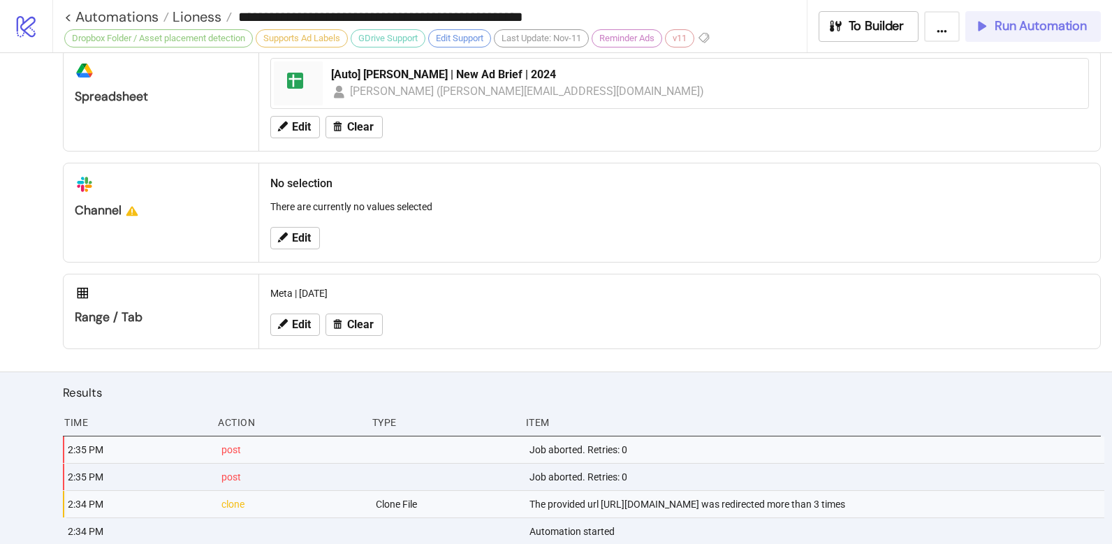
click at [1009, 32] on span "Run Automation" at bounding box center [1041, 26] width 92 height 16
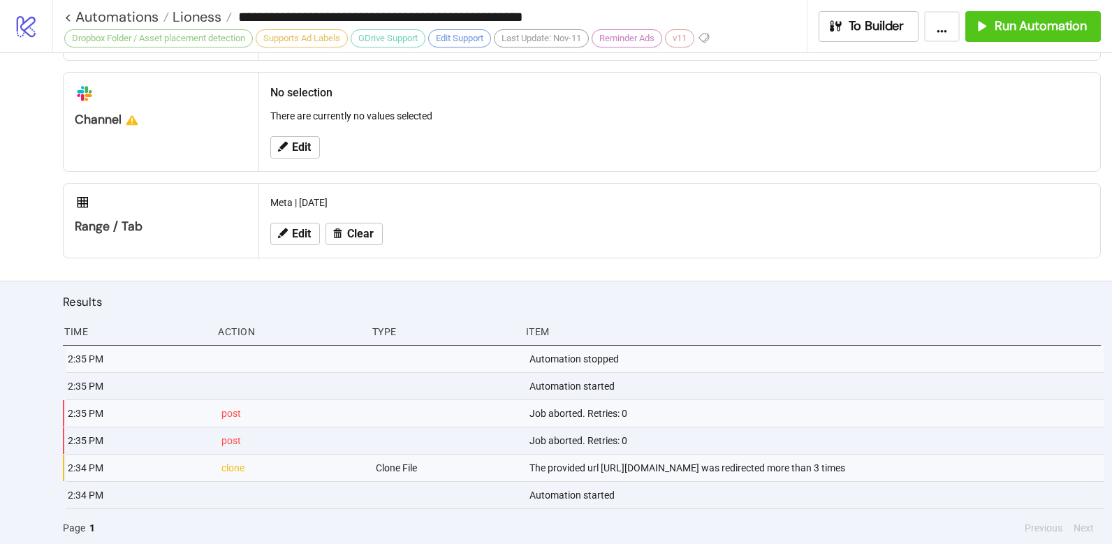
scroll to position [804, 0]
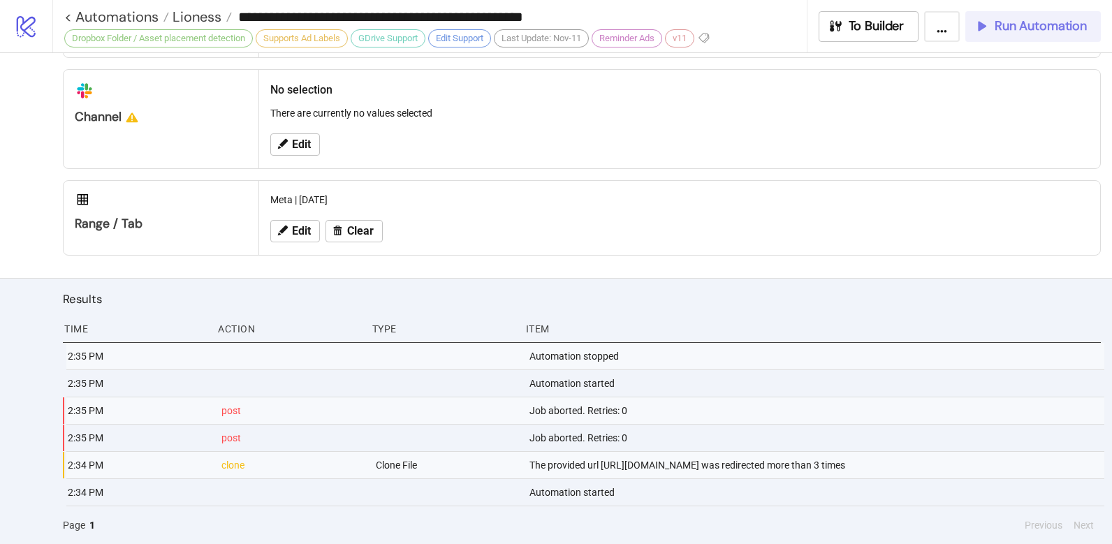
click at [1068, 36] on button "Run Automation" at bounding box center [1033, 26] width 136 height 31
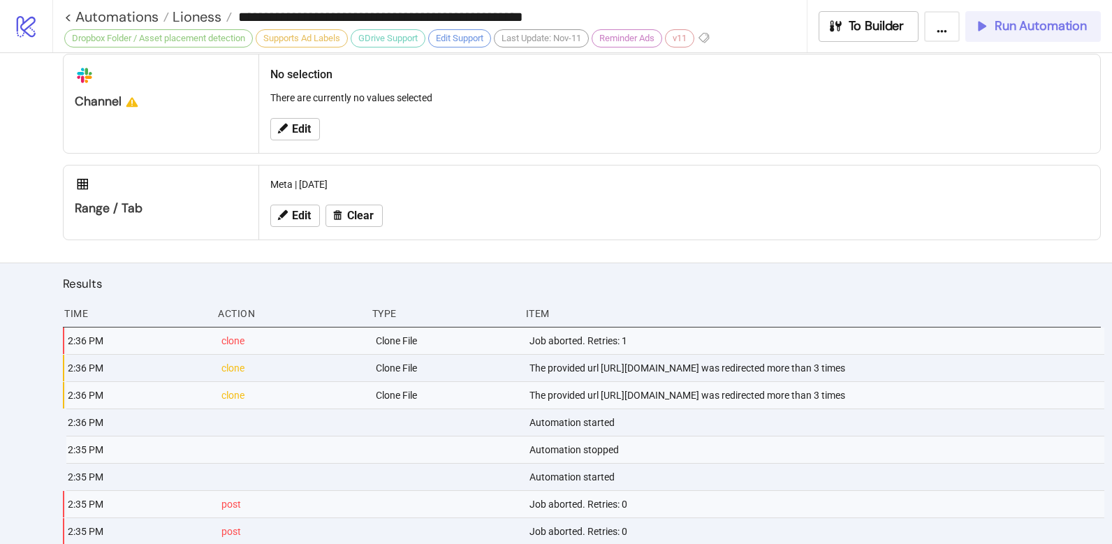
click at [1006, 21] on span "Run Automation" at bounding box center [1041, 26] width 92 height 16
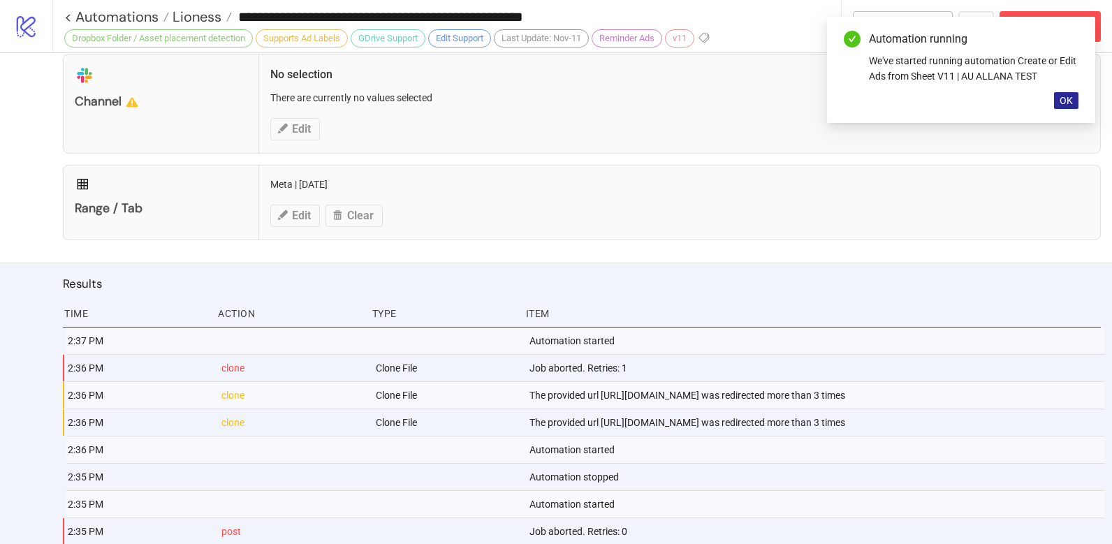
click at [1069, 105] on span "OK" at bounding box center [1066, 100] width 13 height 11
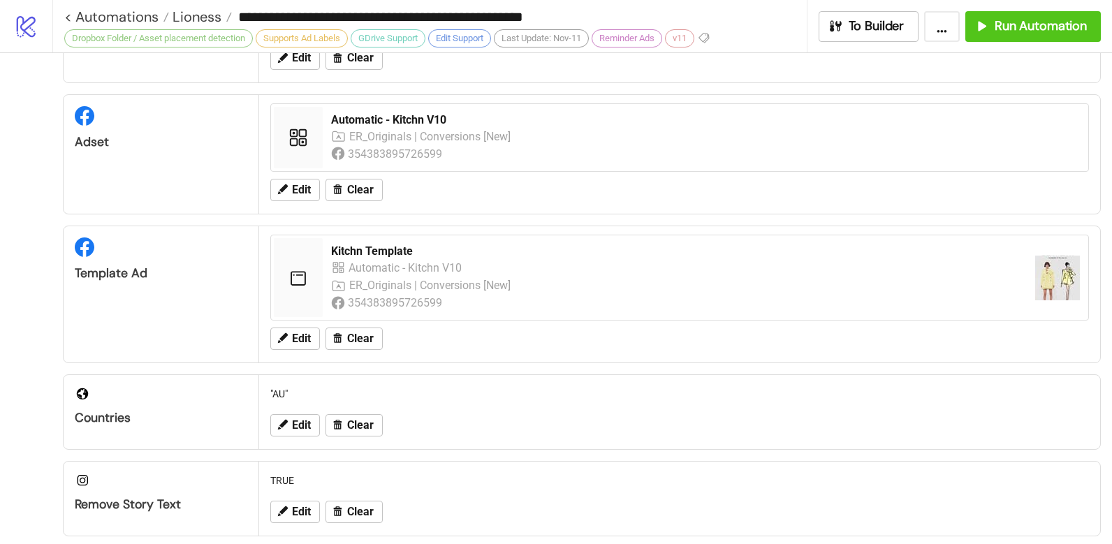
scroll to position [0, 0]
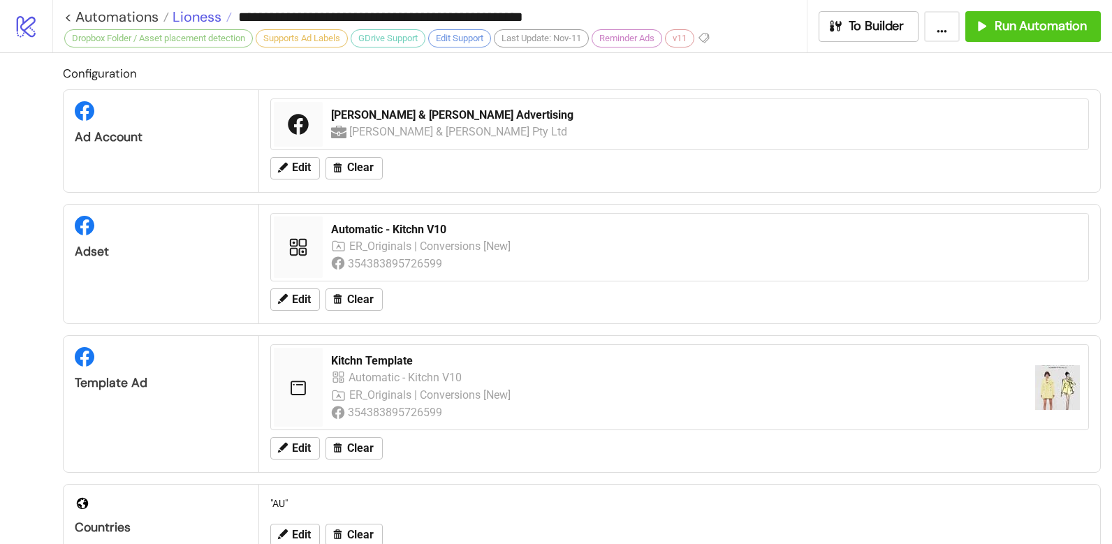
click at [175, 17] on span "Lioness" at bounding box center [195, 17] width 52 height 18
